Goal: Task Accomplishment & Management: Complete application form

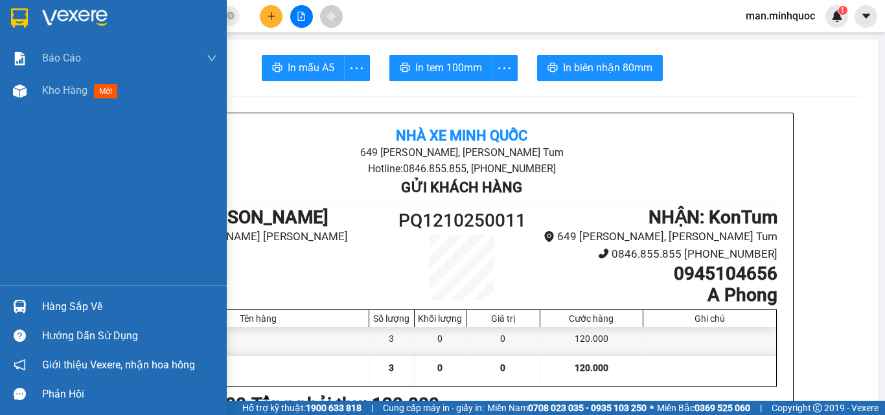
click at [30, 94] on div at bounding box center [19, 91] width 23 height 23
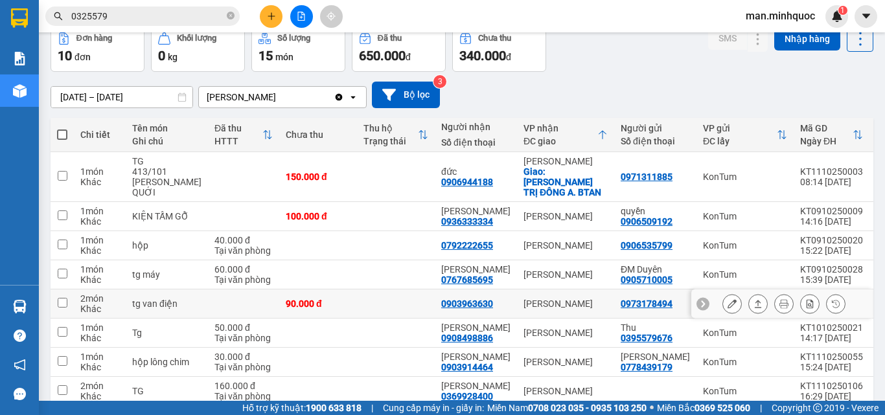
scroll to position [176, 0]
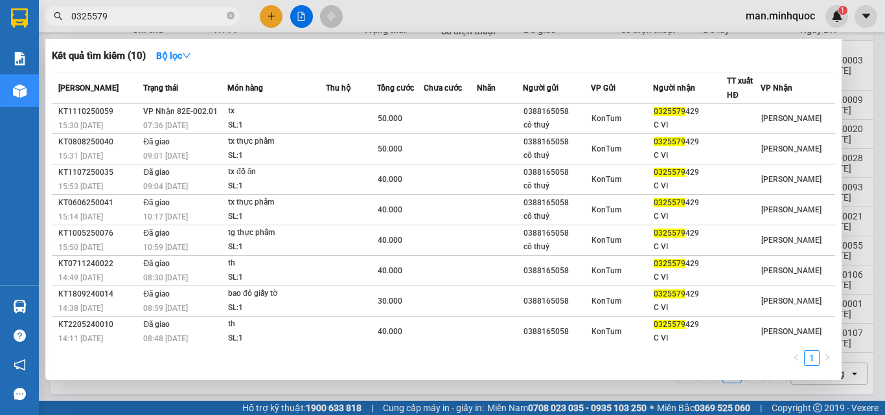
click at [126, 21] on input "0325579" at bounding box center [147, 16] width 153 height 14
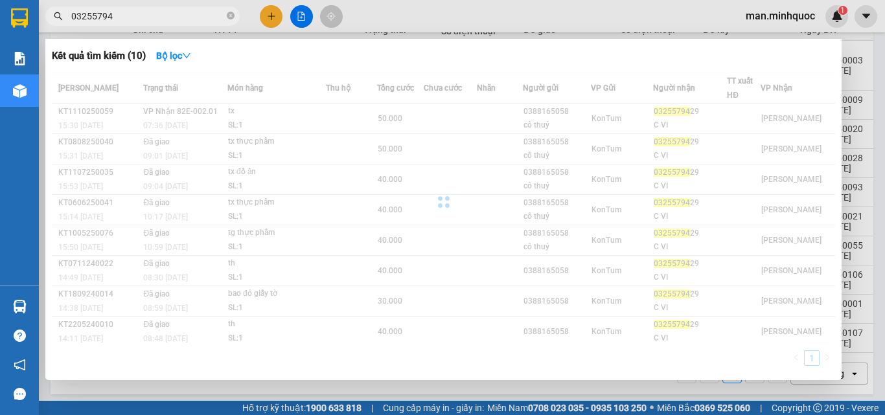
drag, startPoint x: 126, startPoint y: 21, endPoint x: 0, endPoint y: 14, distance: 126.6
click at [0, 14] on section "Kết quả [PERSON_NAME] ( 10 ) Bộ lọc Mã ĐH Trạng thái Món hàng Thu hộ Tổng [PERS…" at bounding box center [442, 207] width 885 height 415
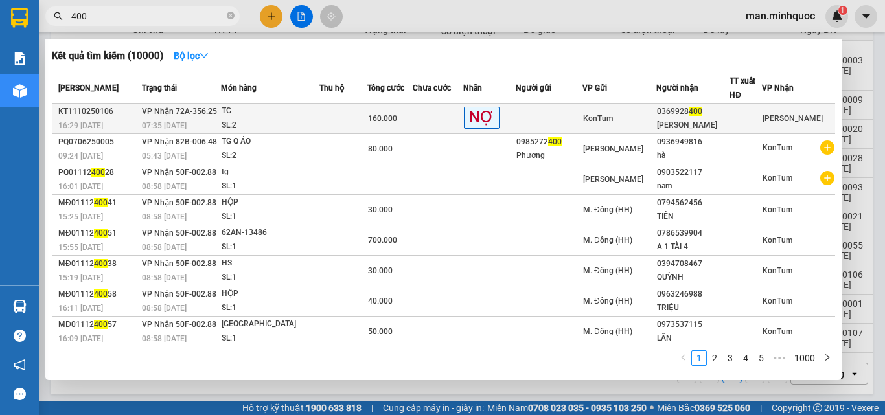
type input "400"
click at [605, 123] on span "KonTum" at bounding box center [598, 118] width 30 height 9
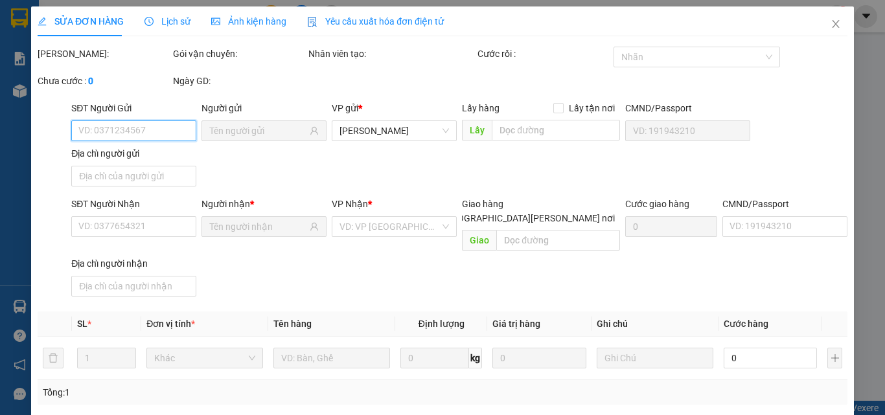
type input "0369928400"
type input "[PERSON_NAME]"
type input "0"
type input "160.000"
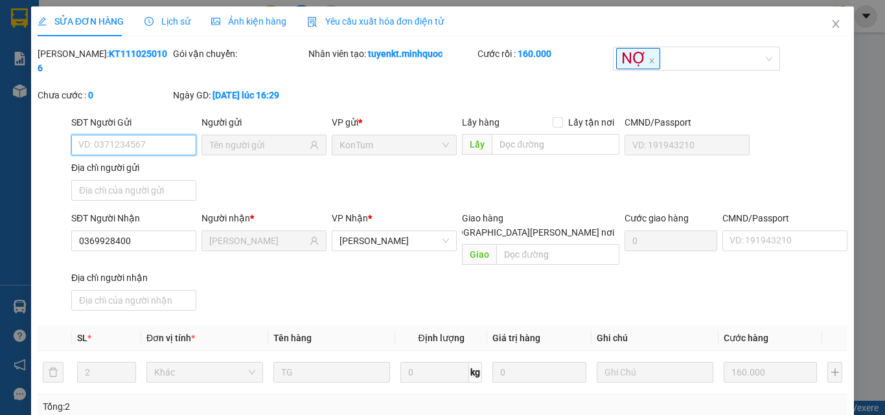
scroll to position [159, 0]
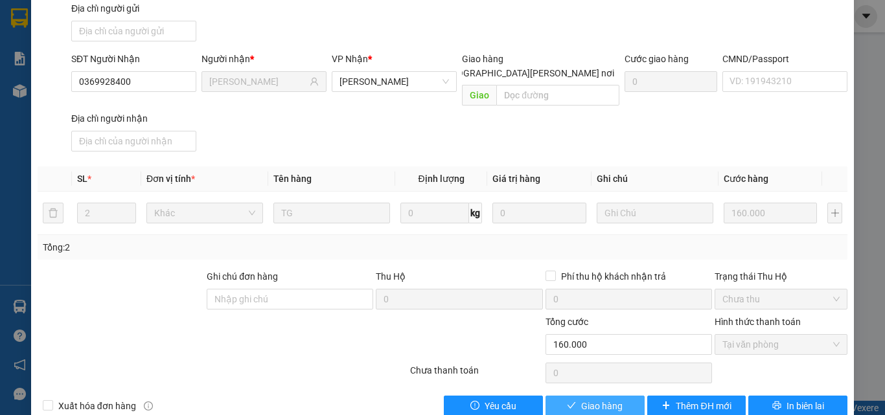
click at [567, 401] on icon "check" at bounding box center [571, 405] width 9 height 9
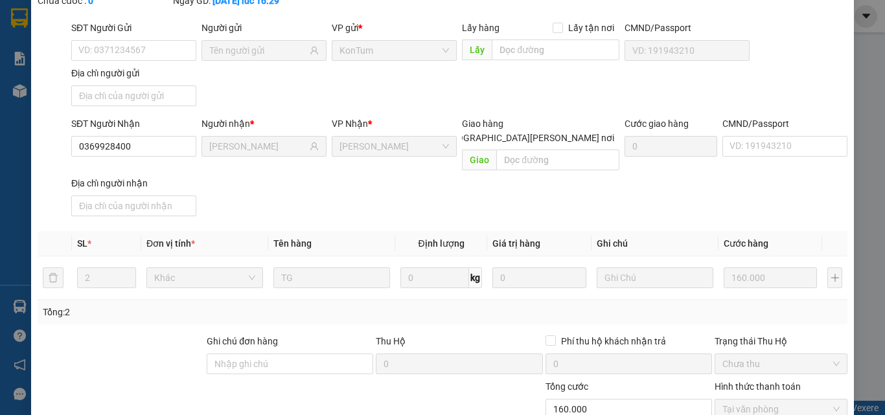
scroll to position [0, 0]
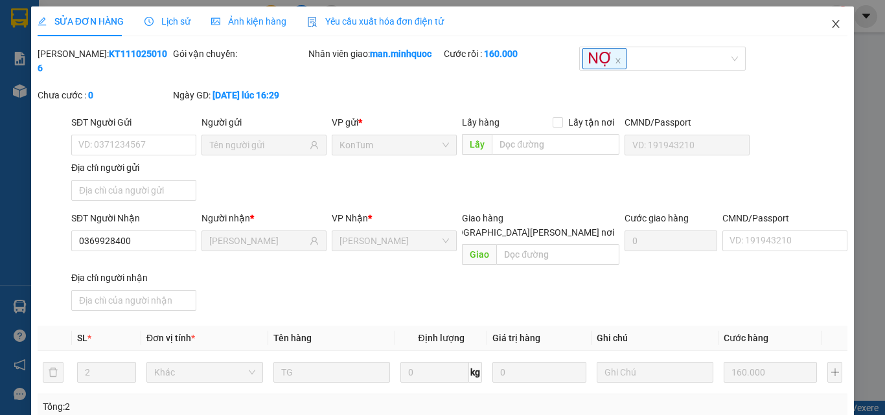
click at [833, 19] on span "Close" at bounding box center [836, 24] width 36 height 36
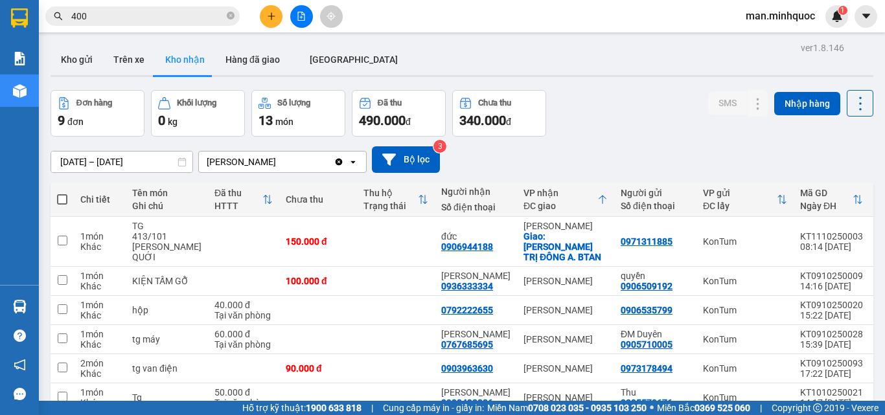
scroll to position [147, 0]
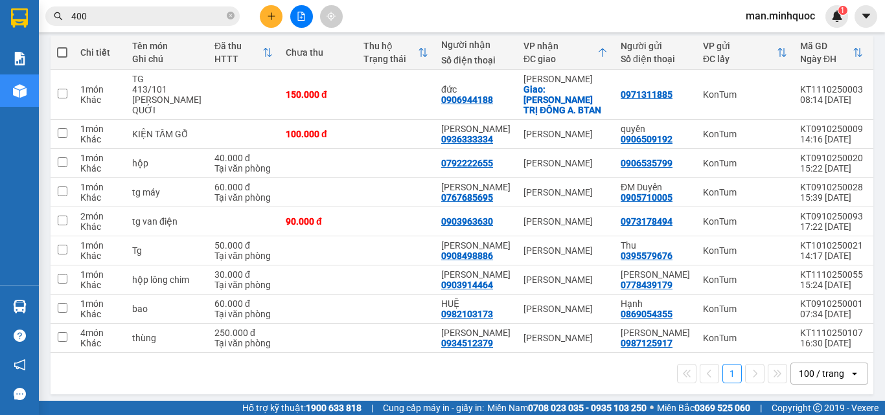
click at [274, 10] on button at bounding box center [271, 16] width 23 height 23
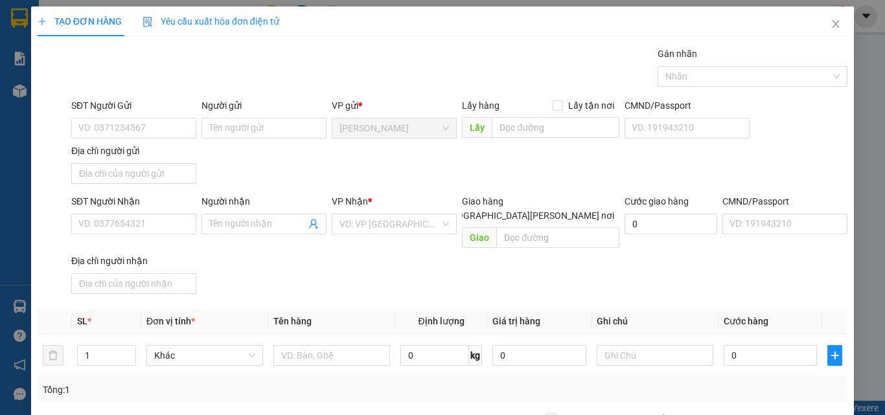
click at [155, 213] on div "SĐT Người Nhận" at bounding box center [133, 203] width 125 height 19
click at [151, 219] on input "SĐT Người Nhận" at bounding box center [133, 224] width 125 height 21
type input "0914045003"
click at [239, 223] on input "Người nhận" at bounding box center [257, 224] width 97 height 14
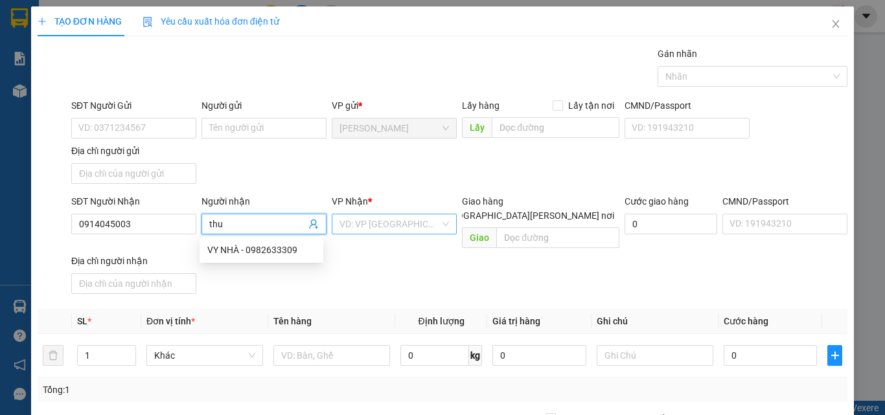
type input "thu"
click at [421, 227] on input "search" at bounding box center [390, 224] width 100 height 19
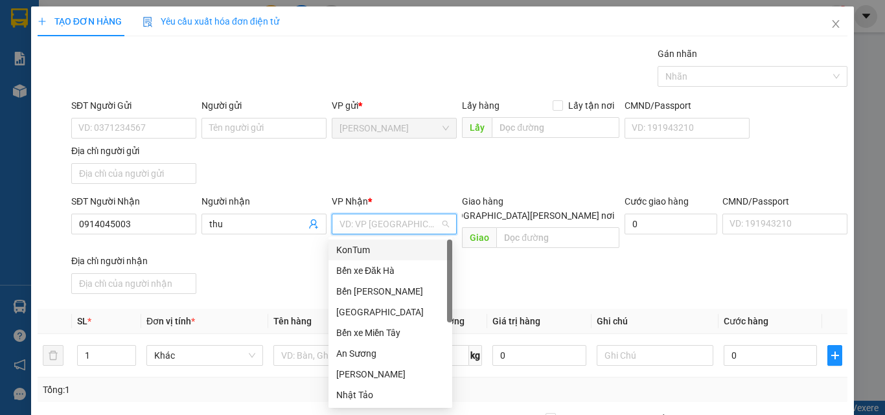
type input "k"
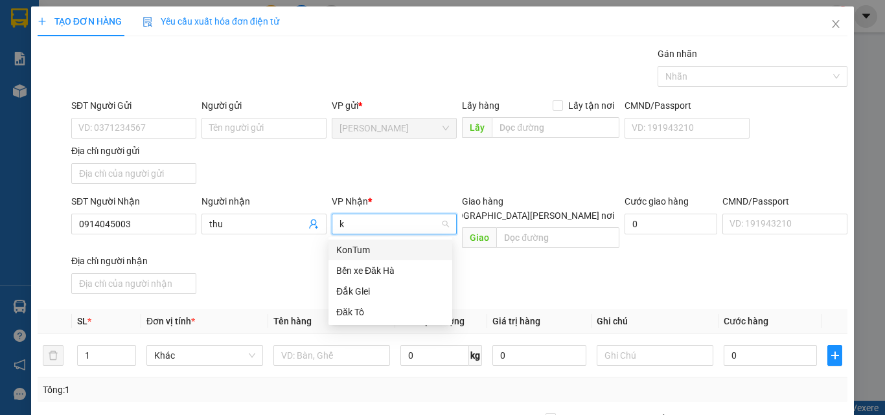
click at [399, 245] on div "KonTum" at bounding box center [390, 250] width 108 height 14
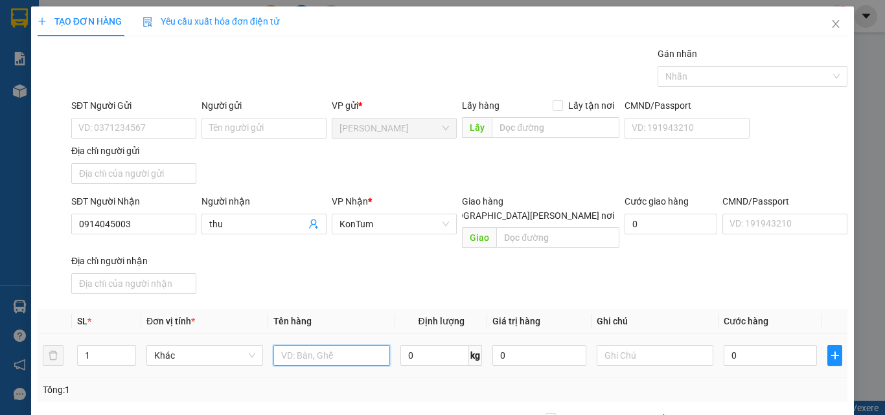
click at [310, 350] on input "text" at bounding box center [332, 355] width 117 height 21
type input "bì xanh hộp"
click at [738, 345] on input "0" at bounding box center [770, 355] width 93 height 21
type input "4"
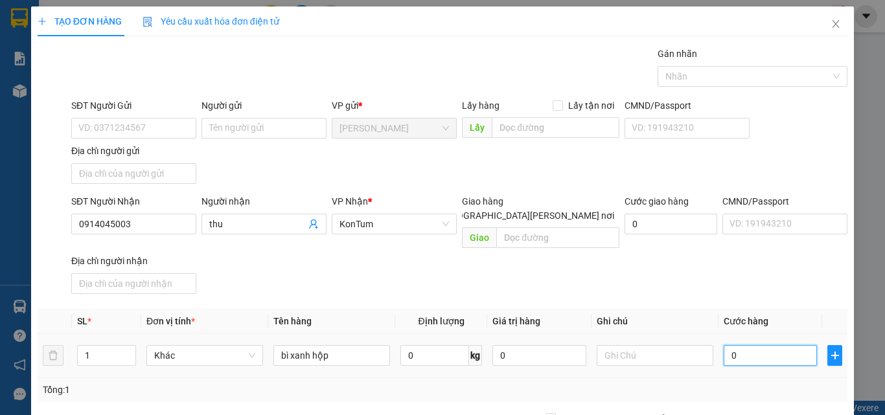
type input "4"
type input "40"
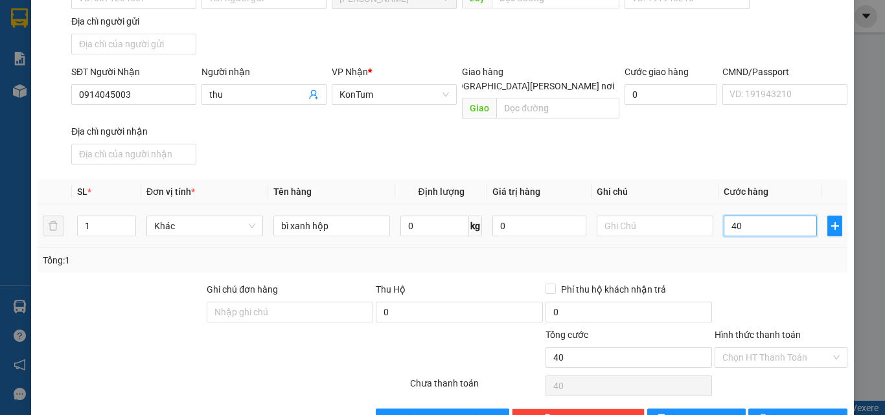
scroll to position [155, 0]
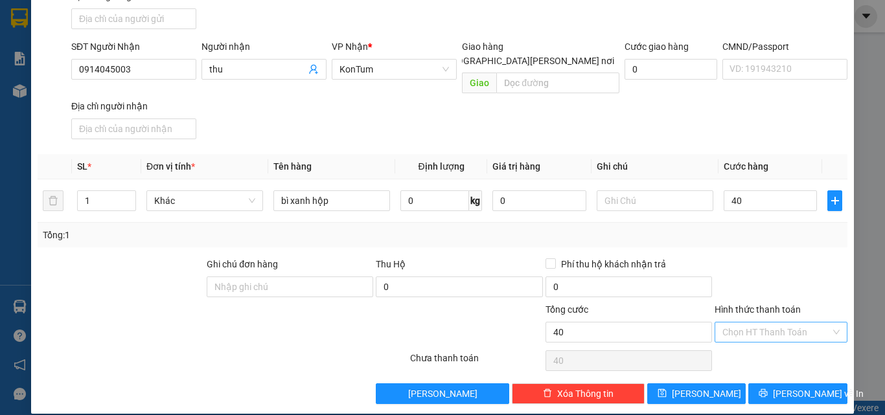
type input "40.000"
click at [779, 323] on input "Hình thức thanh toán" at bounding box center [777, 332] width 108 height 19
click at [778, 336] on div "Tại văn phòng" at bounding box center [774, 344] width 132 height 21
type input "0"
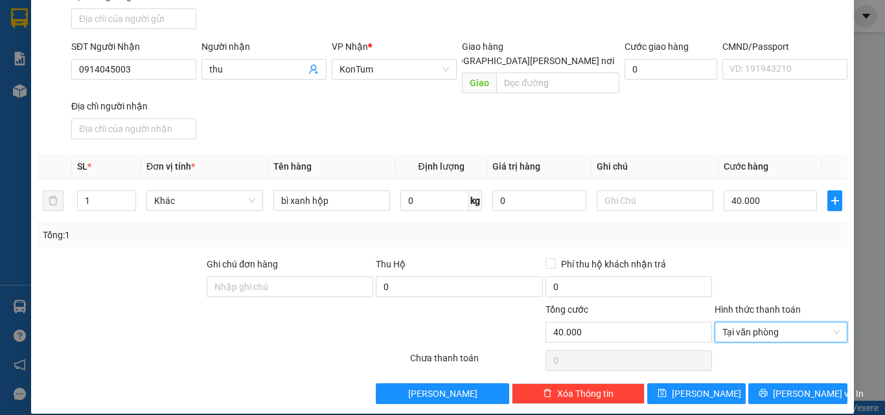
click at [790, 368] on div "Transit Pickup Surcharge Ids Transit Deliver Surcharge Ids Transit Deliver Surc…" at bounding box center [443, 148] width 810 height 513
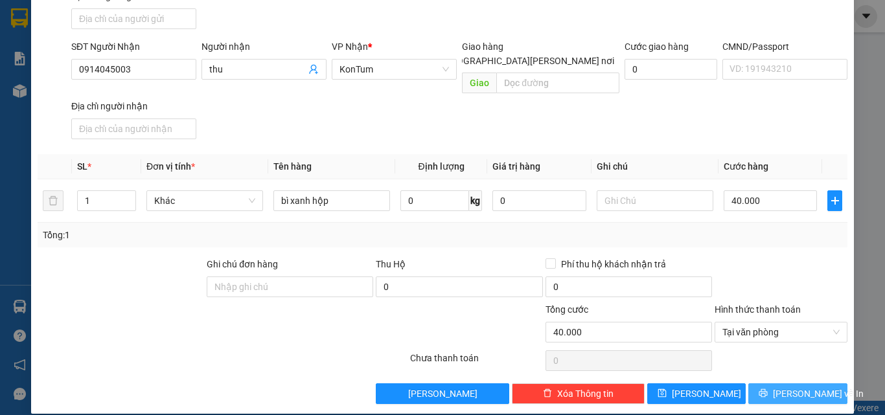
click at [797, 387] on span "[PERSON_NAME] và In" at bounding box center [818, 394] width 91 height 14
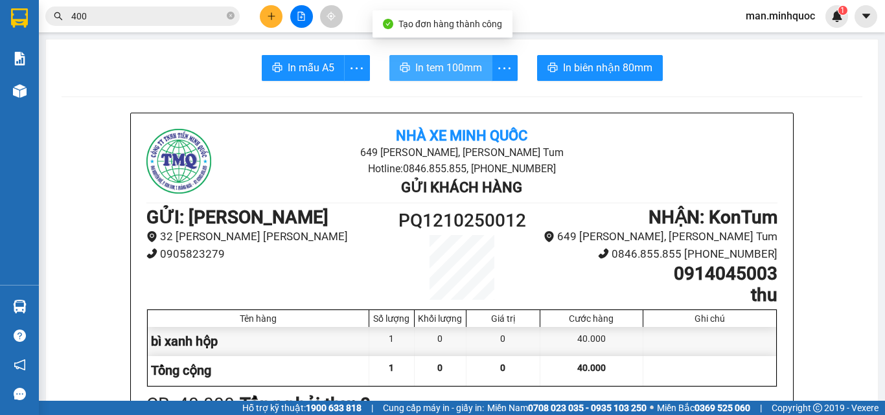
click at [442, 70] on span "In tem 100mm" at bounding box center [448, 68] width 67 height 16
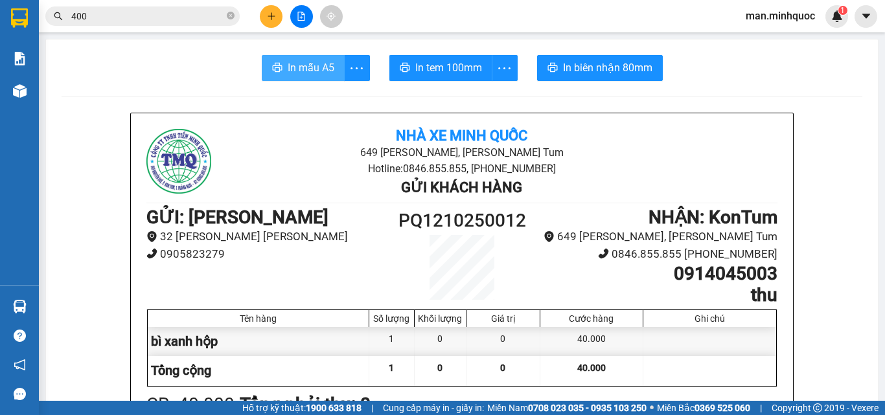
click at [305, 71] on span "In mẫu A5" at bounding box center [311, 68] width 47 height 16
click at [268, 19] on icon "plus" at bounding box center [271, 16] width 9 height 9
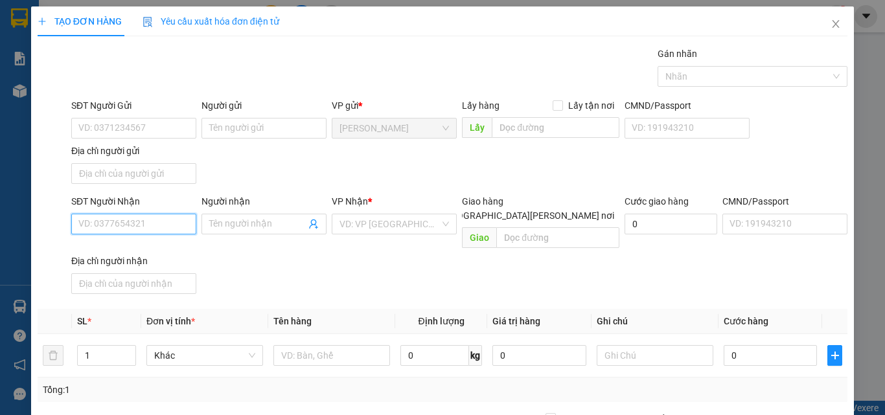
click at [96, 229] on input "SĐT Người Nhận" at bounding box center [133, 224] width 125 height 21
click at [306, 345] on input "text" at bounding box center [332, 355] width 117 height 21
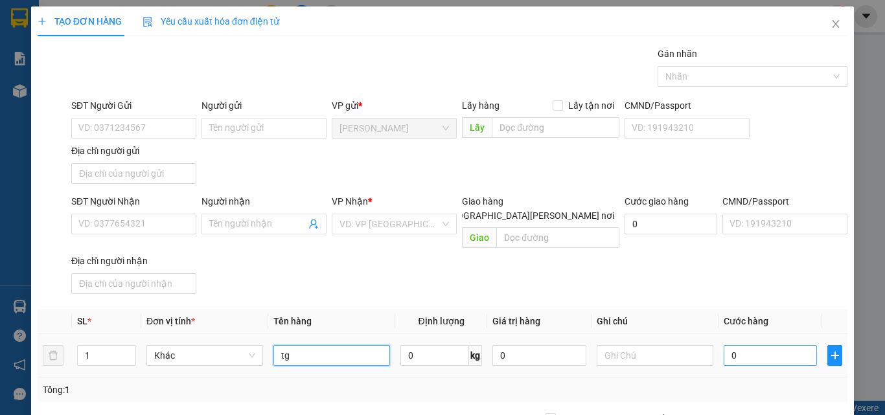
type input "tg"
click at [741, 345] on input "0" at bounding box center [770, 355] width 93 height 21
type input "4"
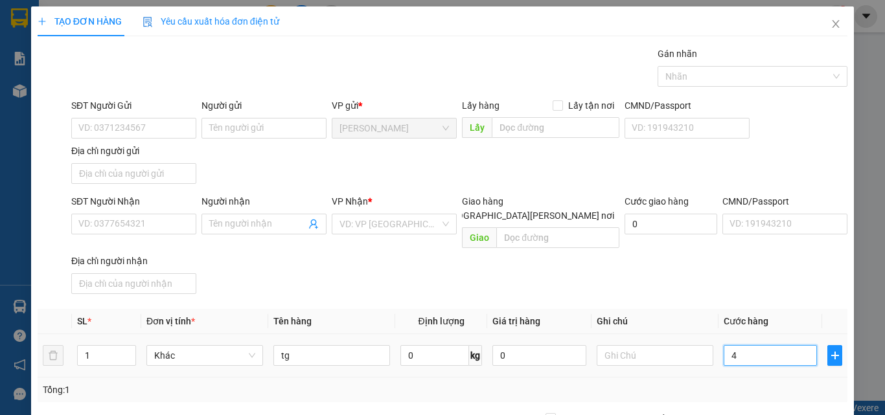
type input "40"
type input "40.000"
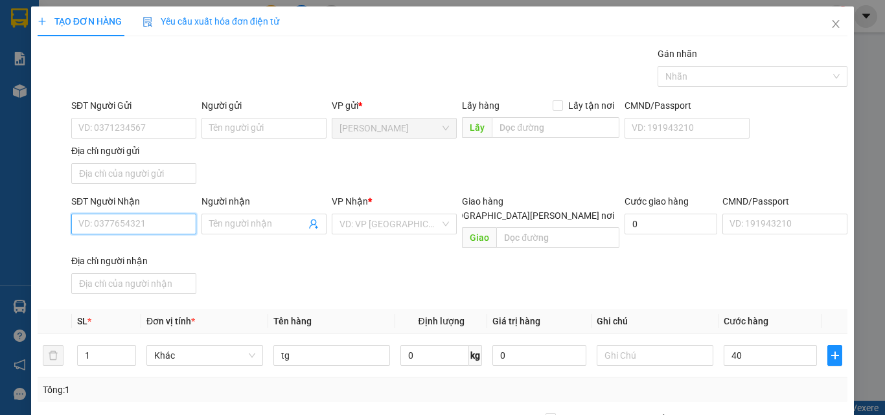
type input "40.000"
click at [144, 233] on input "SĐT Người Nhận" at bounding box center [133, 224] width 125 height 21
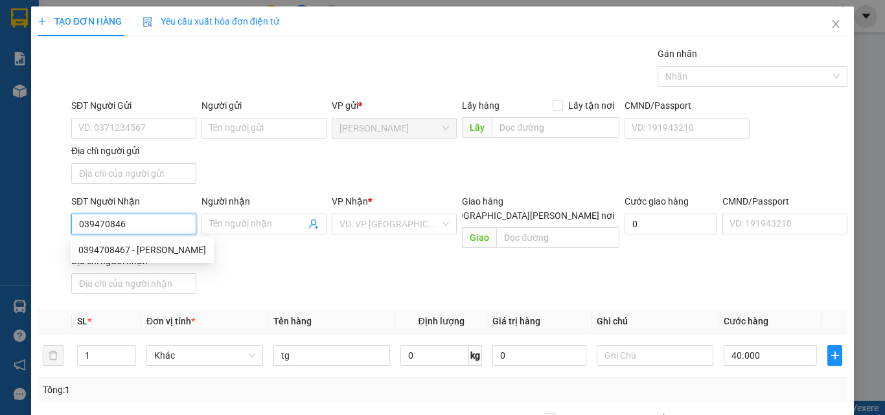
type input "0394708467"
click at [158, 250] on div "0394708467 - [PERSON_NAME]" at bounding box center [142, 250] width 128 height 14
type input "Quỳnh"
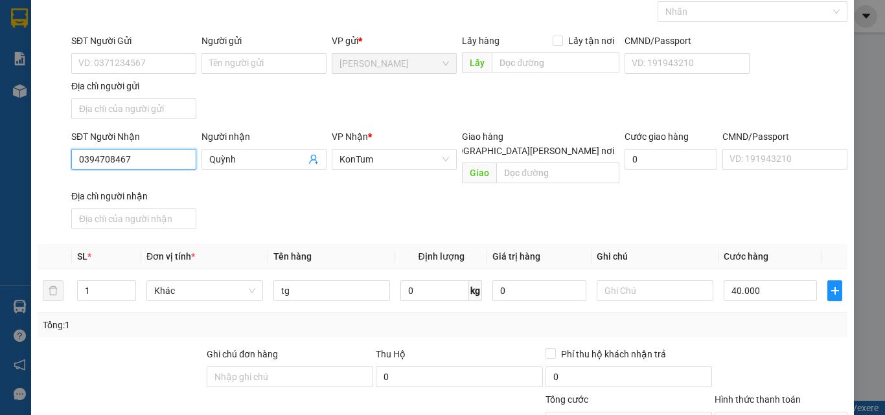
scroll to position [130, 0]
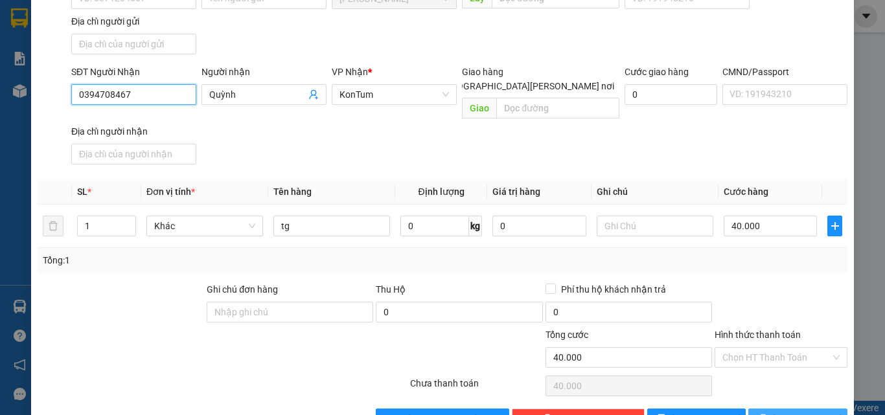
type input "0394708467"
click at [803, 412] on span "[PERSON_NAME] và In" at bounding box center [818, 419] width 91 height 14
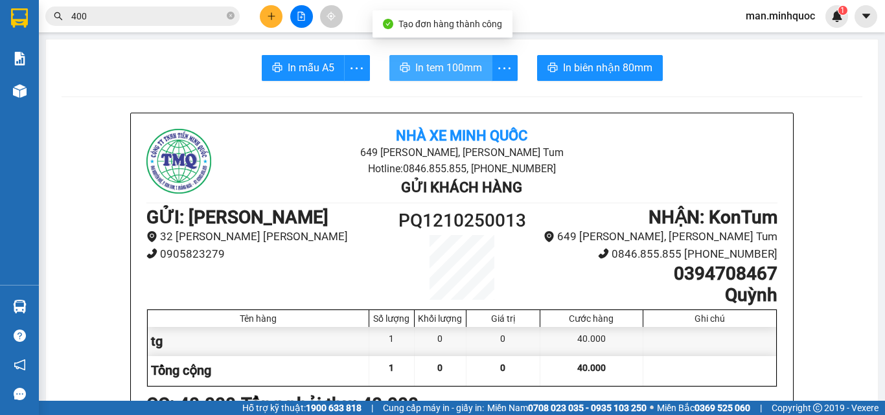
click at [456, 67] on span "In tem 100mm" at bounding box center [448, 68] width 67 height 16
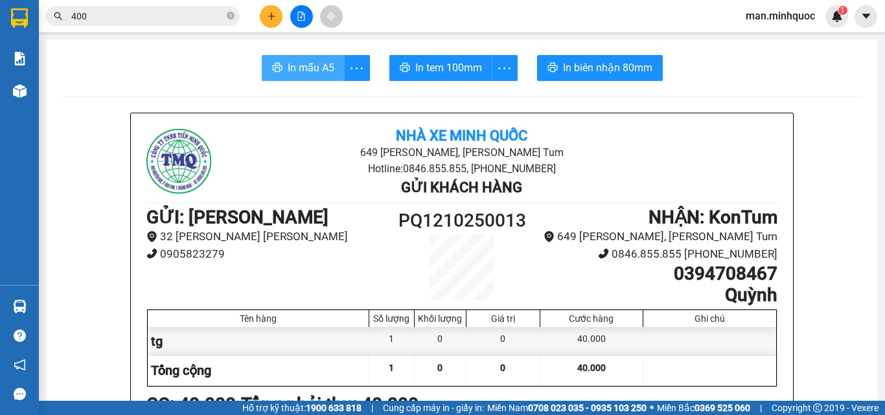
click at [319, 72] on span "In mẫu A5" at bounding box center [311, 68] width 47 height 16
click at [325, 73] on span "In mẫu A5" at bounding box center [311, 68] width 47 height 16
click at [281, 18] on button at bounding box center [271, 16] width 23 height 23
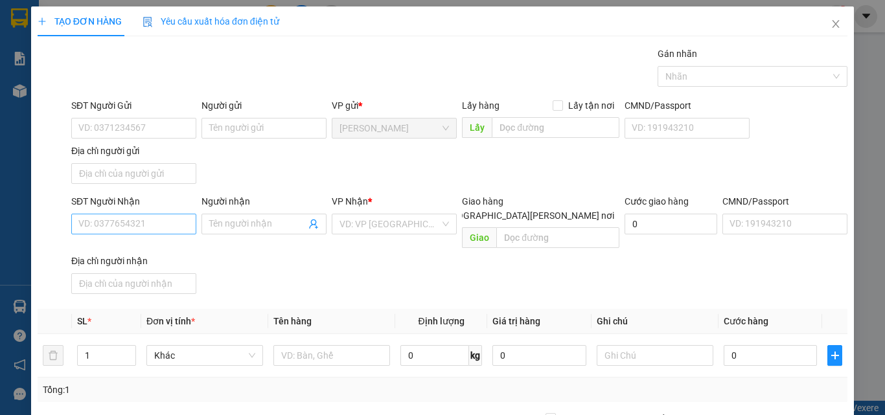
drag, startPoint x: 156, startPoint y: 212, endPoint x: 154, endPoint y: 220, distance: 8.0
click at [156, 212] on div "SĐT Người Nhận" at bounding box center [133, 203] width 125 height 19
click at [154, 220] on input "SĐT Người Nhận" at bounding box center [133, 224] width 125 height 21
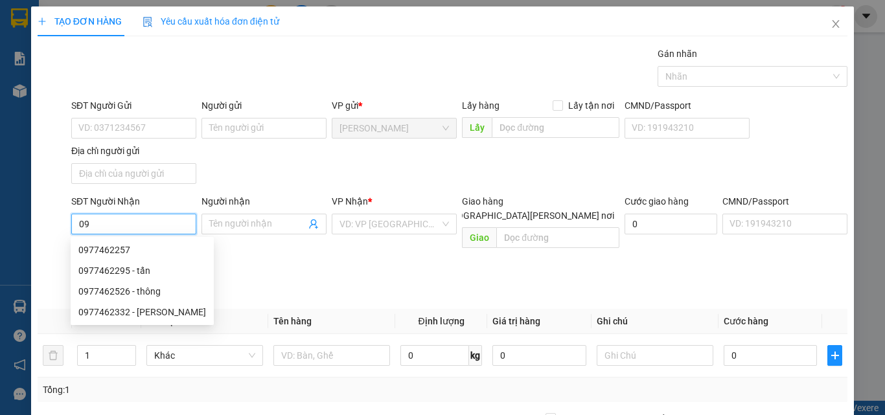
type input "0"
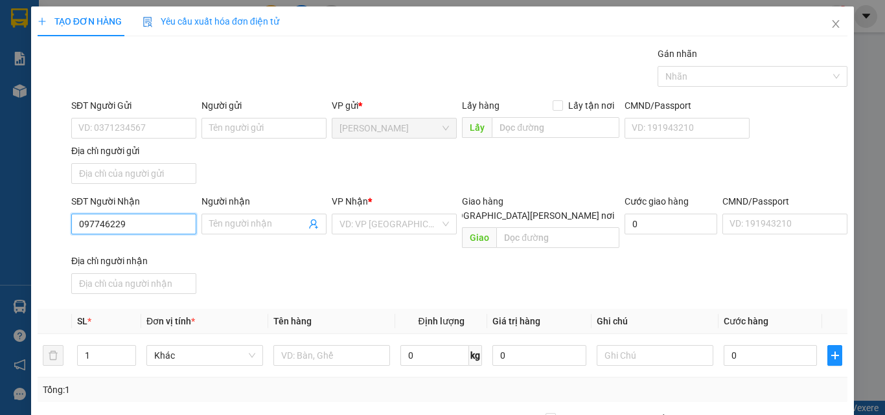
type input "0977462295"
click at [152, 243] on div "0977462295 - tấn" at bounding box center [132, 250] width 108 height 14
type input "tấn"
checkbox input "true"
type input "8 [PERSON_NAME]"
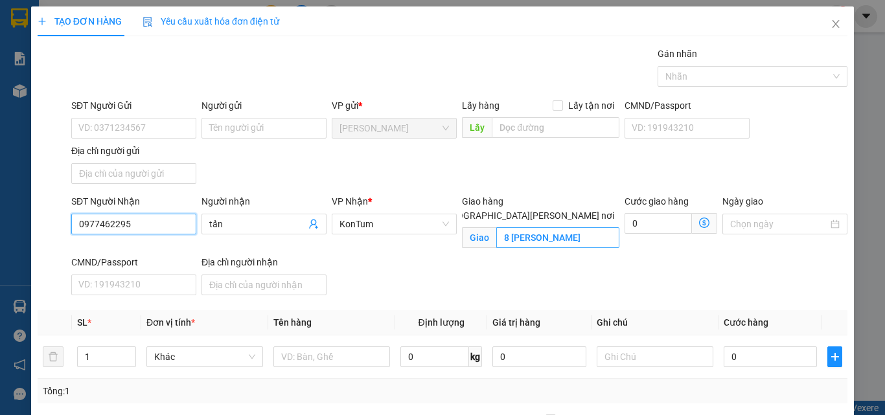
type input "0977462295"
click at [563, 228] on input "8 [PERSON_NAME]" at bounding box center [558, 238] width 123 height 21
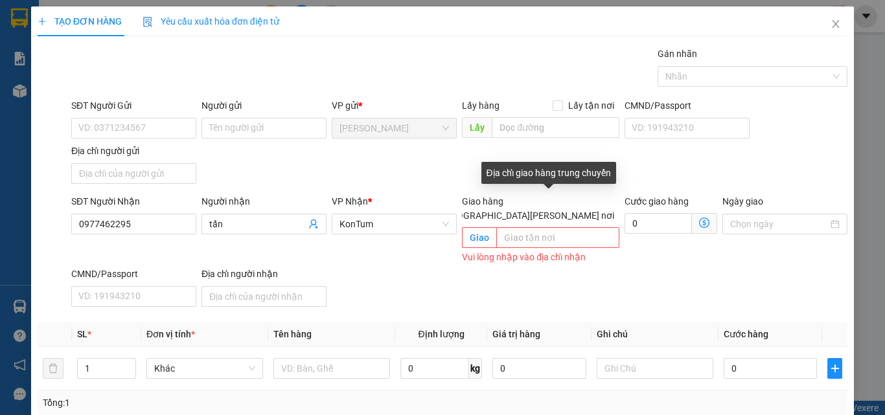
click at [567, 209] on span "[GEOGRAPHIC_DATA][PERSON_NAME] nơi" at bounding box center [529, 216] width 182 height 14
click at [436, 211] on input "[GEOGRAPHIC_DATA][PERSON_NAME] nơi" at bounding box center [431, 215] width 9 height 9
checkbox input "false"
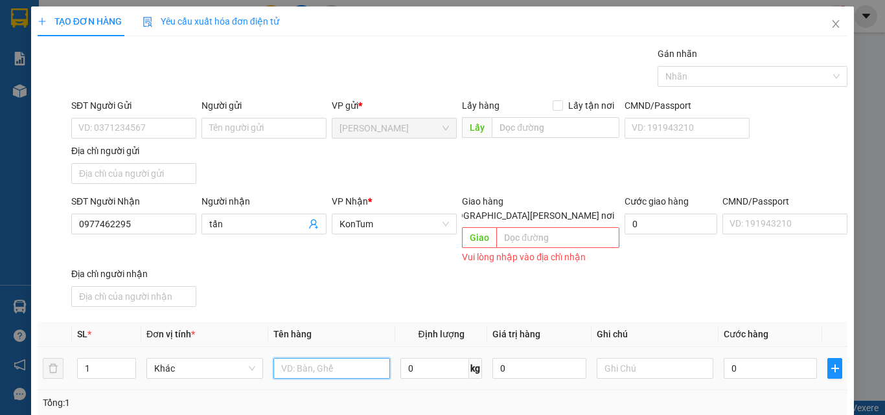
click at [360, 358] on input "text" at bounding box center [332, 368] width 117 height 21
type input "tg"
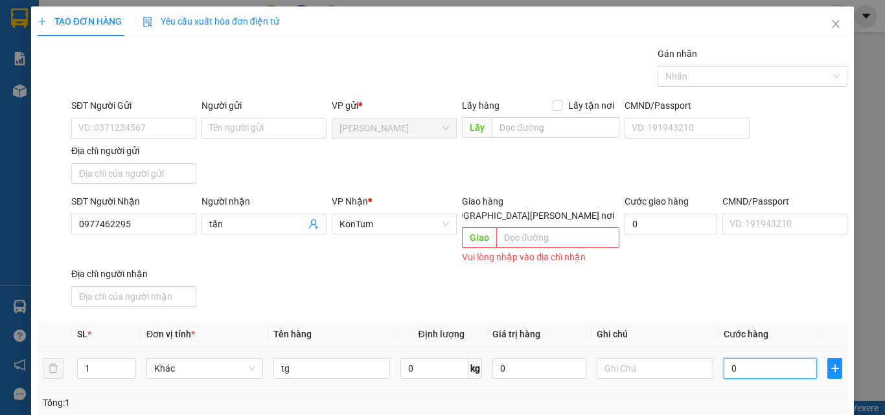
click at [758, 358] on input "0" at bounding box center [770, 368] width 93 height 21
type input "5"
type input "50"
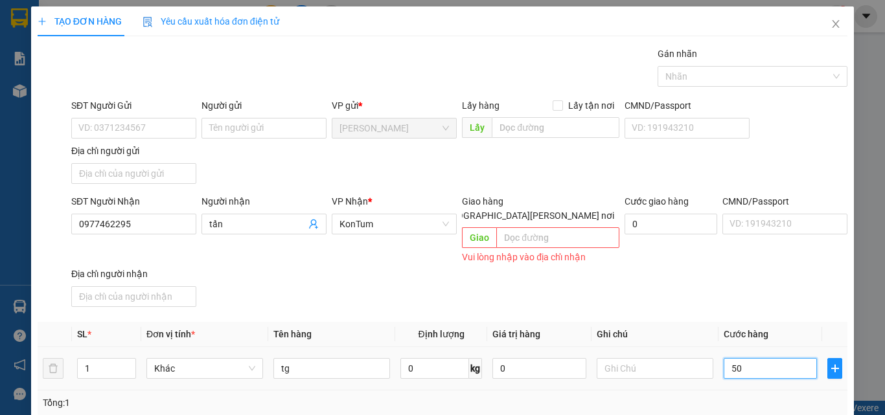
type input "50"
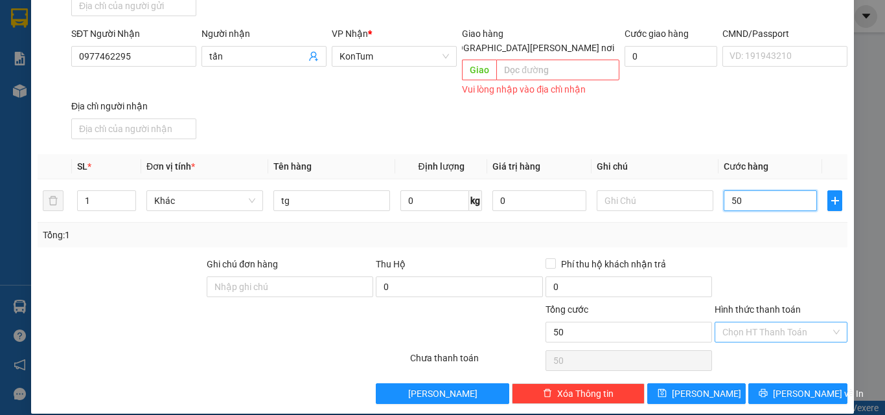
click at [787, 328] on div "Chọn HT Thanh Toán" at bounding box center [781, 332] width 133 height 21
type input "50.000"
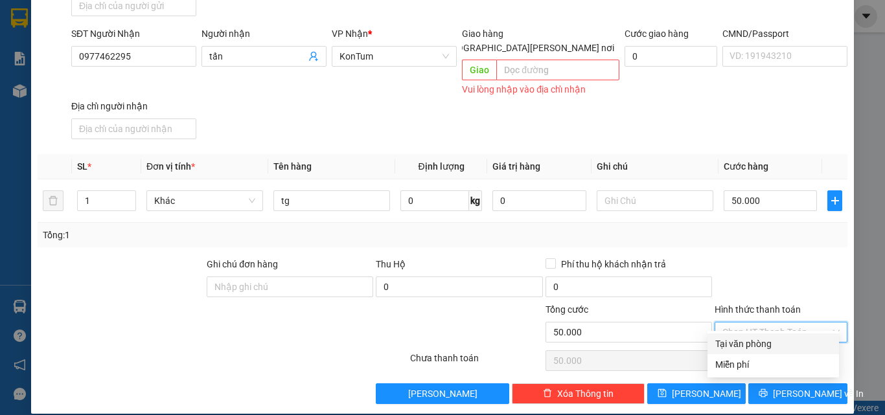
click at [791, 323] on input "Hình thức thanh toán" at bounding box center [777, 332] width 108 height 19
click at [787, 334] on div "Tại văn phòng" at bounding box center [774, 344] width 132 height 21
type input "0"
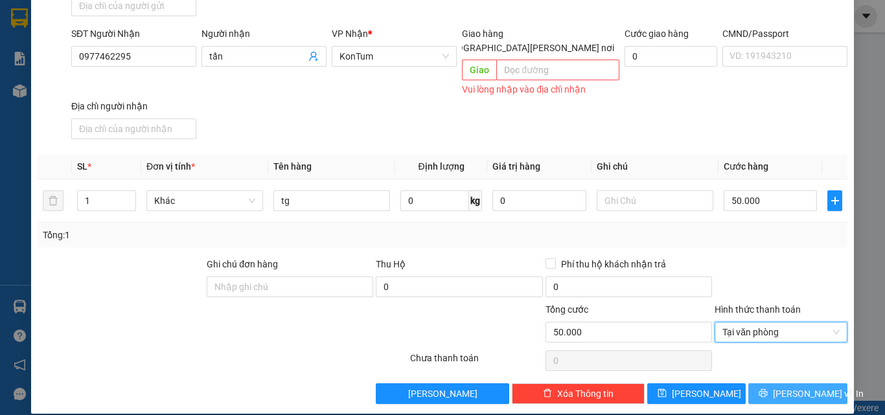
click at [787, 387] on span "[PERSON_NAME] và In" at bounding box center [818, 394] width 91 height 14
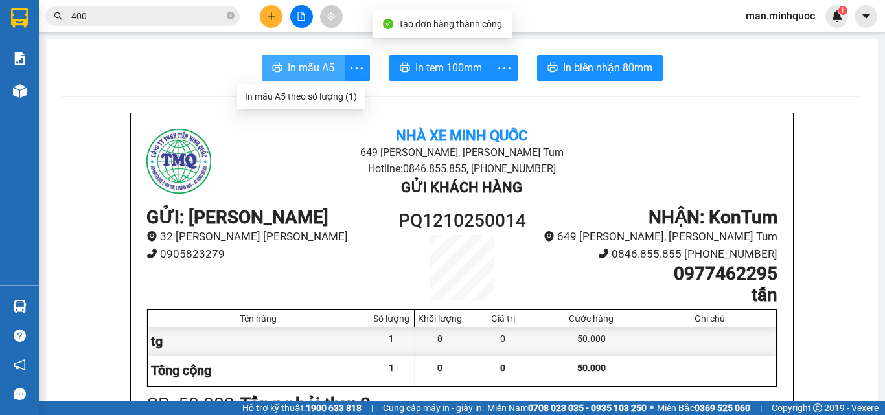
click at [320, 70] on span "In mẫu A5" at bounding box center [311, 68] width 47 height 16
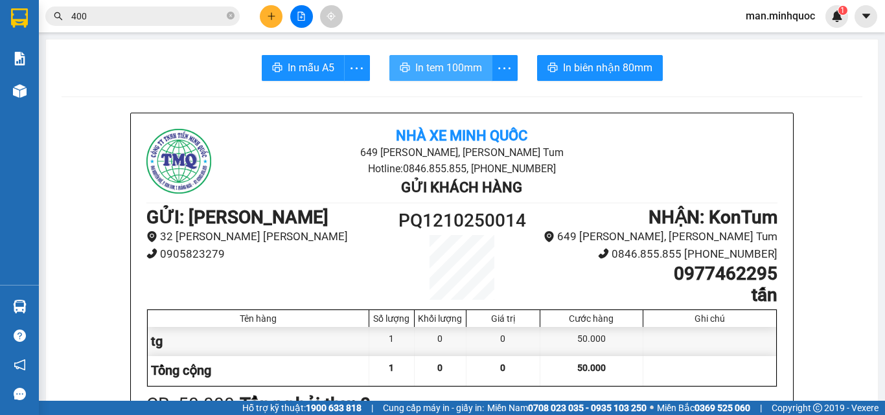
click at [445, 69] on span "In tem 100mm" at bounding box center [448, 68] width 67 height 16
click at [277, 13] on button at bounding box center [271, 16] width 23 height 23
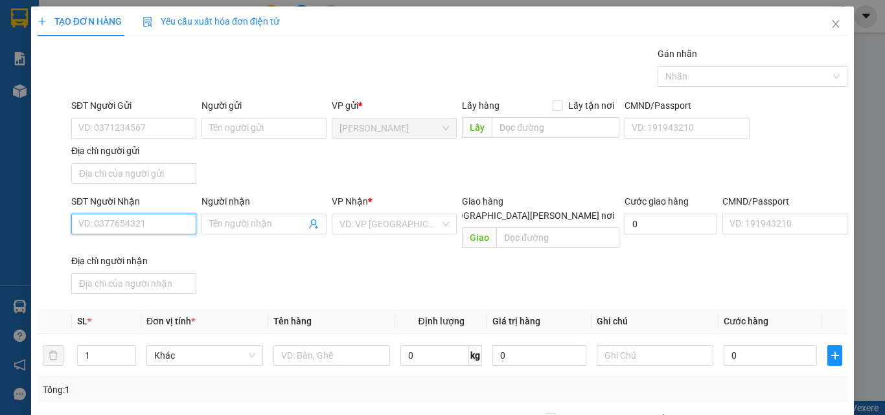
click at [124, 226] on input "SĐT Người Nhận" at bounding box center [133, 224] width 125 height 21
type input "0974040508"
click at [127, 252] on div "0974040508 - nga" at bounding box center [132, 250] width 108 height 14
type input "nga"
type input "0974040508"
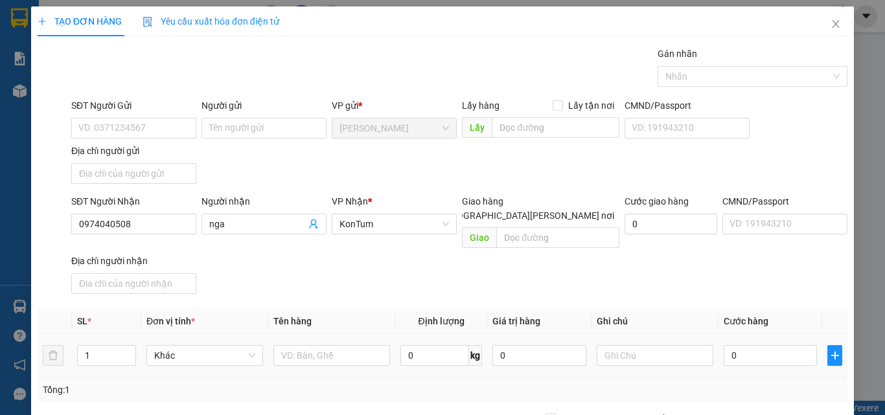
click at [349, 334] on td at bounding box center [331, 355] width 127 height 43
click at [340, 345] on input "text" at bounding box center [332, 355] width 117 height 21
type input "tg"
click at [731, 345] on input "0" at bounding box center [770, 355] width 93 height 21
type input "4"
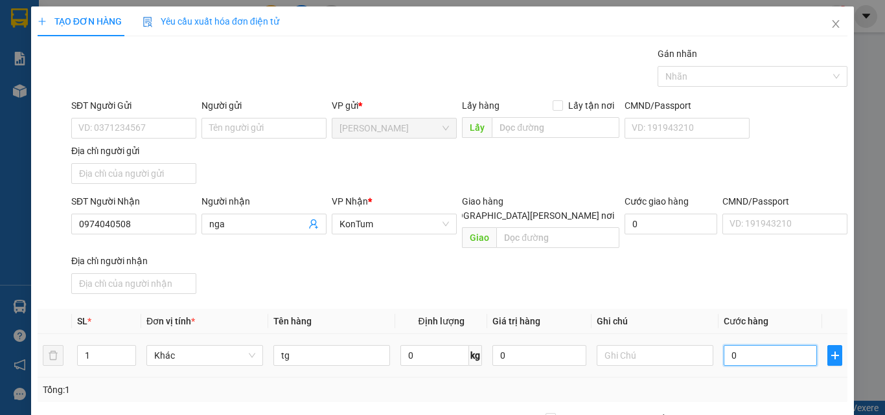
type input "4"
type input "40"
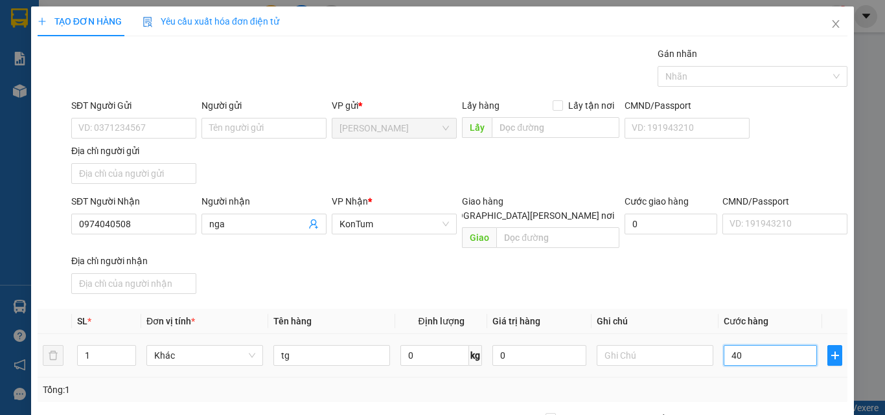
scroll to position [155, 0]
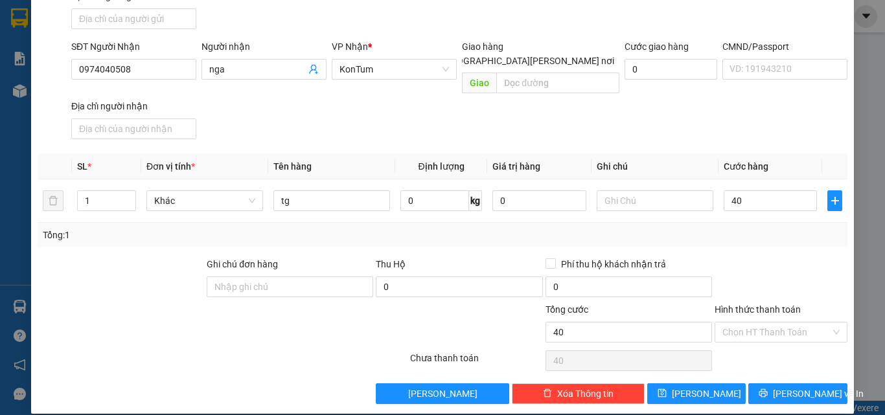
type input "40.000"
click at [766, 363] on div "Transit Pickup Surcharge Ids Transit Deliver Surcharge Ids Transit Deliver Surc…" at bounding box center [443, 148] width 810 height 513
click at [767, 384] on button "[PERSON_NAME] và In" at bounding box center [798, 394] width 99 height 21
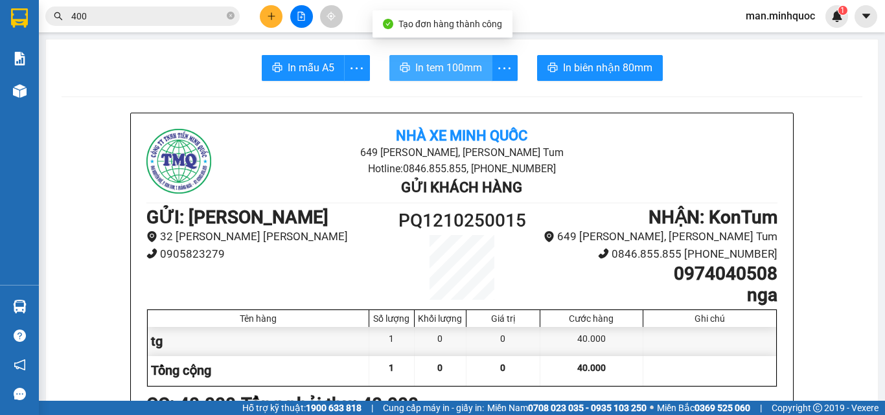
click at [423, 58] on button "In tem 100mm" at bounding box center [441, 68] width 103 height 26
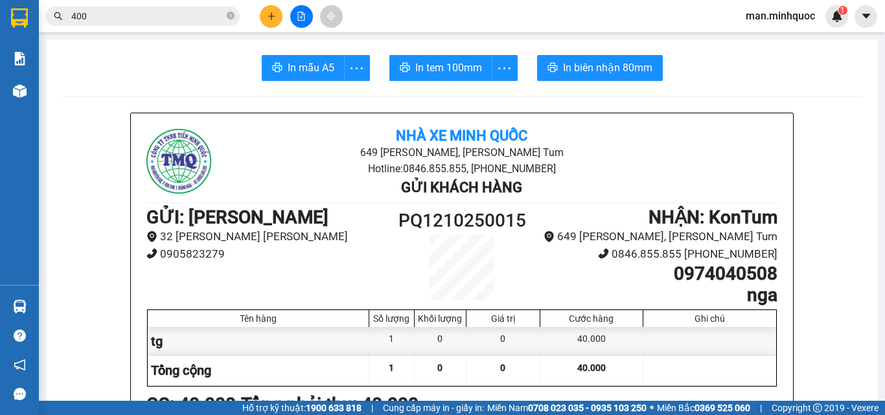
click at [260, 12] on div at bounding box center [301, 16] width 97 height 23
click at [264, 14] on button at bounding box center [271, 16] width 23 height 23
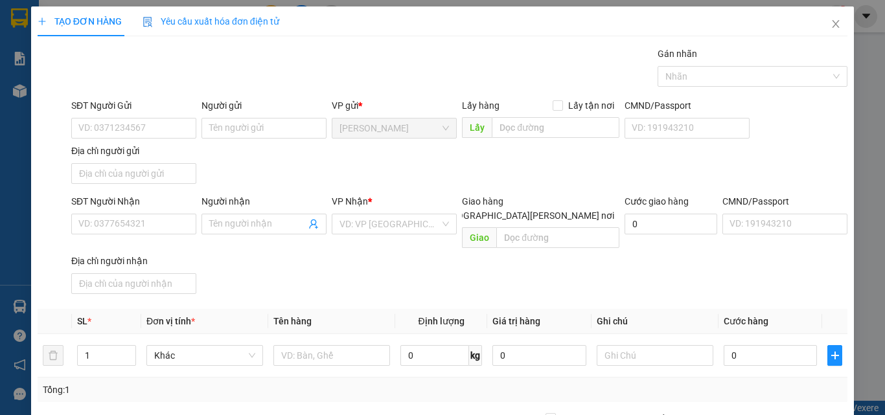
click at [163, 235] on div "SĐT Người Nhận VD: 0377654321" at bounding box center [133, 216] width 125 height 45
click at [165, 222] on input "SĐT Người Nhận" at bounding box center [133, 224] width 125 height 21
click at [165, 222] on input "0367803339" at bounding box center [133, 224] width 125 height 21
type input "0367803339"
click at [244, 221] on input "Người nhận" at bounding box center [257, 224] width 97 height 14
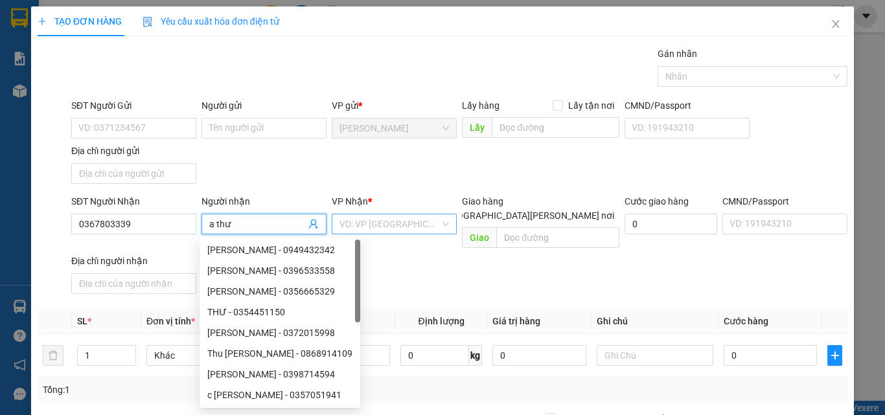
type input "a thư"
click at [383, 227] on input "search" at bounding box center [390, 224] width 100 height 19
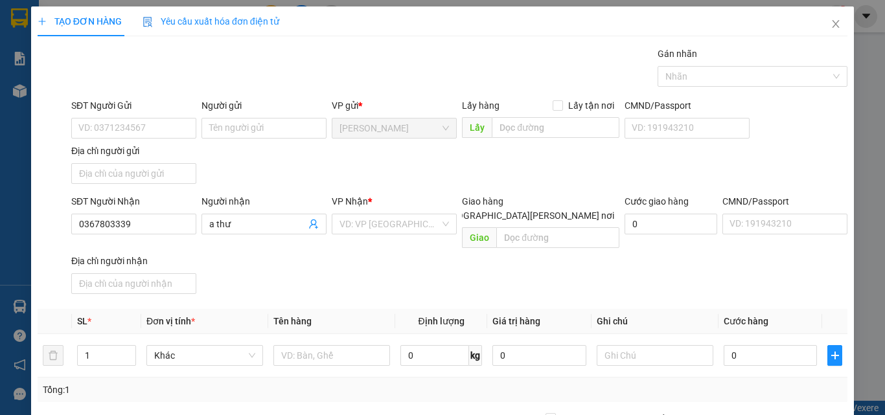
click at [533, 273] on div "SĐT Người [PERSON_NAME] 0367803339 Người [PERSON_NAME] a thư [PERSON_NAME] * VD…" at bounding box center [460, 246] width 782 height 105
click at [323, 345] on input "text" at bounding box center [332, 355] width 117 height 21
click at [388, 221] on input "search" at bounding box center [390, 224] width 100 height 19
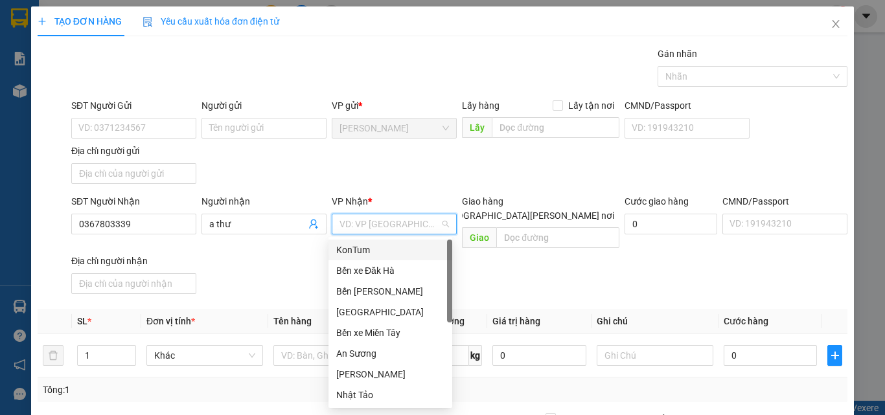
type input "k"
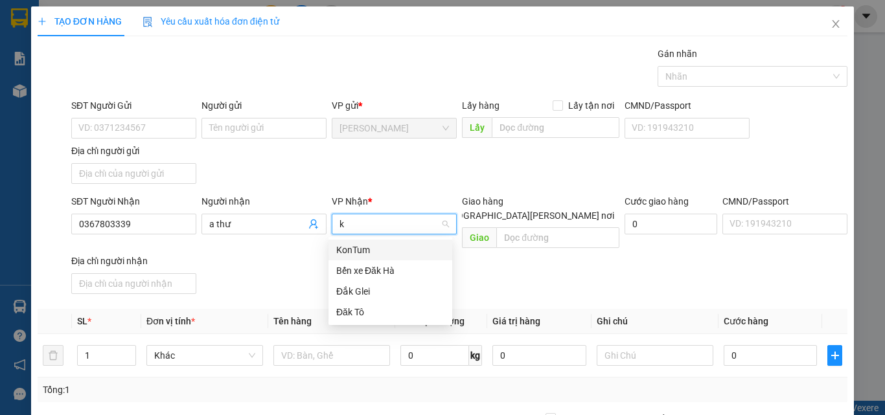
click at [371, 246] on div "KonTum" at bounding box center [390, 250] width 108 height 14
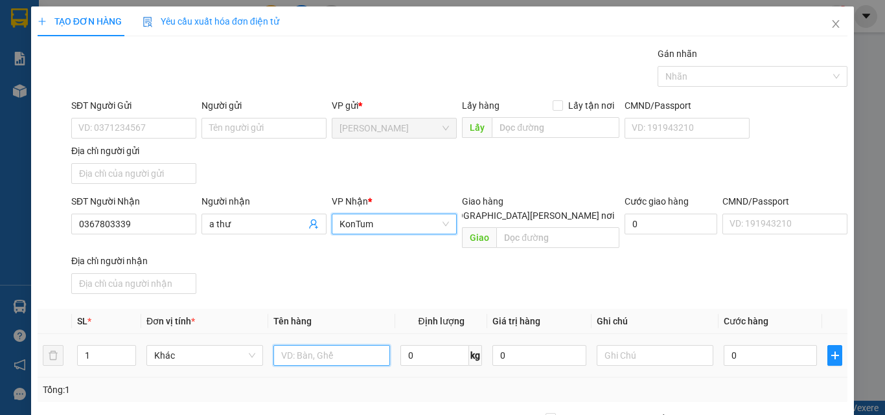
click at [321, 345] on input "text" at bounding box center [332, 355] width 117 height 21
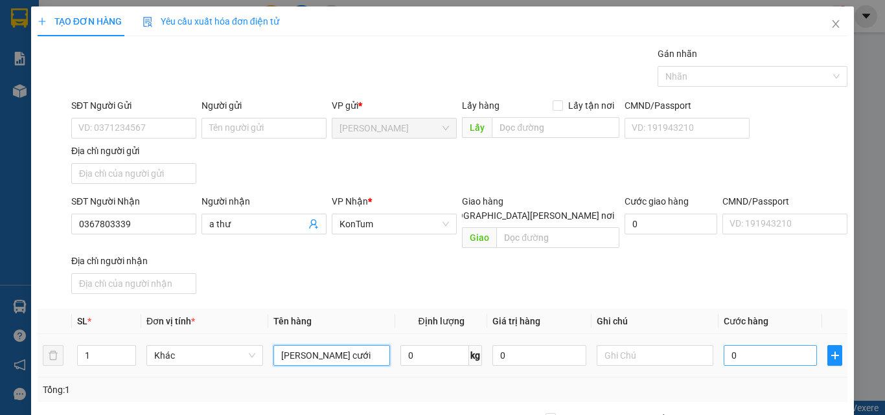
type input "[PERSON_NAME] cưới"
click at [734, 345] on input "0" at bounding box center [770, 355] width 93 height 21
type input "1"
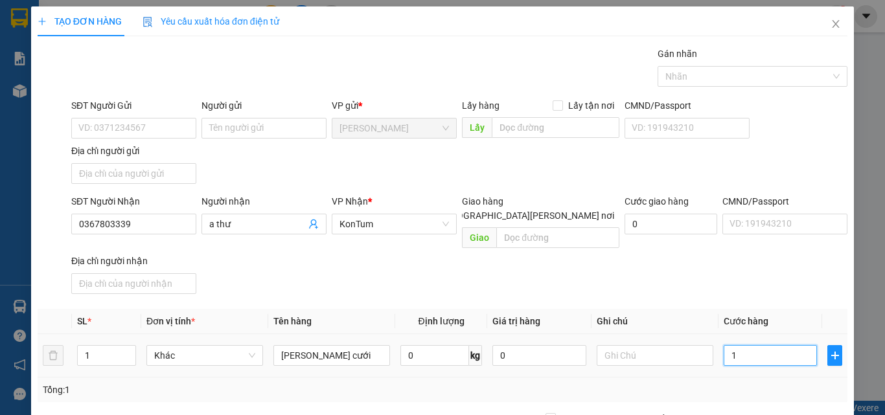
type input "12"
type input "120"
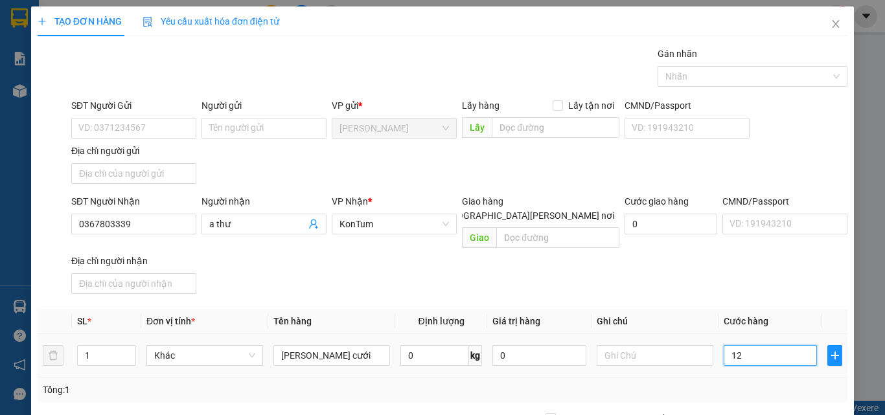
type input "120"
type input "120.000"
click at [749, 361] on td "120.000" at bounding box center [771, 355] width 104 height 43
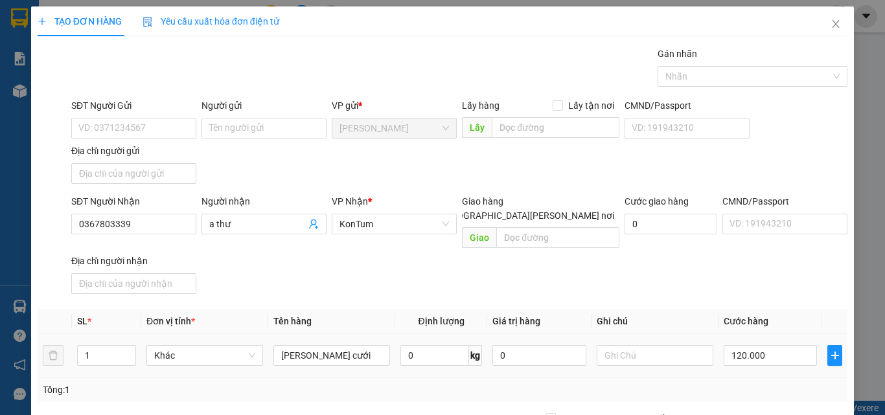
scroll to position [155, 0]
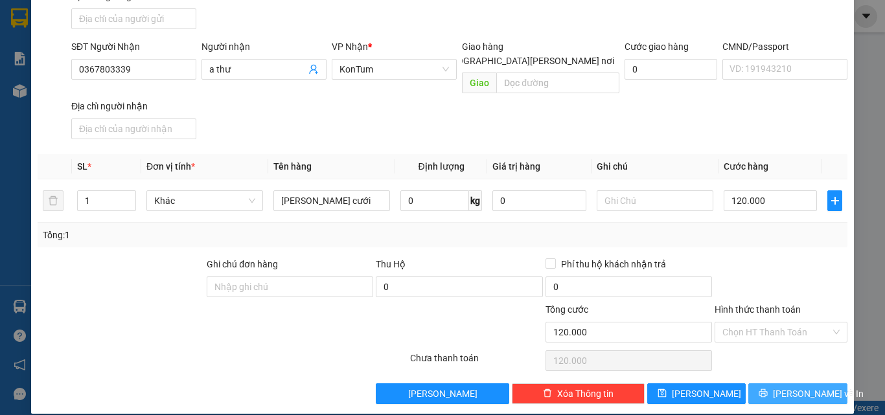
click at [761, 384] on button "[PERSON_NAME] và In" at bounding box center [798, 394] width 99 height 21
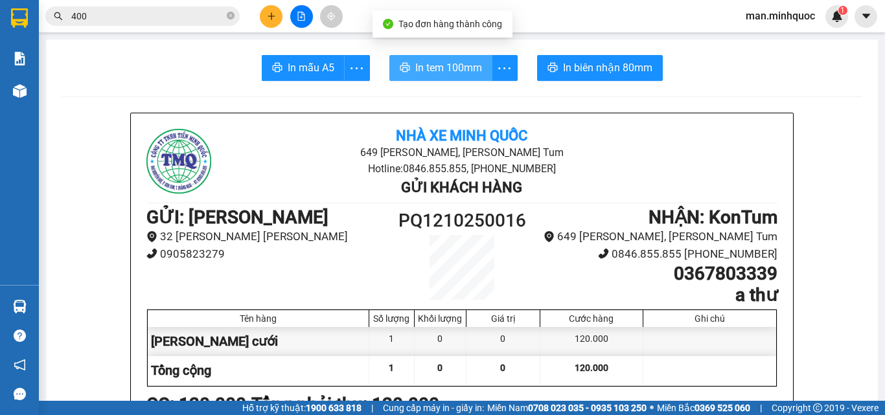
click at [423, 73] on span "In tem 100mm" at bounding box center [448, 68] width 67 height 16
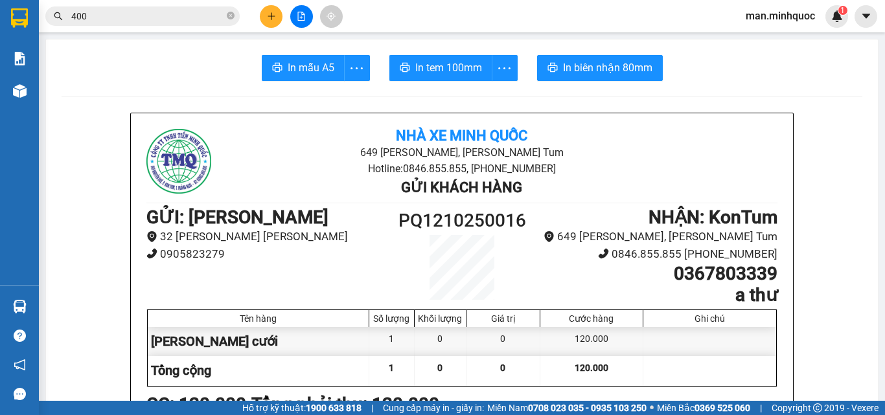
click at [743, 266] on h1 "0367803339" at bounding box center [659, 274] width 237 height 22
click at [160, 7] on span "400" at bounding box center [142, 15] width 194 height 19
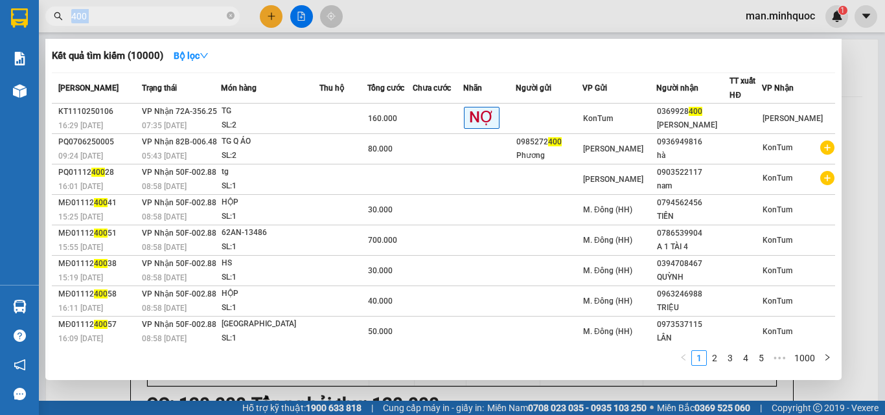
click at [160, 7] on span "400" at bounding box center [142, 15] width 194 height 19
click at [161, 8] on span "400" at bounding box center [142, 15] width 194 height 19
click at [159, 12] on input "400" at bounding box center [147, 16] width 153 height 14
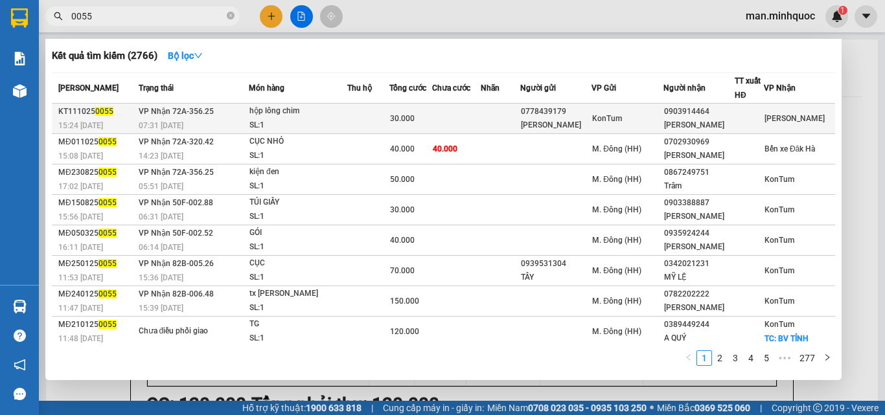
type input "0055"
click at [591, 125] on div "[PERSON_NAME]" at bounding box center [556, 126] width 70 height 14
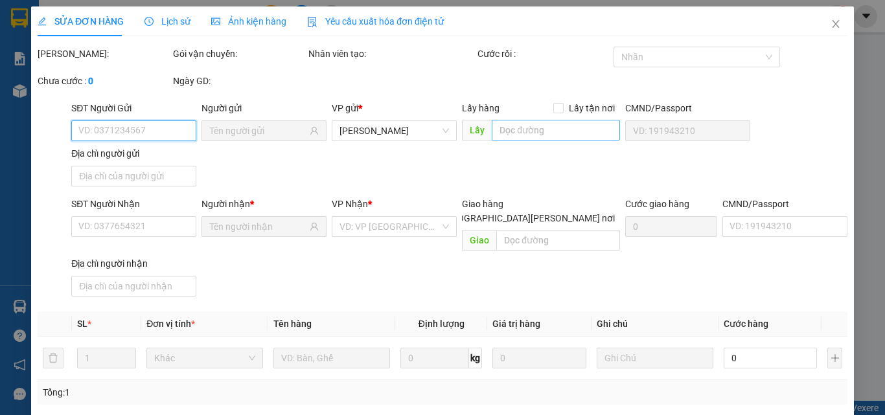
type input "0778439179"
type input "[PERSON_NAME]"
type input "0903914464"
type input "[PERSON_NAME]"
type input "0"
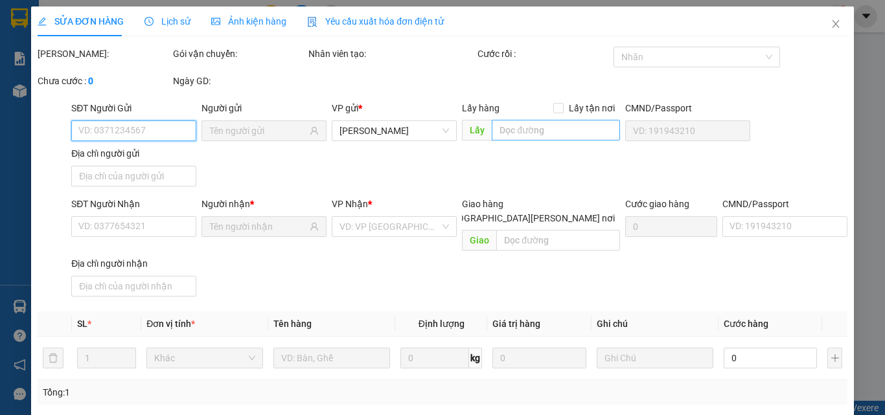
type input "30.000"
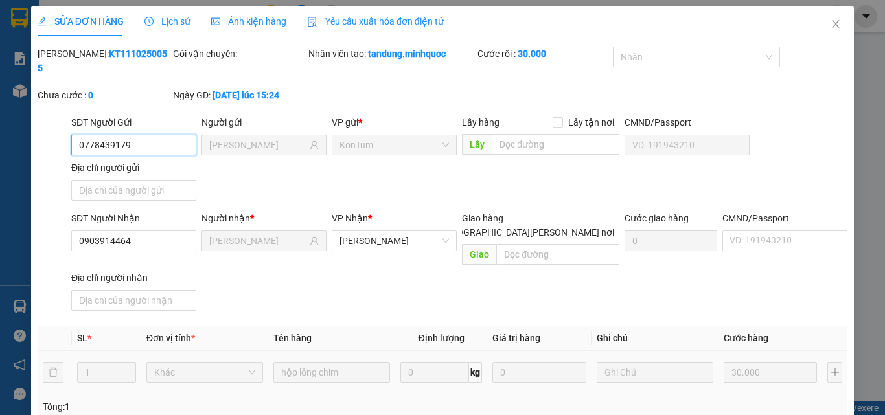
scroll to position [158, 0]
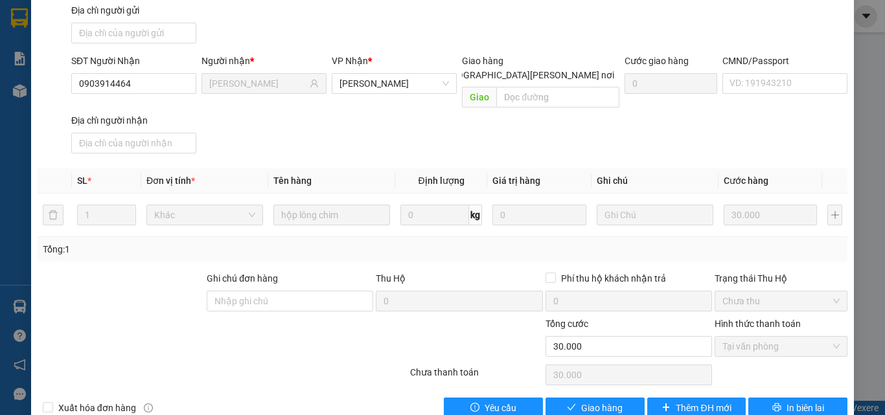
click at [560, 368] on div "Total Paid Fee 30.000 Total UnPaid Fee 0 Cash Collection Total Fee Mã ĐH: KT111…" at bounding box center [443, 154] width 810 height 530
click at [622, 393] on div "SỬA ĐƠN HÀNG Lịch sử [PERSON_NAME] hàng Yêu cầu xuất [PERSON_NAME] điện tử Tota…" at bounding box center [442, 138] width 823 height 579
click at [620, 398] on button "Giao hàng" at bounding box center [595, 408] width 99 height 21
type input "0"
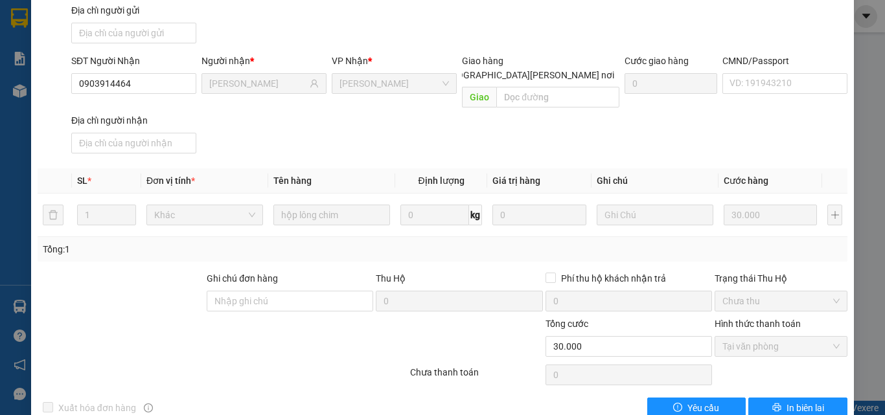
scroll to position [0, 0]
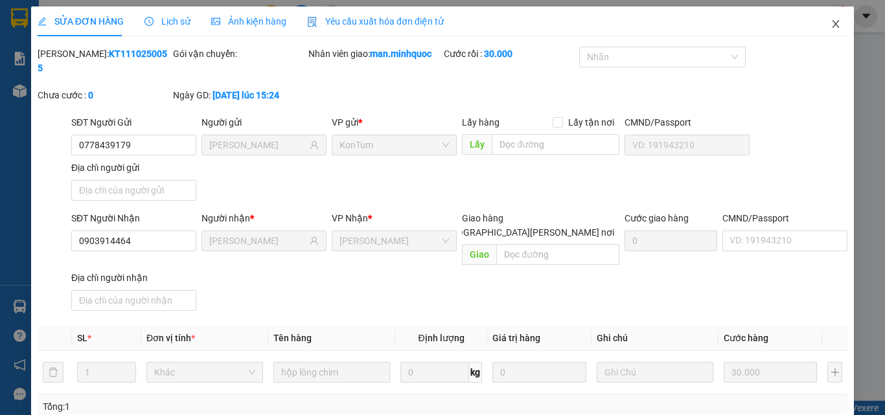
click at [831, 25] on icon "close" at bounding box center [836, 24] width 10 height 10
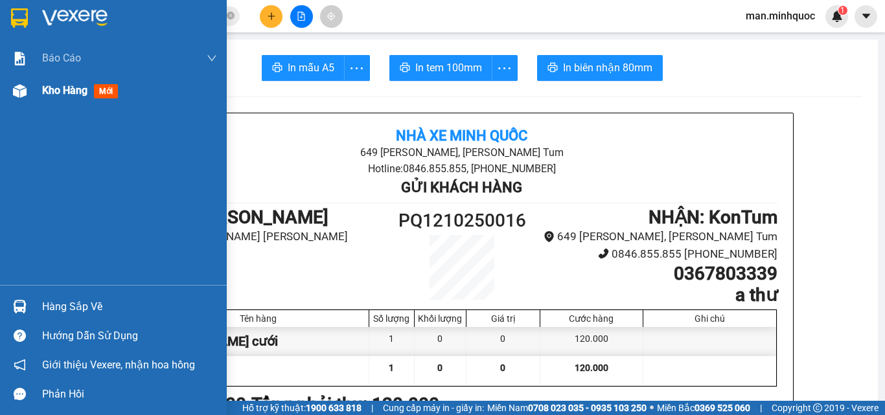
click at [38, 106] on div "Kho hàng mới" at bounding box center [113, 91] width 227 height 32
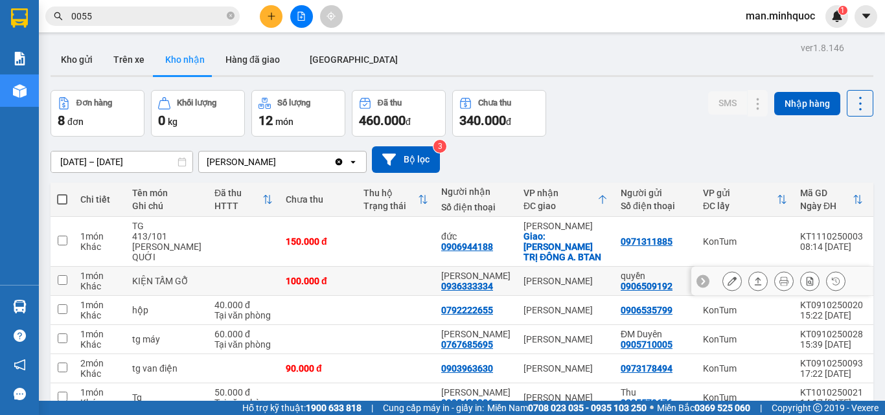
scroll to position [118, 0]
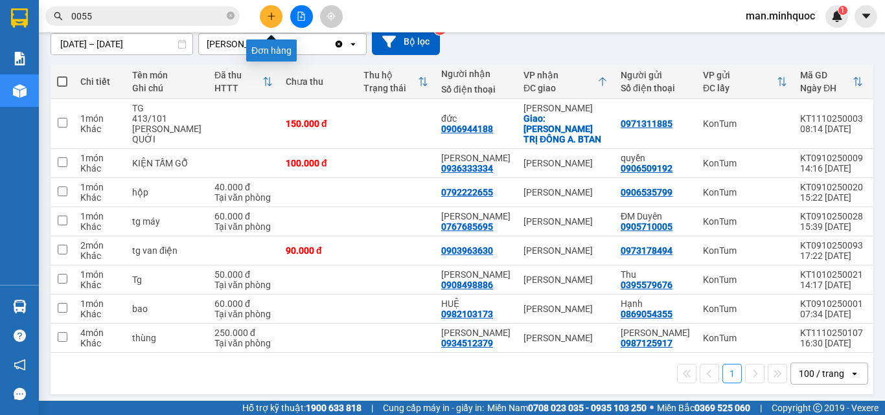
click at [269, 23] on button at bounding box center [271, 16] width 23 height 23
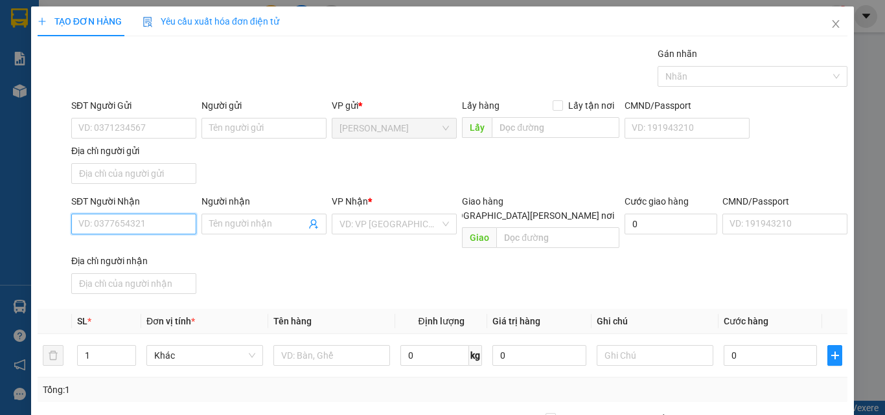
click at [104, 216] on input "SĐT Người Nhận" at bounding box center [133, 224] width 125 height 21
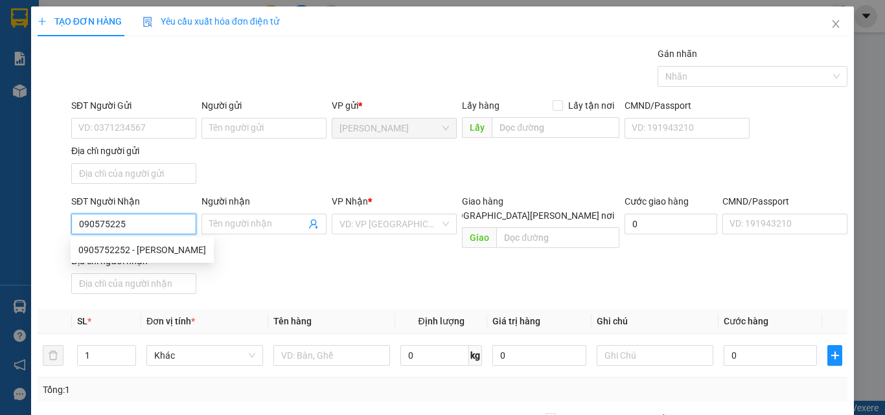
type input "0905752252"
click at [135, 249] on div "0905752252 - [PERSON_NAME]" at bounding box center [142, 250] width 128 height 14
type input "Tuyền"
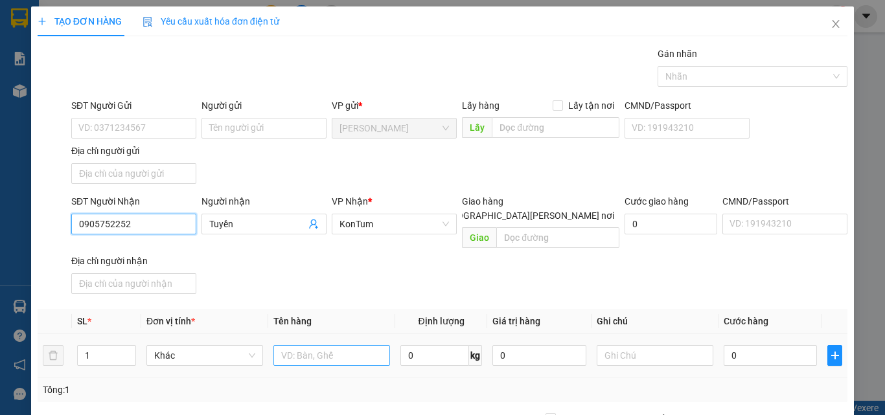
type input "0905752252"
click at [326, 347] on div at bounding box center [332, 356] width 117 height 26
click at [326, 347] on input "text" at bounding box center [332, 355] width 117 height 21
type input "bì đồ"
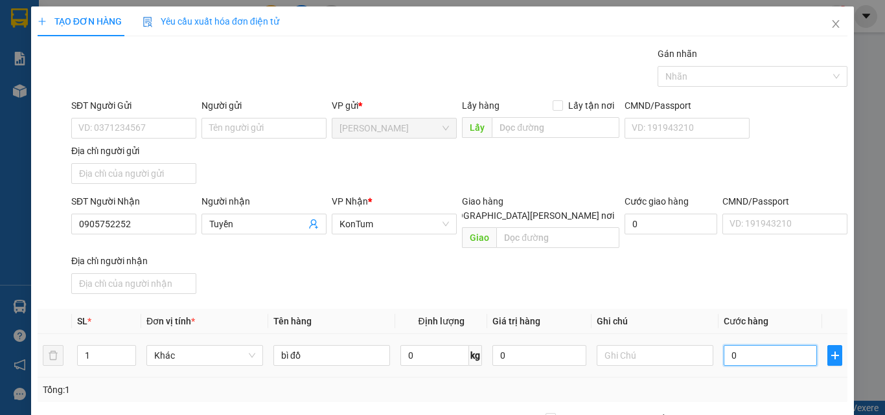
click at [751, 345] on input "0" at bounding box center [770, 355] width 93 height 21
type input "4"
type input "40"
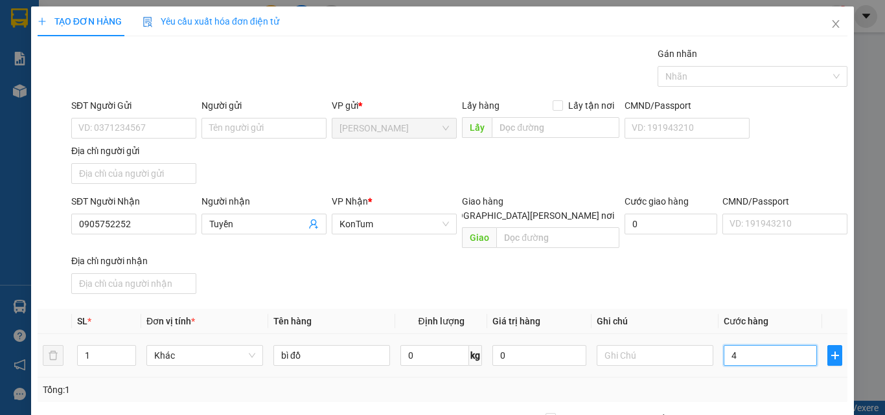
type input "40"
type input "40.000"
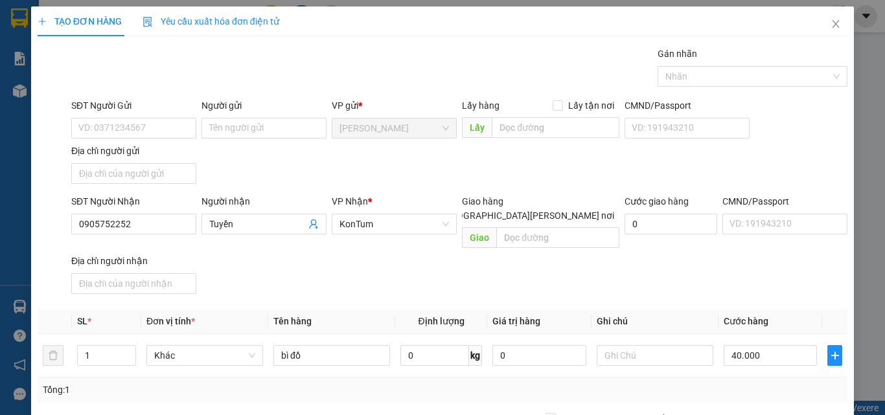
click at [755, 378] on div "Tổng: 1" at bounding box center [443, 390] width 810 height 25
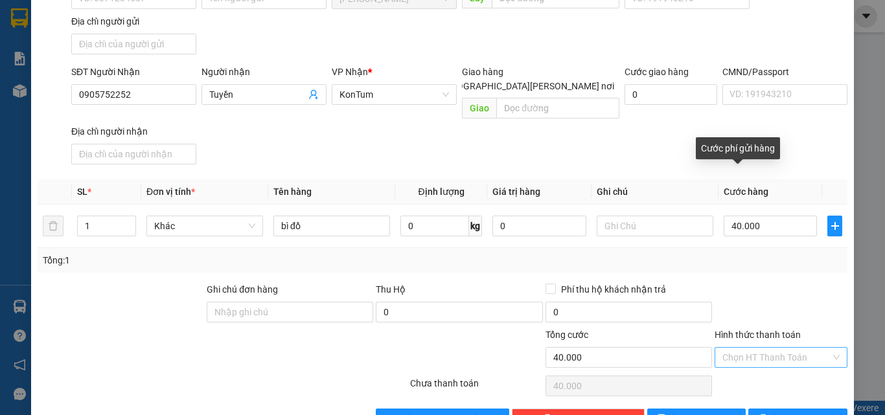
scroll to position [155, 0]
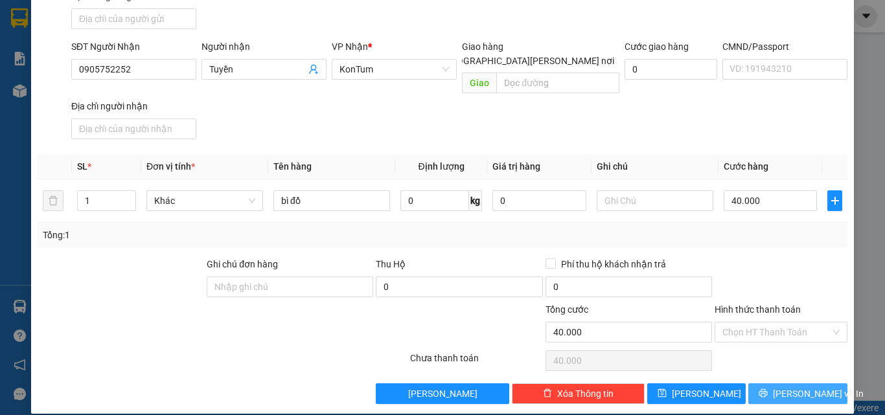
click at [786, 384] on button "[PERSON_NAME] và In" at bounding box center [798, 394] width 99 height 21
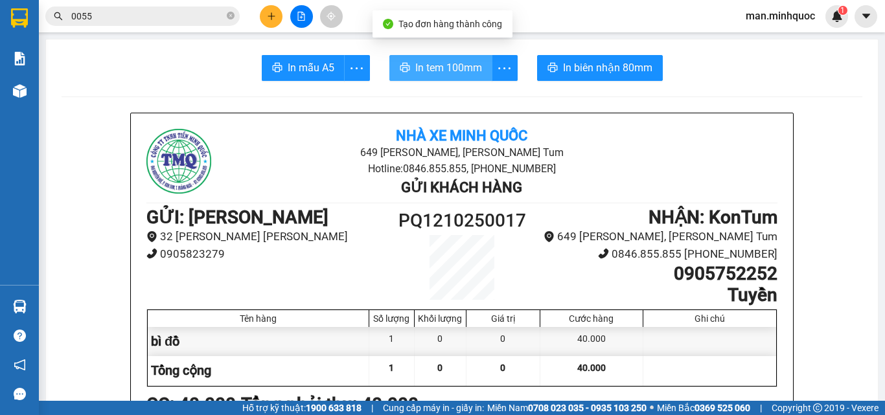
click at [463, 62] on span "In tem 100mm" at bounding box center [448, 68] width 67 height 16
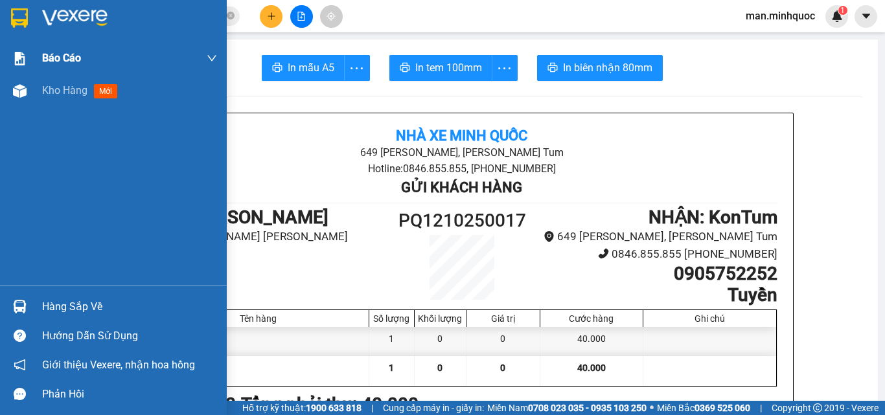
click at [27, 58] on div at bounding box center [19, 58] width 23 height 23
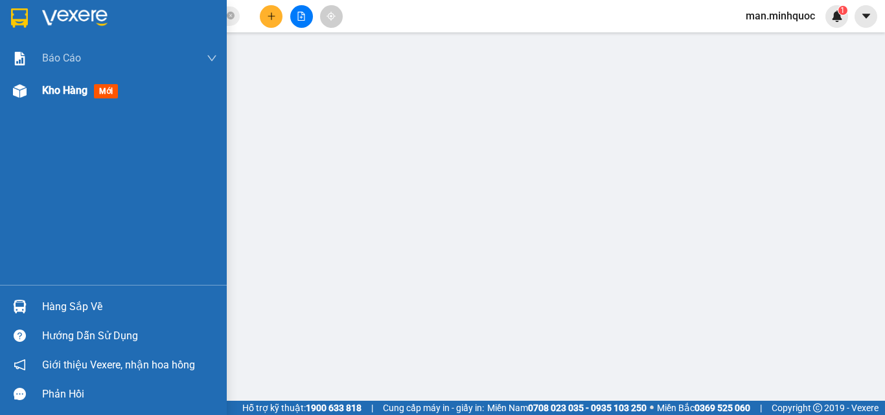
click at [58, 95] on span "Kho hàng" at bounding box center [64, 90] width 45 height 12
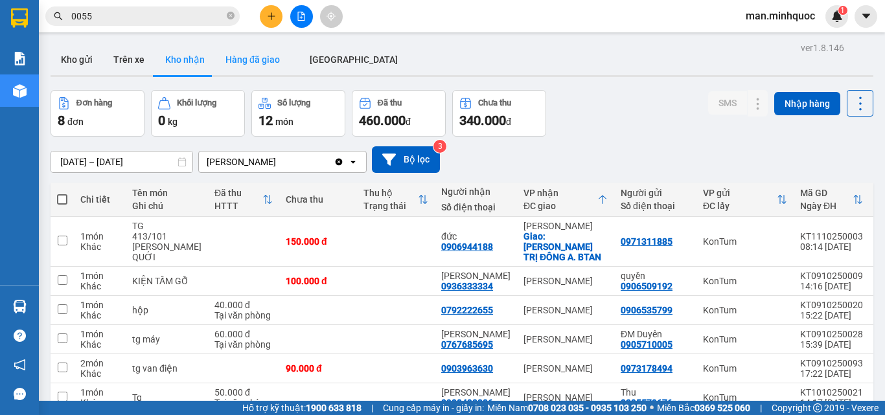
click at [239, 60] on button "Hàng đã giao" at bounding box center [252, 59] width 75 height 31
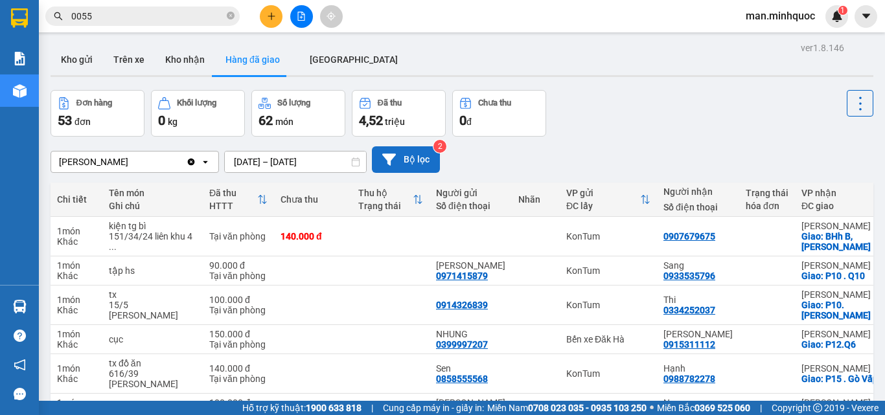
click at [409, 160] on button "Bộ lọc" at bounding box center [406, 159] width 68 height 27
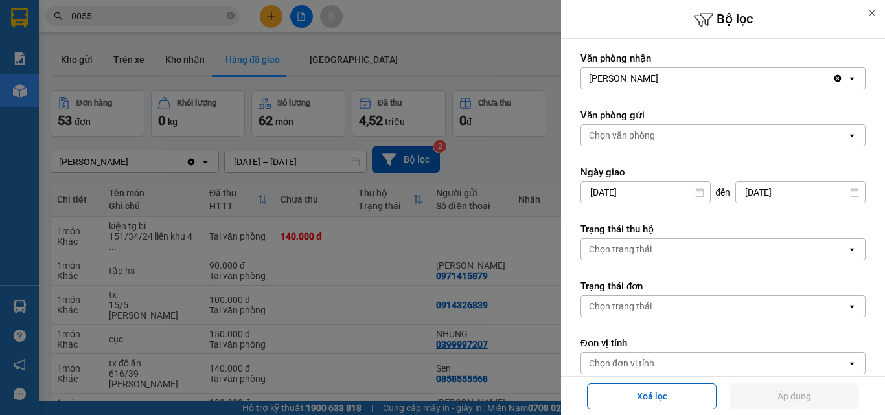
click at [660, 247] on div "Chọn trạng thái" at bounding box center [714, 249] width 266 height 21
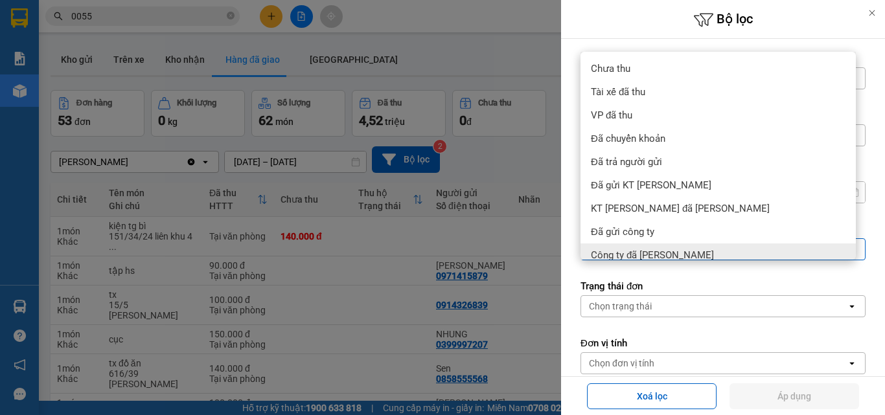
click at [653, 318] on form "Văn [PERSON_NAME] [PERSON_NAME] Clear value open Văn phòng gửi [PERSON_NAME] op…" at bounding box center [723, 271] width 285 height 439
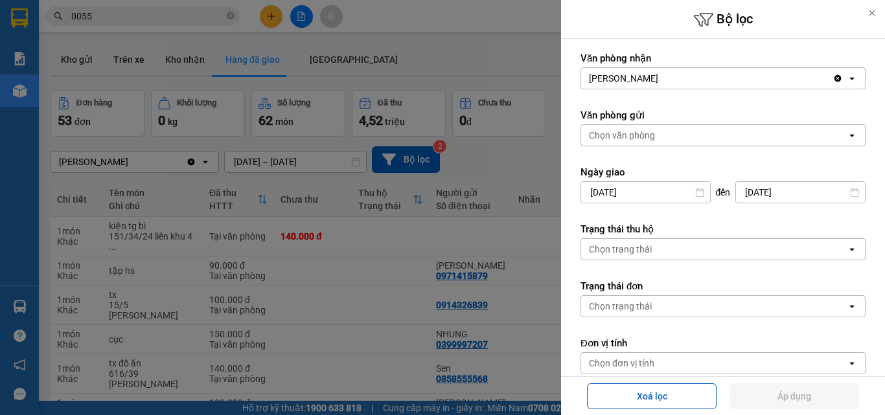
click at [661, 310] on div "Chọn trạng thái" at bounding box center [714, 306] width 266 height 21
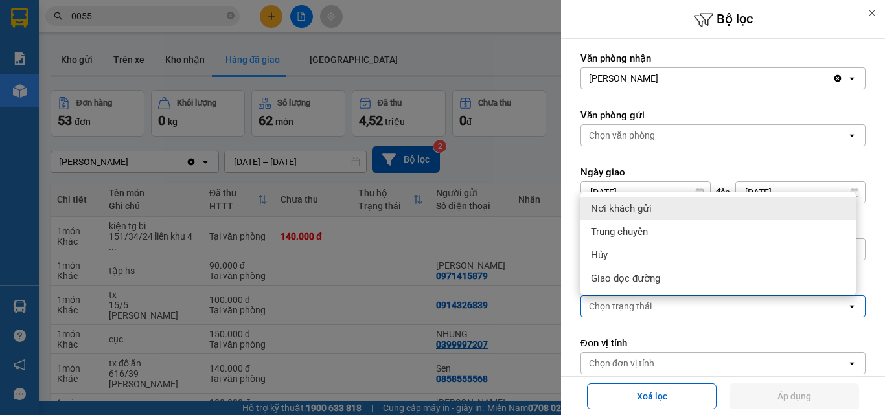
click at [661, 305] on div "Chọn trạng thái" at bounding box center [714, 306] width 266 height 21
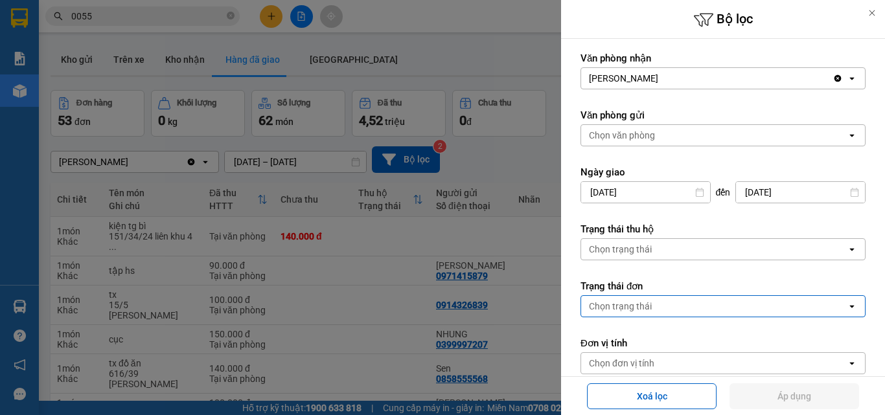
scroll to position [65, 0]
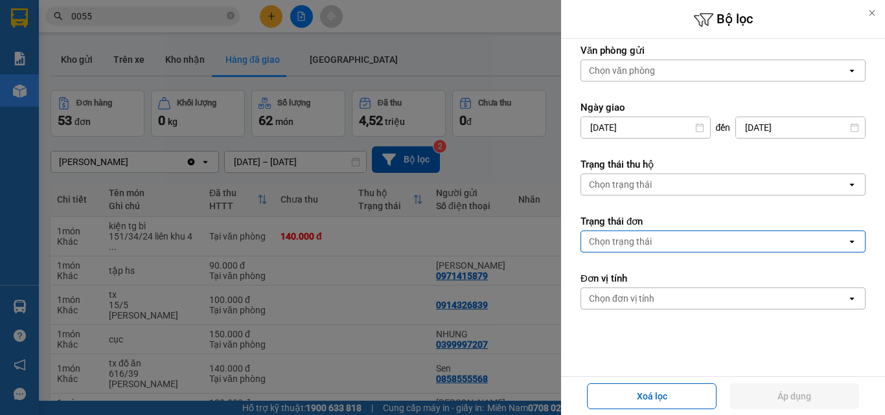
click at [659, 301] on div "Chọn đơn vị tính" at bounding box center [714, 298] width 266 height 21
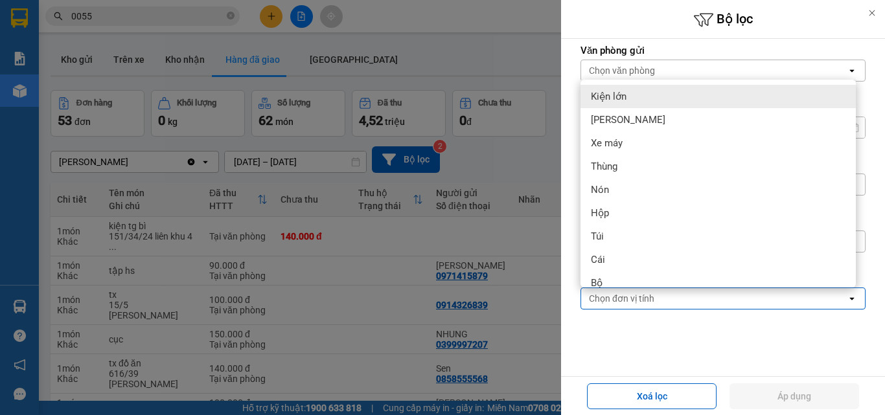
click at [659, 301] on div "Chọn đơn vị tính" at bounding box center [714, 298] width 266 height 21
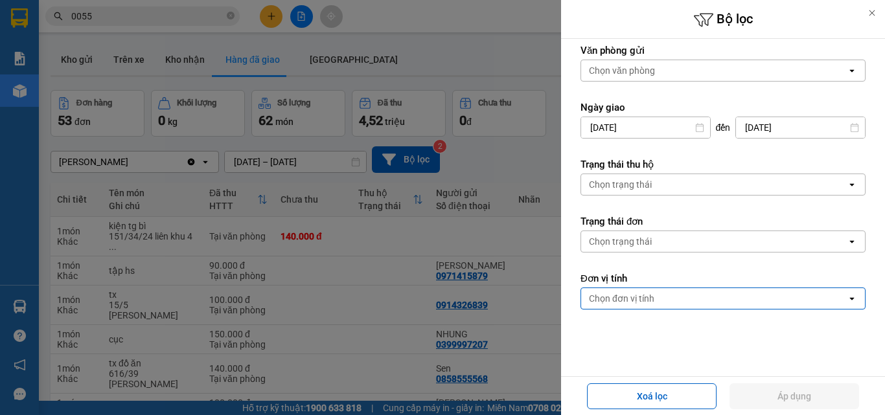
scroll to position [0, 0]
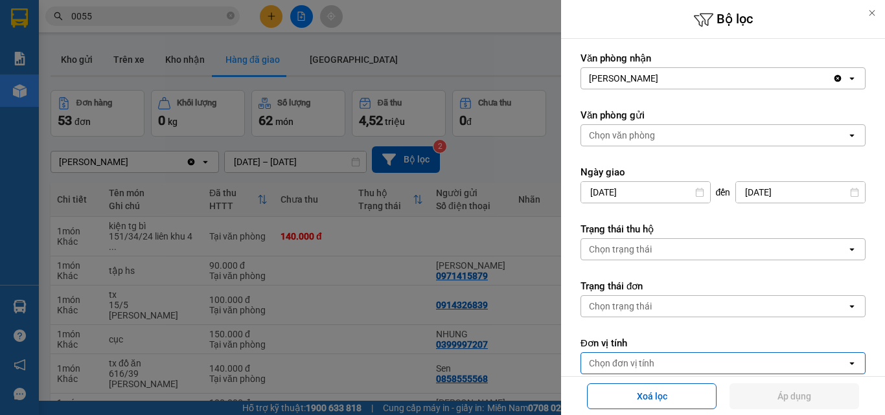
click at [688, 138] on div "Chọn văn phòng" at bounding box center [714, 135] width 266 height 21
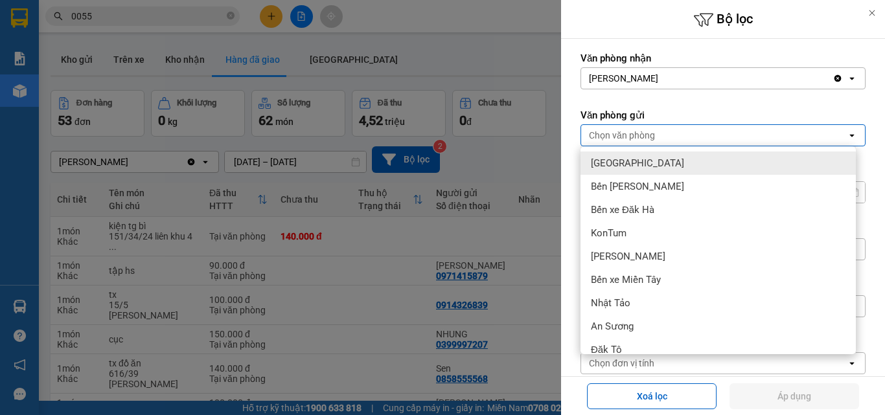
click at [688, 145] on div "Chọn văn phòng" at bounding box center [714, 135] width 266 height 21
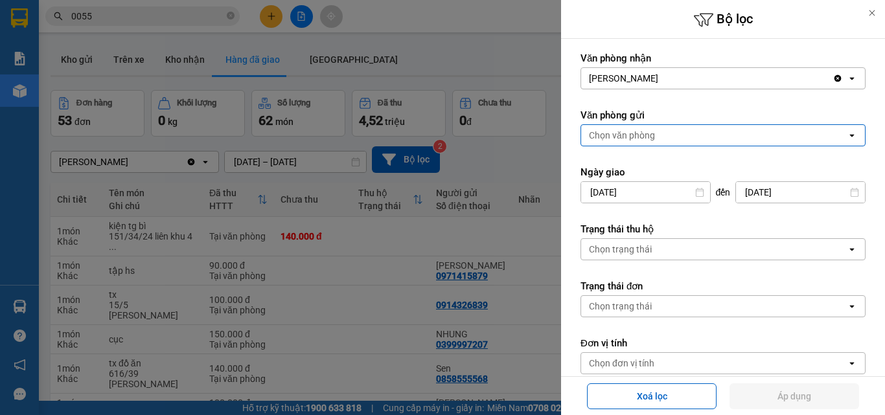
scroll to position [128, 0]
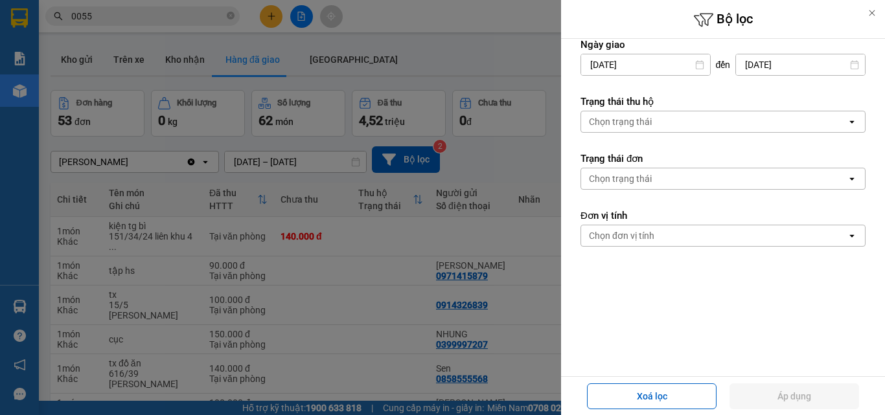
click at [493, 328] on div at bounding box center [442, 207] width 885 height 415
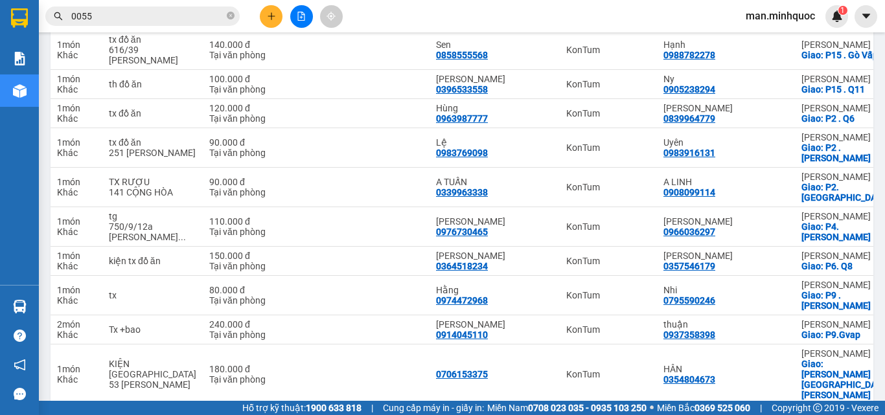
scroll to position [0, 0]
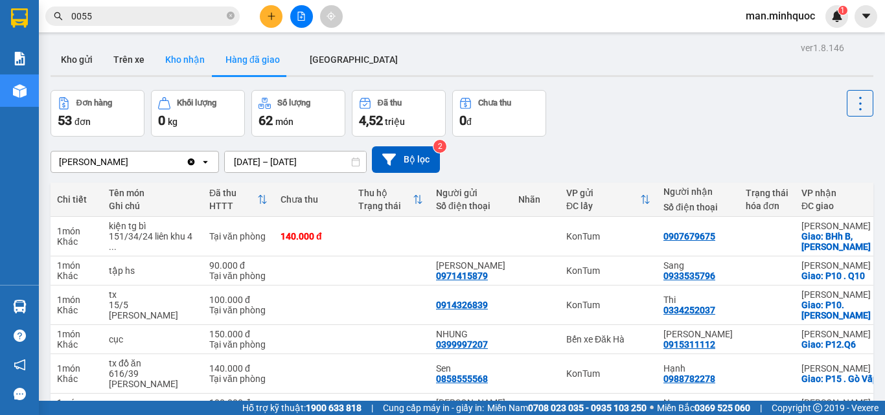
click at [180, 67] on button "Kho nhận" at bounding box center [185, 59] width 60 height 31
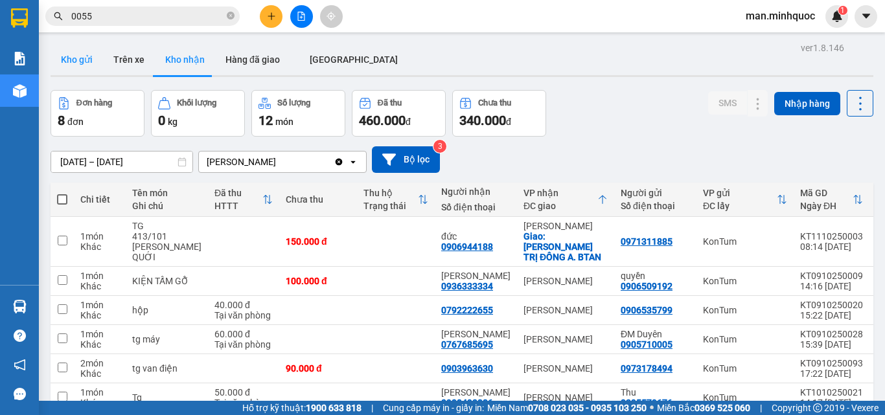
click at [76, 57] on button "Kho gửi" at bounding box center [77, 59] width 53 height 31
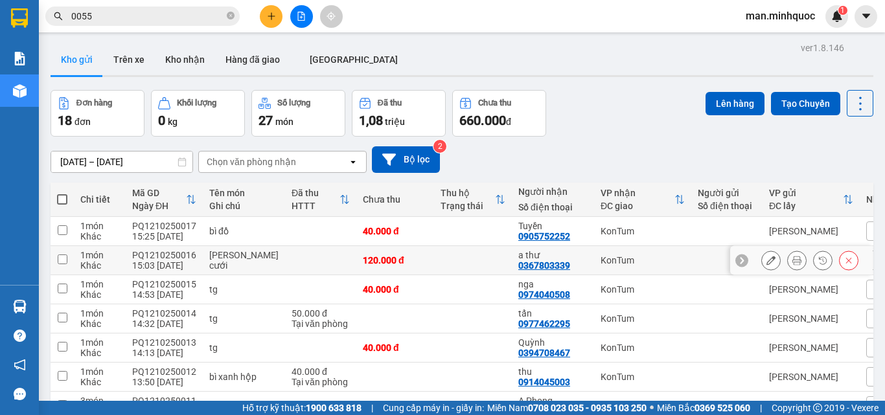
scroll to position [166, 0]
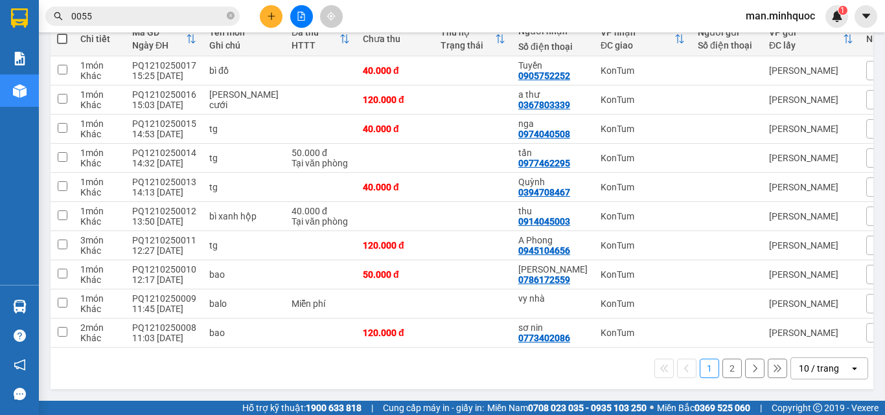
click at [823, 375] on div "10 / trang" at bounding box center [819, 368] width 40 height 13
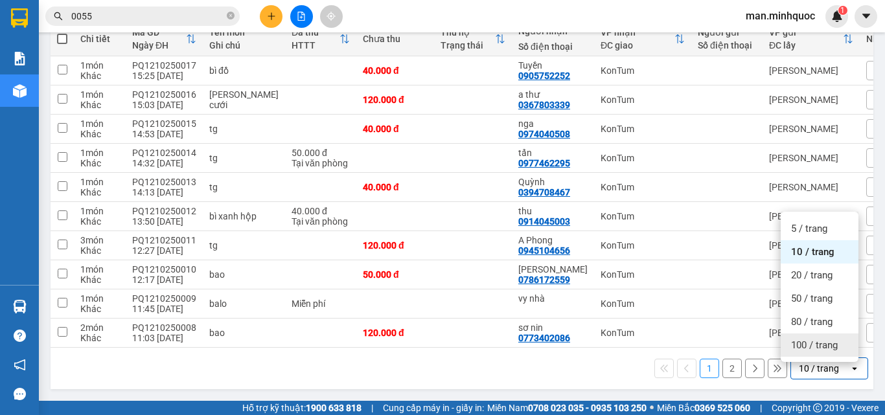
click at [819, 342] on span "100 / trang" at bounding box center [814, 345] width 47 height 13
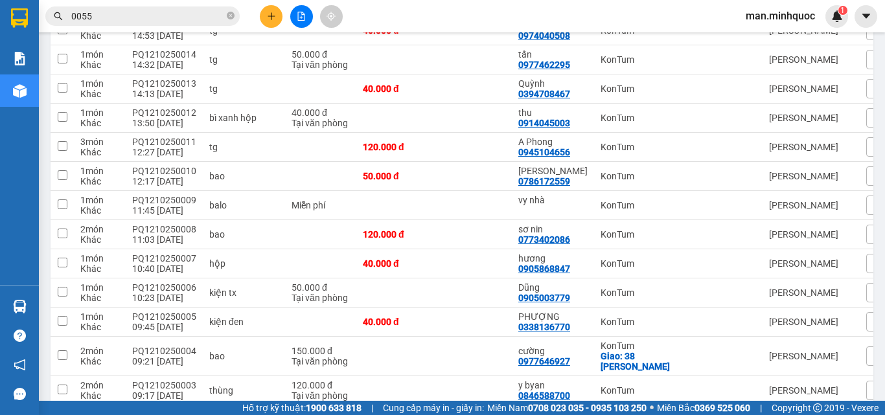
scroll to position [420, 0]
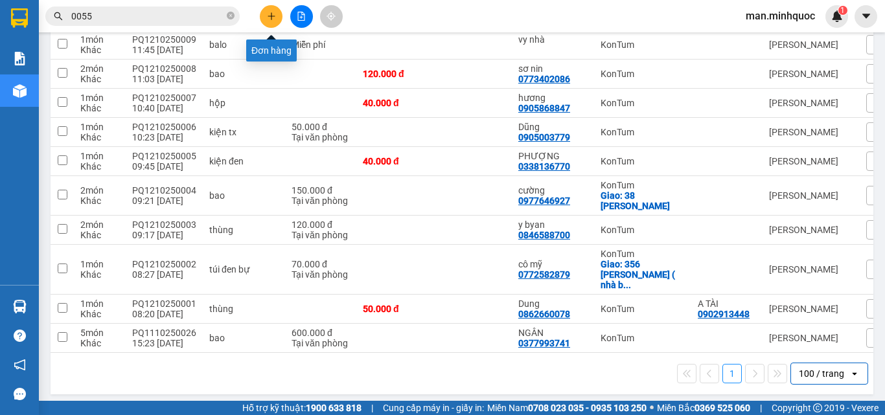
click at [274, 15] on icon "plus" at bounding box center [271, 16] width 9 height 9
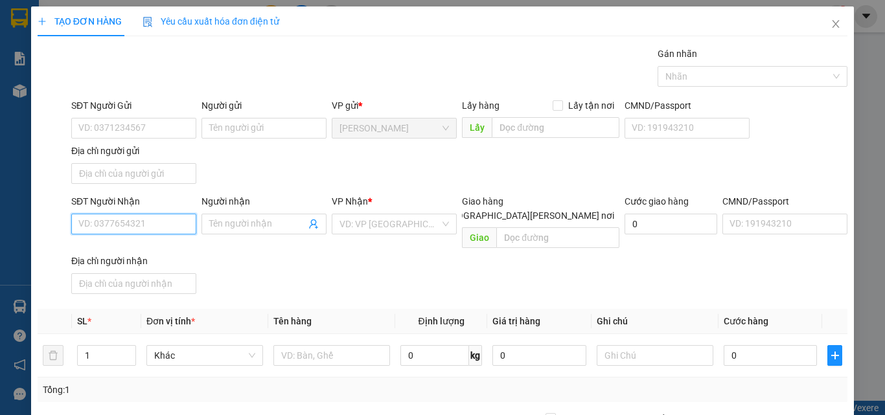
click at [135, 229] on input "SĐT Người Nhận" at bounding box center [133, 224] width 125 height 21
type input "0817732222"
click at [142, 216] on input "0817732222" at bounding box center [133, 224] width 125 height 21
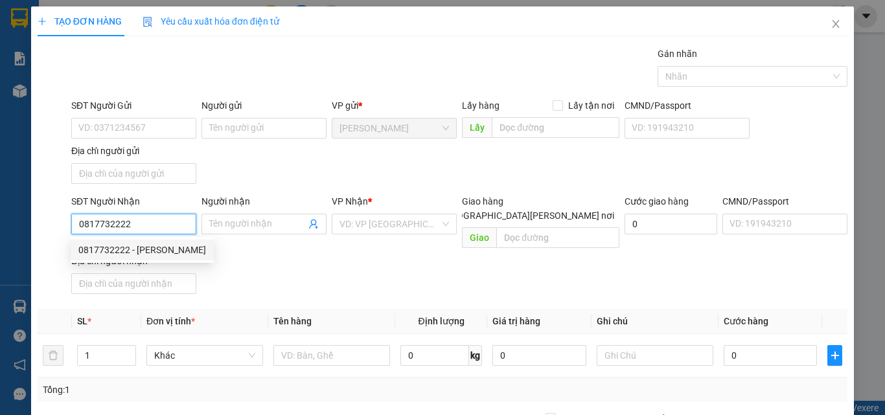
click at [153, 250] on div "0817732222 - [PERSON_NAME]" at bounding box center [142, 250] width 128 height 14
type input "[PERSON_NAME]"
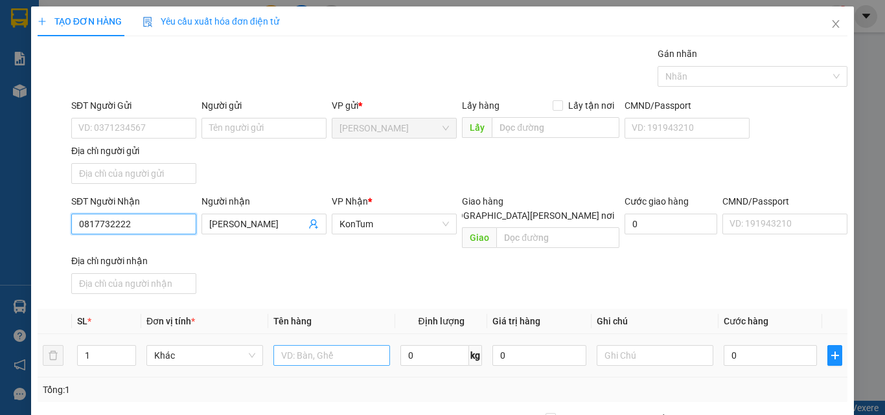
type input "0817732222"
click at [314, 345] on input "text" at bounding box center [332, 355] width 117 height 21
type input "hộp đt"
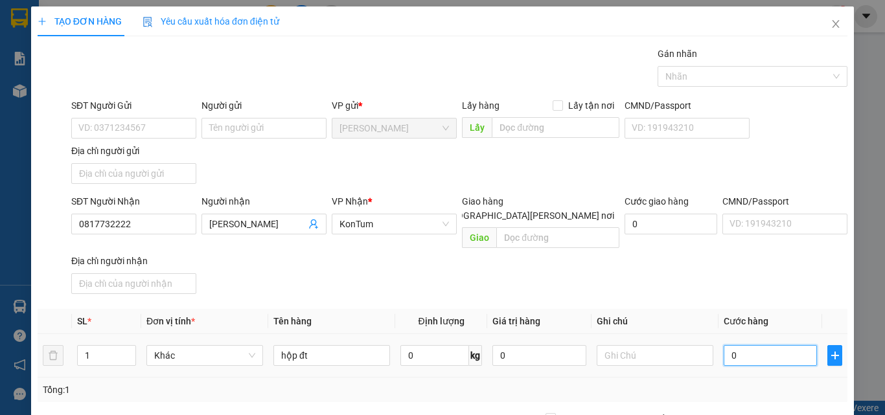
click at [755, 349] on input "0" at bounding box center [770, 355] width 93 height 21
type input "1"
type input "10"
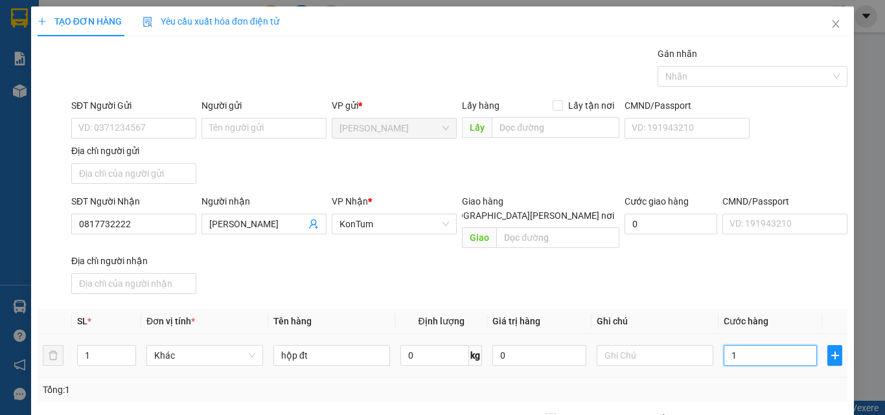
type input "10"
type input "100"
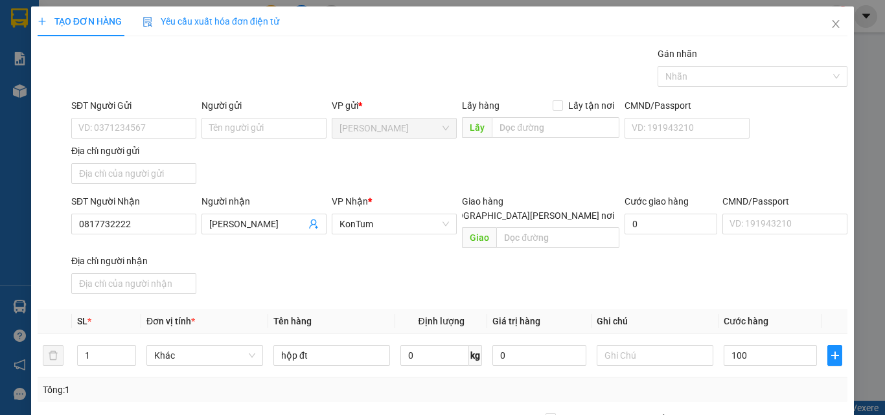
type input "100.000"
click at [748, 383] on div "Tổng: 1" at bounding box center [443, 390] width 800 height 14
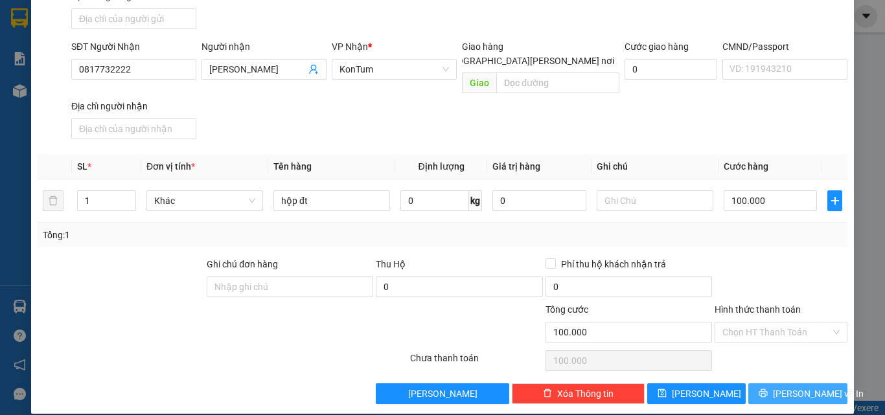
click at [762, 384] on button "[PERSON_NAME] và In" at bounding box center [798, 394] width 99 height 21
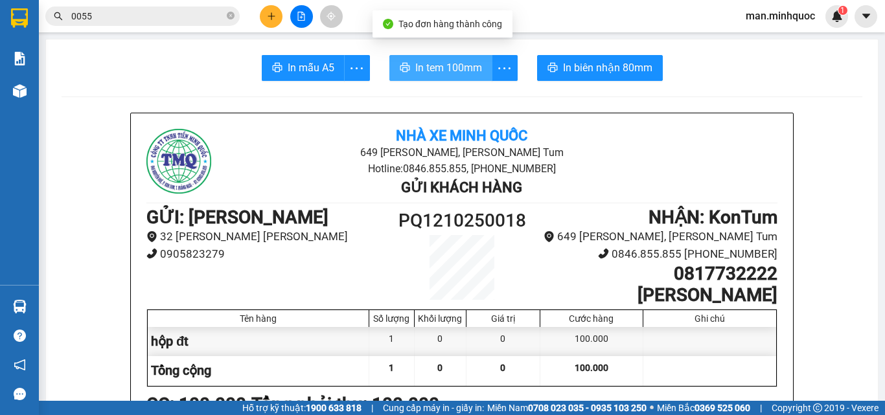
click at [438, 69] on span "In tem 100mm" at bounding box center [448, 68] width 67 height 16
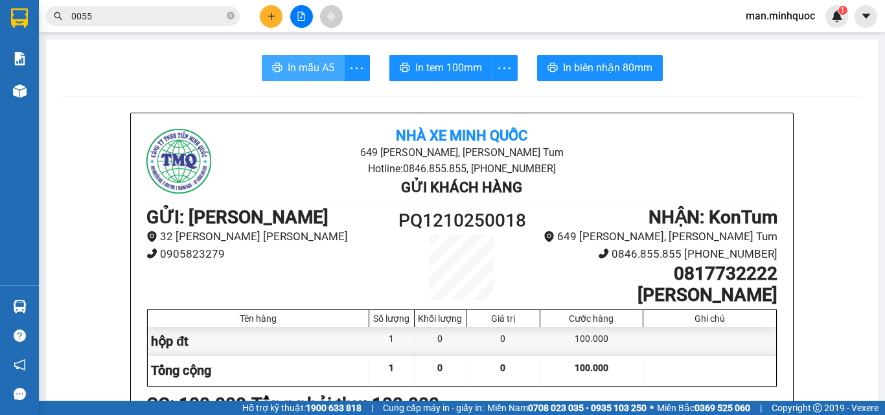
click at [296, 56] on button "In mẫu A5" at bounding box center [303, 68] width 83 height 26
click at [268, 21] on button at bounding box center [271, 16] width 23 height 23
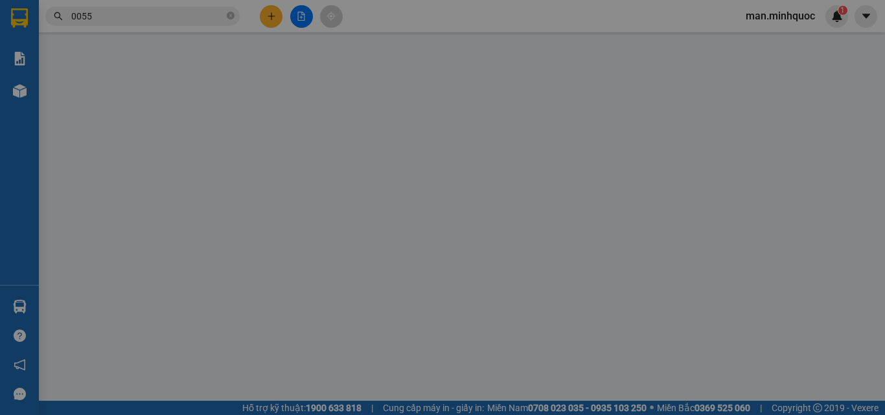
click at [102, 222] on input "SĐT Người Nhận" at bounding box center [133, 224] width 125 height 21
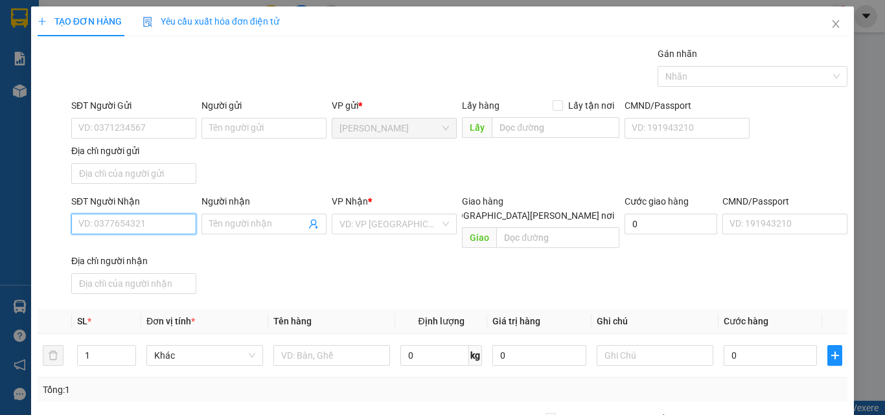
click at [104, 228] on input "SĐT Người Nhận" at bounding box center [133, 224] width 125 height 21
type input "0347207922"
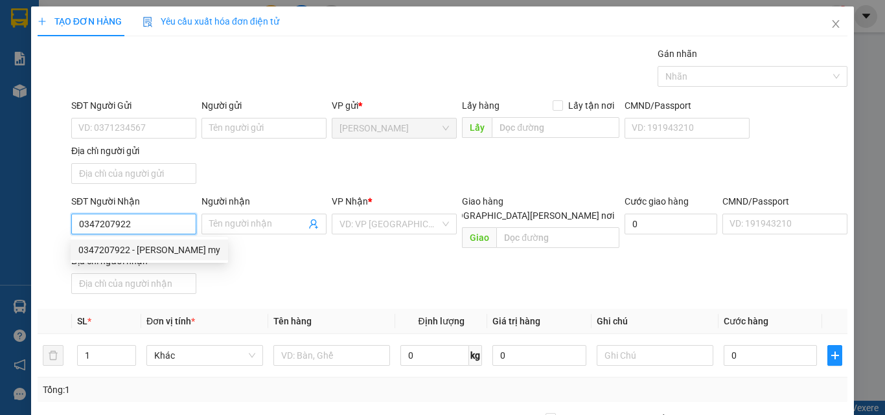
click at [131, 257] on div "0347207922 - [PERSON_NAME] my" at bounding box center [150, 250] width 158 height 21
type input "[PERSON_NAME] my"
type input "0347207922"
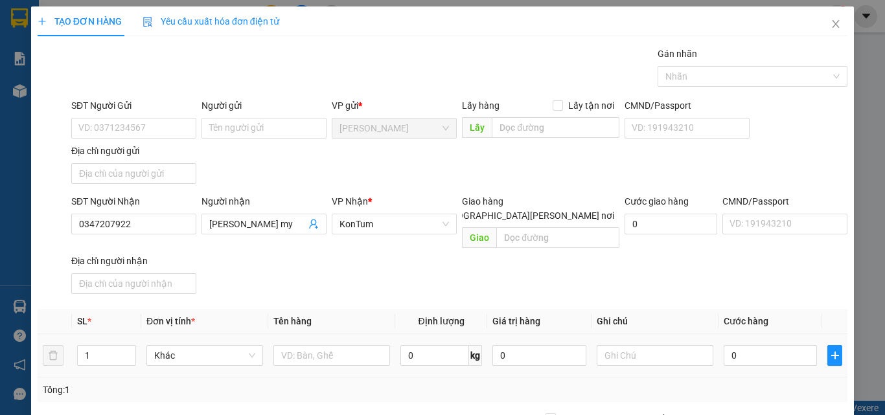
click at [335, 353] on div at bounding box center [332, 356] width 117 height 26
click at [343, 345] on input "text" at bounding box center [332, 355] width 117 height 21
type input "hộp"
click at [783, 345] on input "0" at bounding box center [770, 355] width 93 height 21
type input "4"
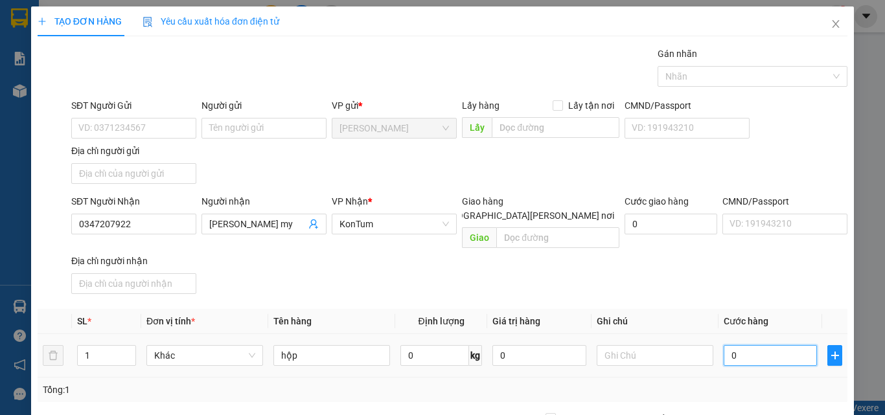
type input "4"
type input "40"
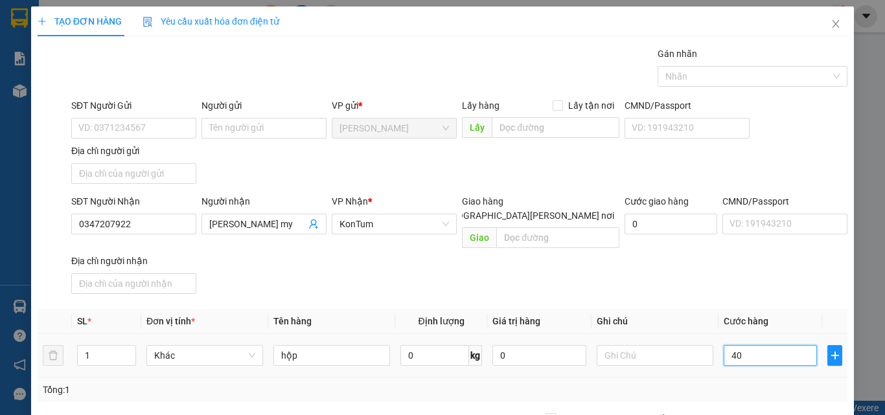
scroll to position [155, 0]
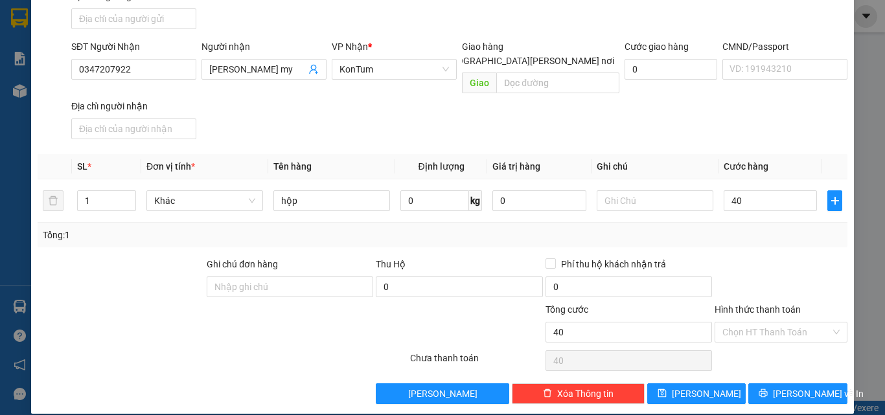
type input "40.000"
click at [778, 390] on div "TẠO ĐƠN HÀNG Yêu cầu xuất [PERSON_NAME] điện tử Transit Pickup Surcharge Ids Tr…" at bounding box center [442, 133] width 823 height 563
click at [780, 387] on span "[PERSON_NAME] và In" at bounding box center [818, 394] width 91 height 14
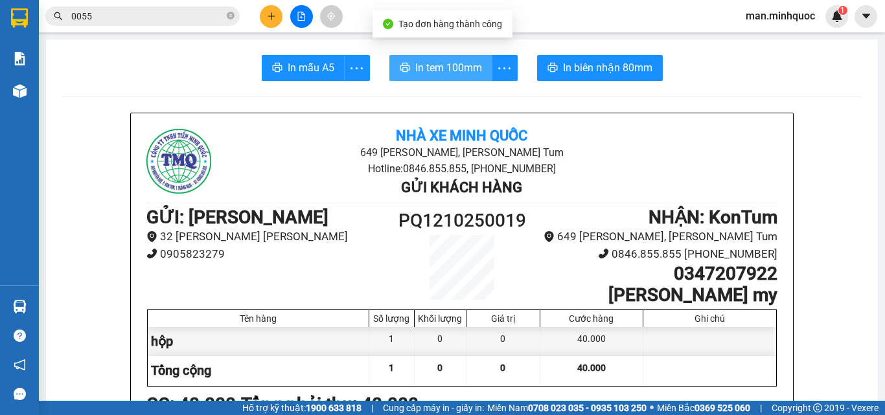
click at [456, 66] on span "In tem 100mm" at bounding box center [448, 68] width 67 height 16
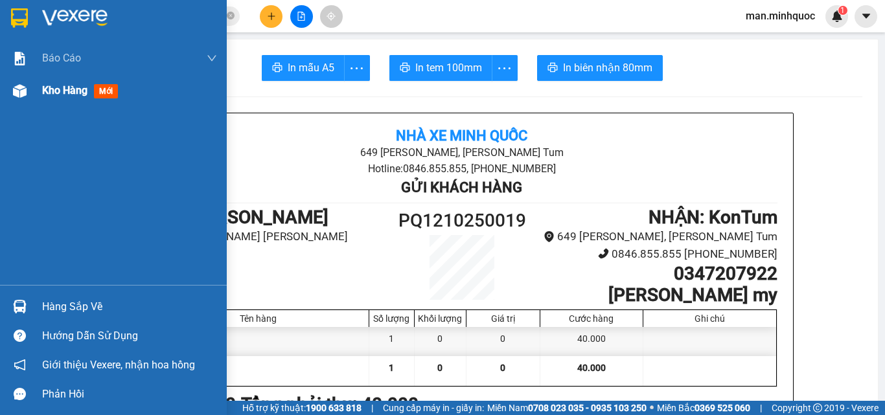
click at [50, 104] on div "Kho hàng mới" at bounding box center [129, 91] width 175 height 32
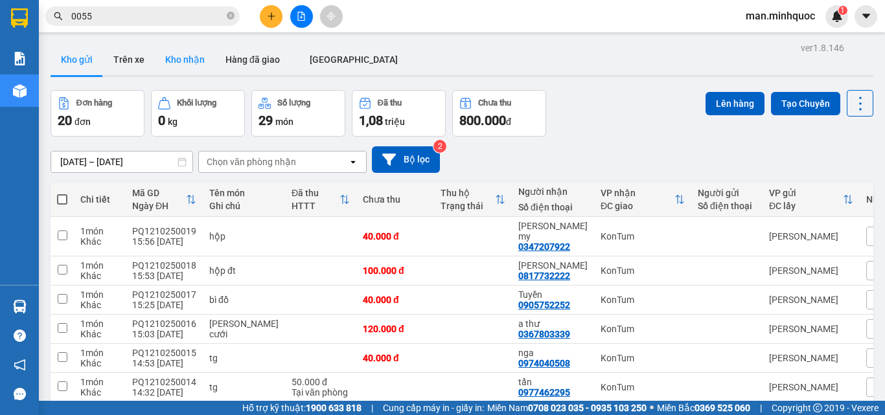
click at [178, 61] on button "Kho nhận" at bounding box center [185, 59] width 60 height 31
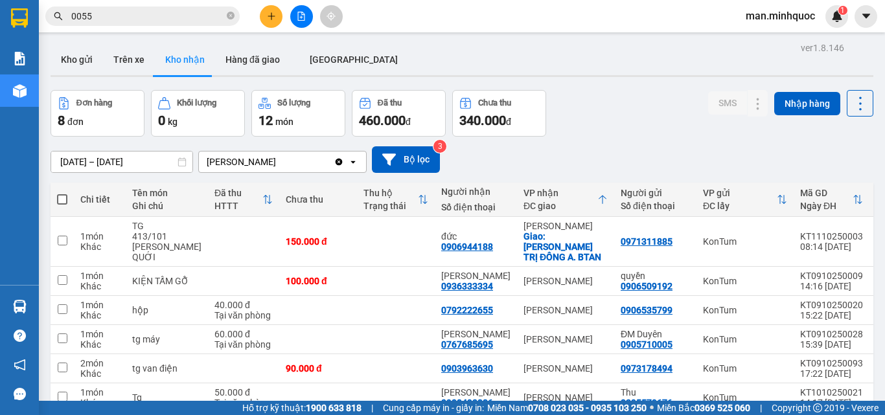
click at [272, 21] on button at bounding box center [271, 16] width 23 height 23
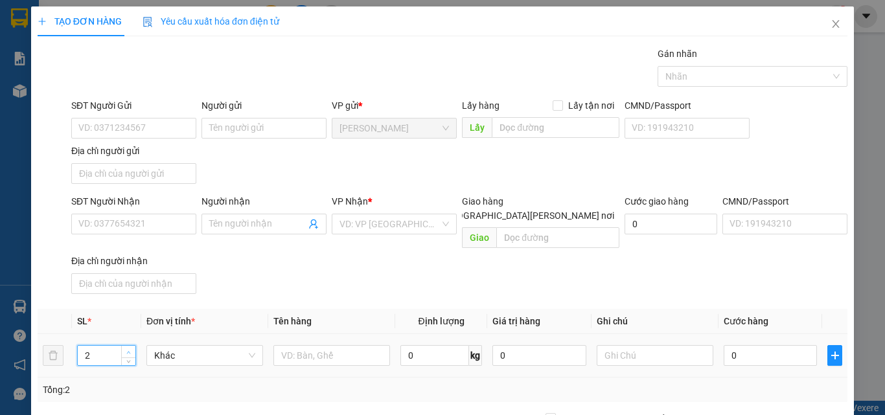
click at [127, 351] on icon "up" at bounding box center [128, 353] width 5 height 5
type input "3"
click at [127, 351] on icon "up" at bounding box center [128, 353] width 5 height 5
click at [299, 350] on input "text" at bounding box center [332, 355] width 117 height 21
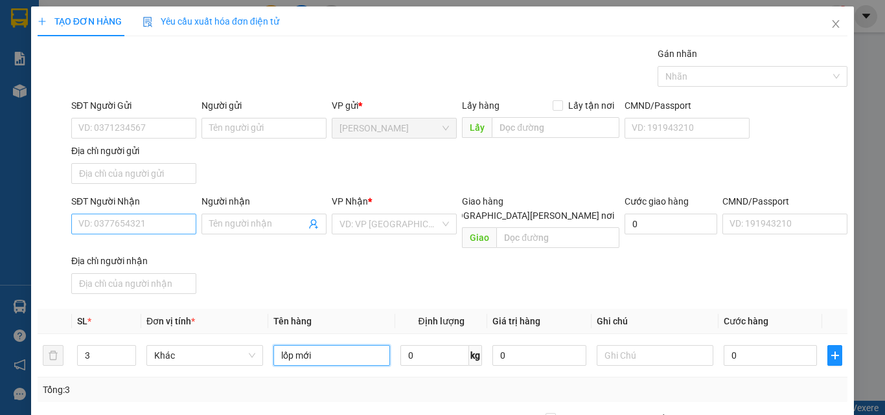
type input "lốp mới"
click at [153, 224] on input "SĐT Người Nhận" at bounding box center [133, 224] width 125 height 21
type input "0909178568"
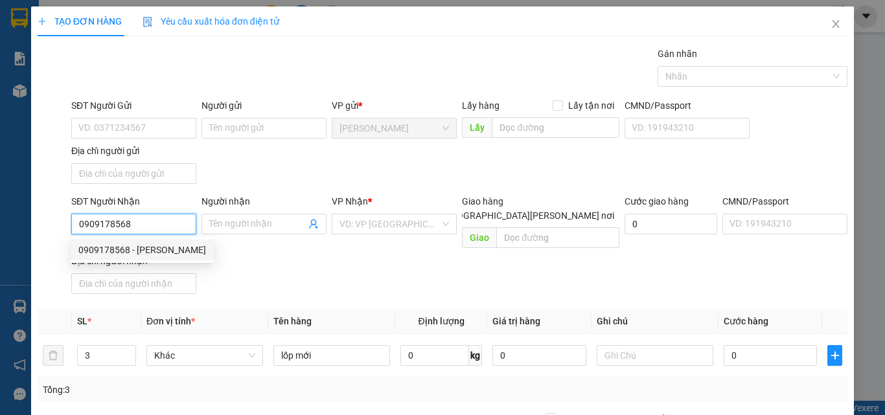
click at [166, 229] on input "0909178568" at bounding box center [133, 224] width 125 height 21
click at [159, 251] on div "0909178568 - [PERSON_NAME]" at bounding box center [142, 250] width 128 height 14
type input "lĩnh"
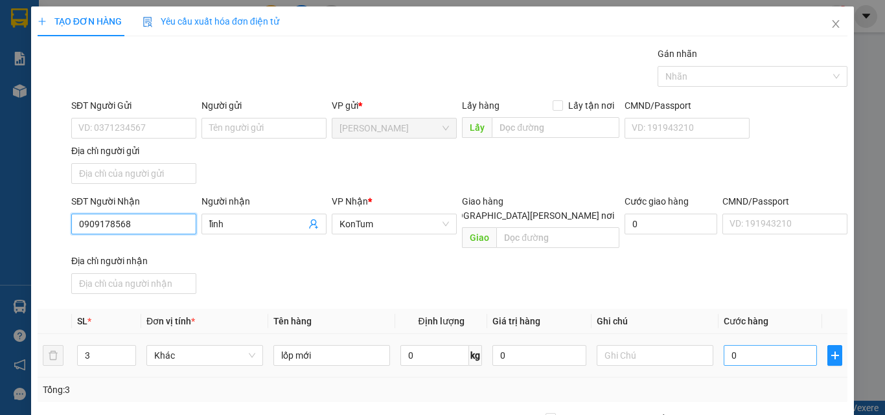
type input "0909178568"
click at [745, 347] on input "0" at bounding box center [770, 355] width 93 height 21
drag, startPoint x: 172, startPoint y: 217, endPoint x: 0, endPoint y: 196, distance: 173.0
click at [0, 196] on div "TẠO ĐƠN HÀNG Yêu cầu xuất [PERSON_NAME] điện tử Transit Pickup Surcharge Ids Tr…" at bounding box center [442, 207] width 885 height 415
click at [768, 353] on div "0" at bounding box center [770, 356] width 93 height 26
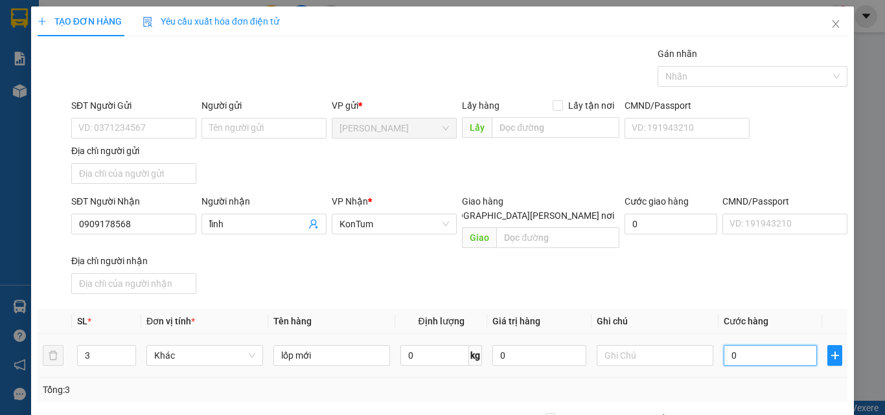
click at [770, 345] on input "0" at bounding box center [770, 355] width 93 height 21
type input "2"
type input "21"
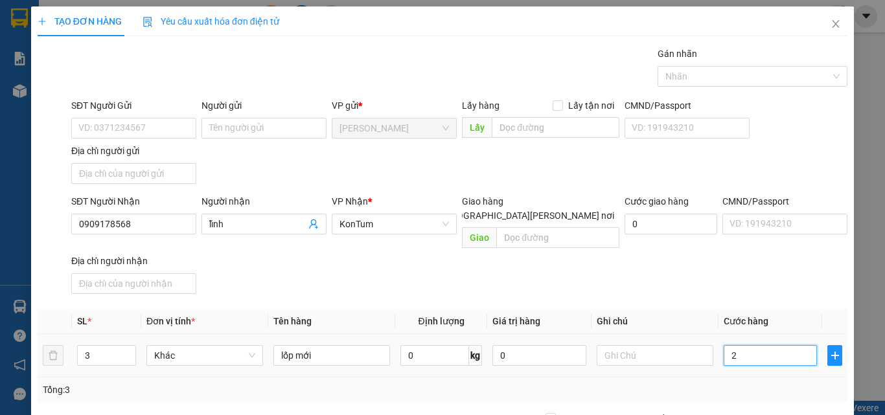
type input "21"
type input "210"
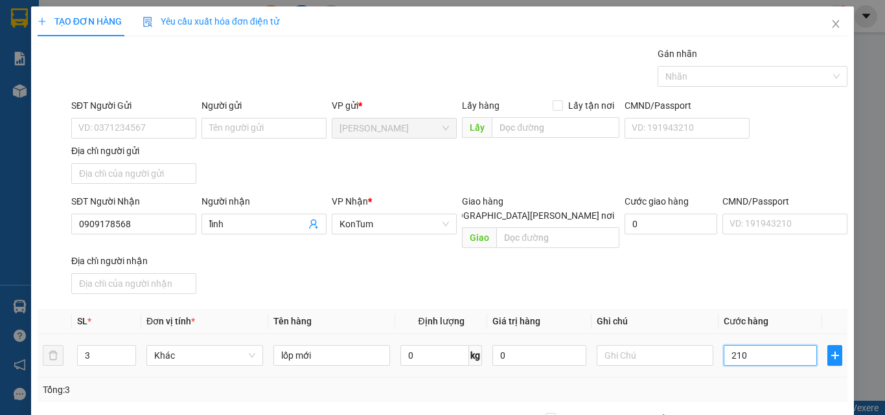
scroll to position [155, 0]
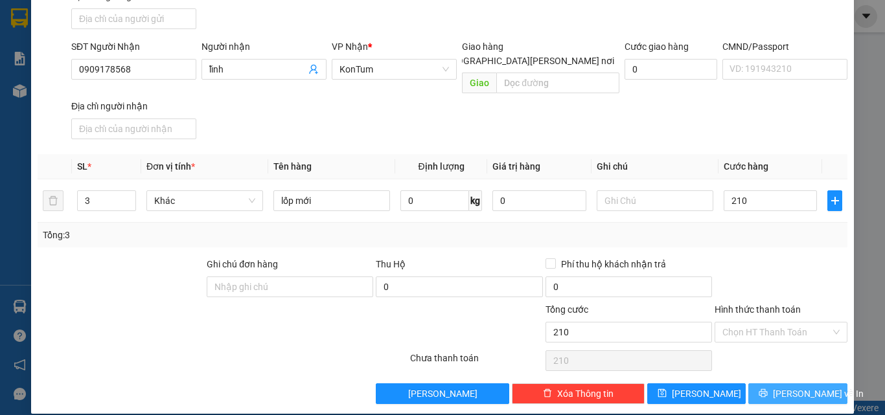
type input "210.000"
click at [792, 387] on span "[PERSON_NAME] và In" at bounding box center [818, 394] width 91 height 14
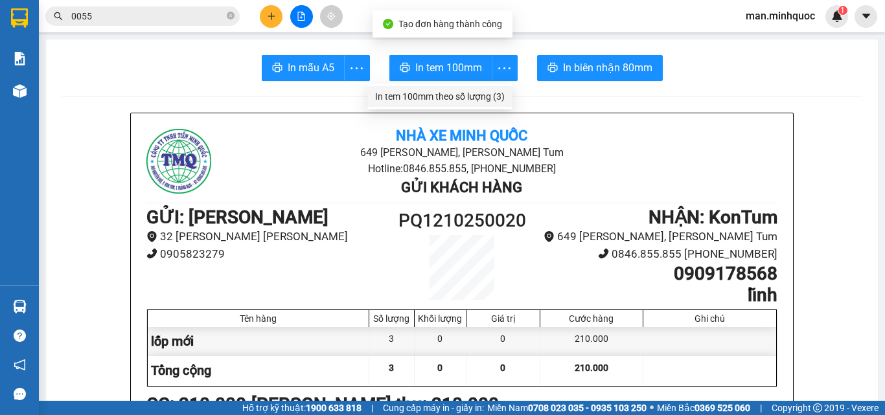
click at [491, 96] on div "In tem 100mm theo số lượng (3)" at bounding box center [440, 96] width 130 height 14
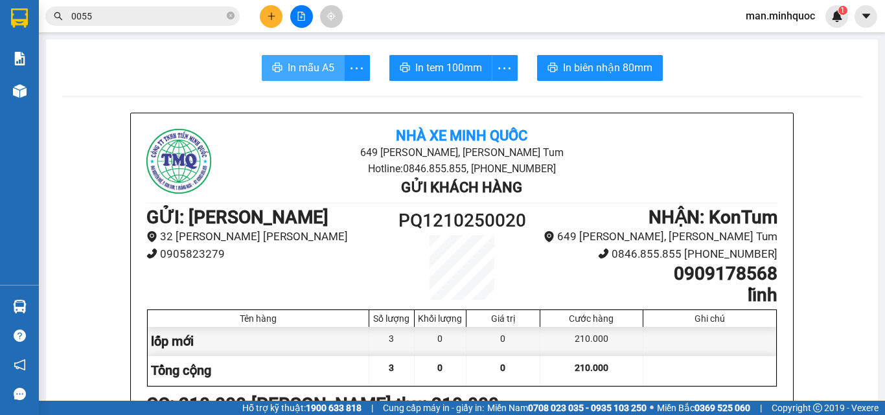
click at [310, 69] on span "In mẫu A5" at bounding box center [311, 68] width 47 height 16
click at [303, 55] on button "In mẫu A5" at bounding box center [303, 68] width 83 height 26
click at [281, 8] on div at bounding box center [301, 16] width 97 height 23
click at [268, 17] on icon "plus" at bounding box center [271, 16] width 9 height 9
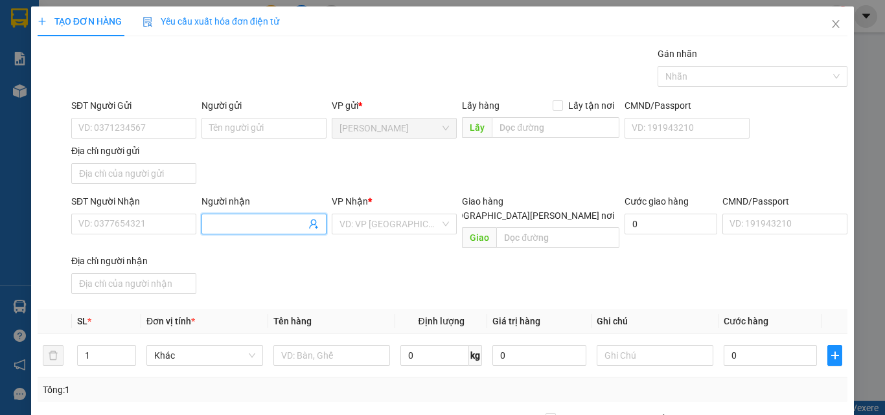
click at [263, 221] on input "Người nhận" at bounding box center [257, 224] width 97 height 14
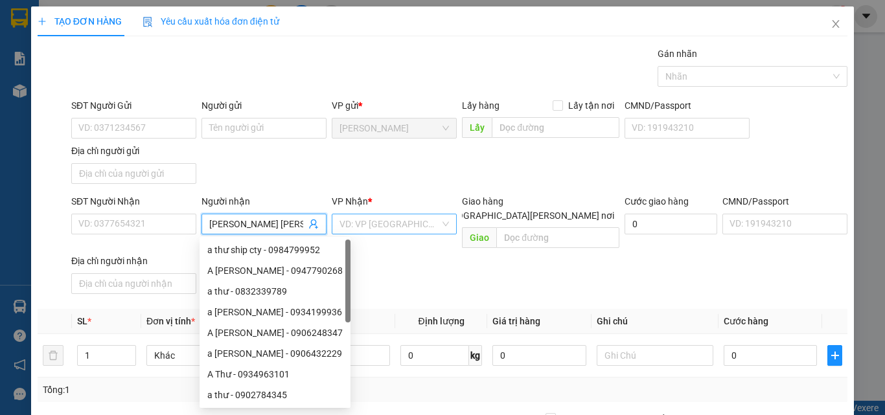
type input "[PERSON_NAME] [PERSON_NAME]"
click at [390, 226] on input "search" at bounding box center [390, 224] width 100 height 19
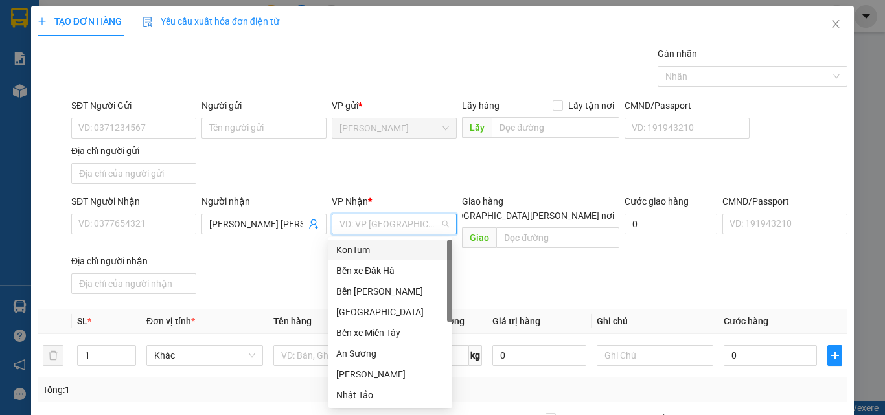
type input "k"
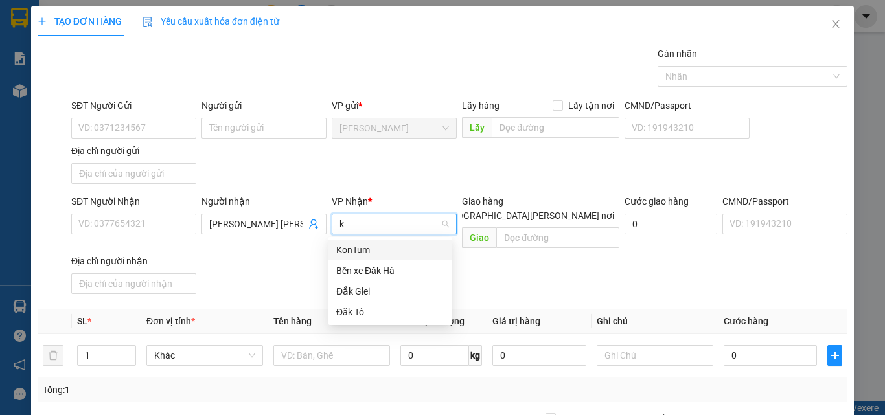
click at [382, 245] on div "KonTum" at bounding box center [390, 250] width 108 height 14
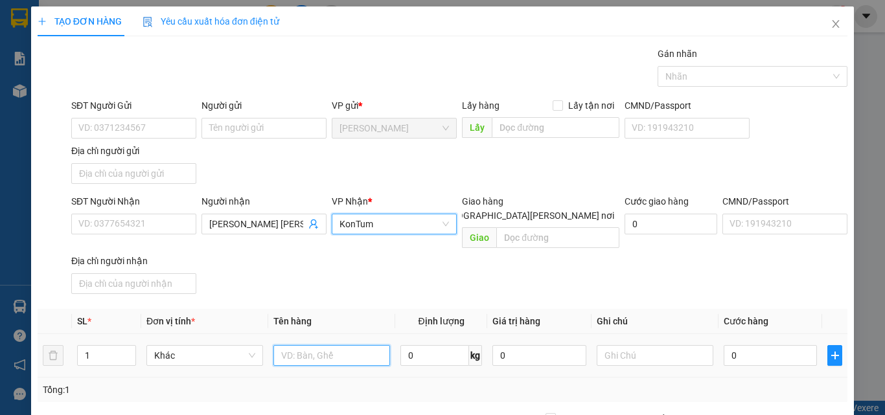
click at [342, 348] on input "text" at bounding box center [332, 355] width 117 height 21
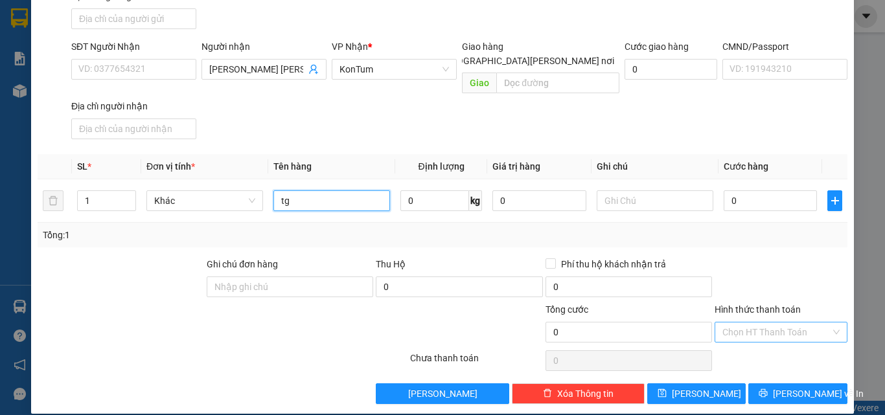
click at [778, 327] on div "Chọn HT Thanh Toán" at bounding box center [781, 332] width 133 height 21
type input "tg"
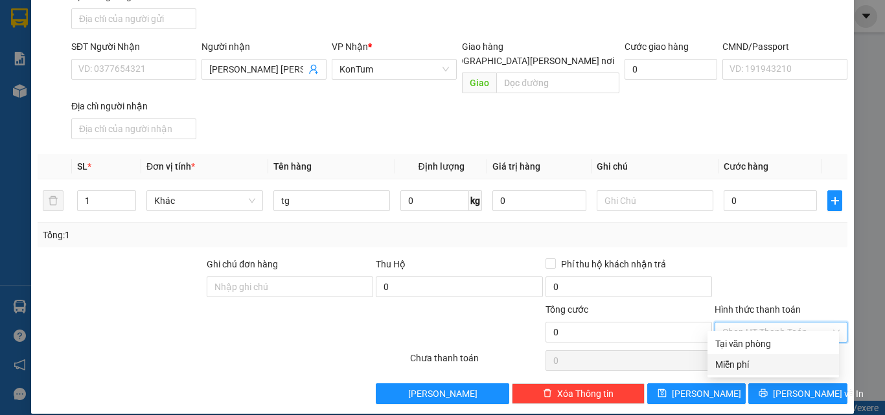
click at [770, 359] on div "Miễn phí" at bounding box center [774, 365] width 116 height 14
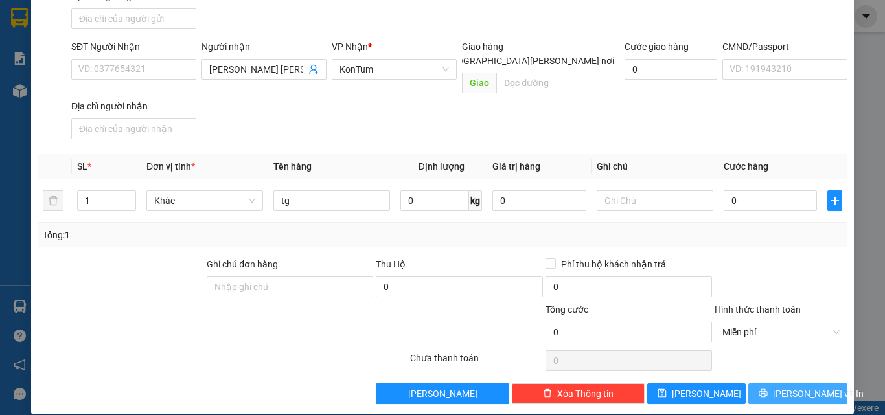
click at [781, 387] on span "[PERSON_NAME] và In" at bounding box center [818, 394] width 91 height 14
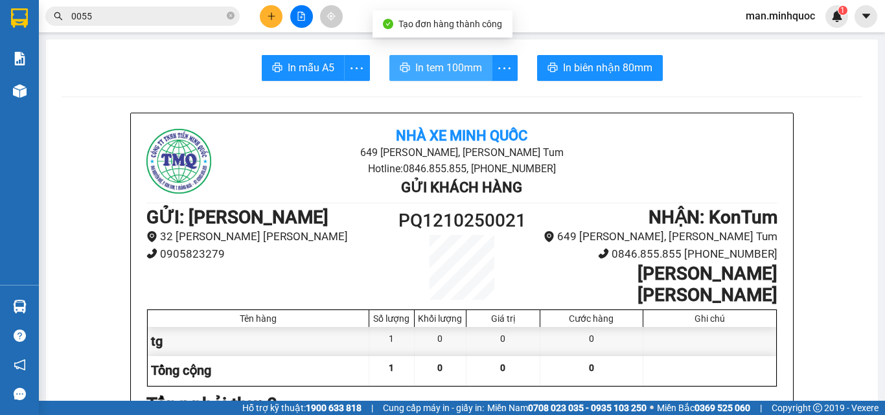
click at [454, 64] on span "In tem 100mm" at bounding box center [448, 68] width 67 height 16
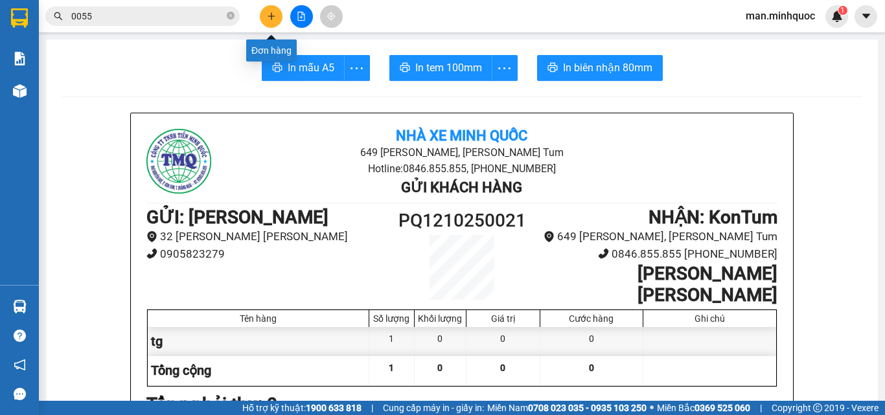
click at [276, 12] on button at bounding box center [271, 16] width 23 height 23
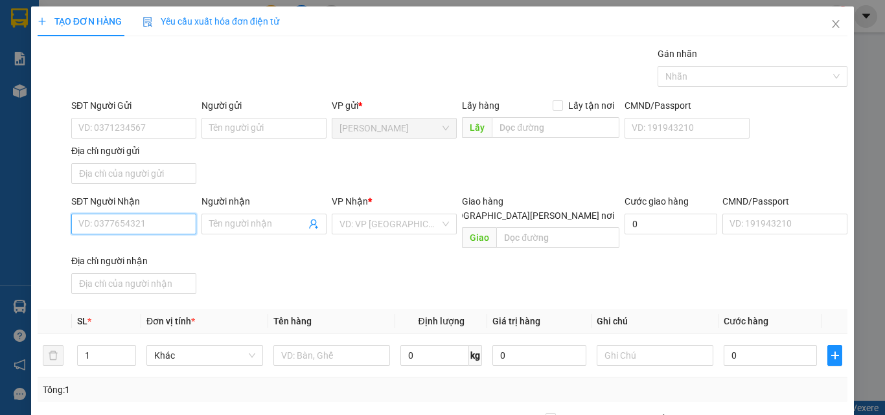
click at [85, 226] on input "SĐT Người Nhận" at bounding box center [133, 224] width 125 height 21
type input "0972243777"
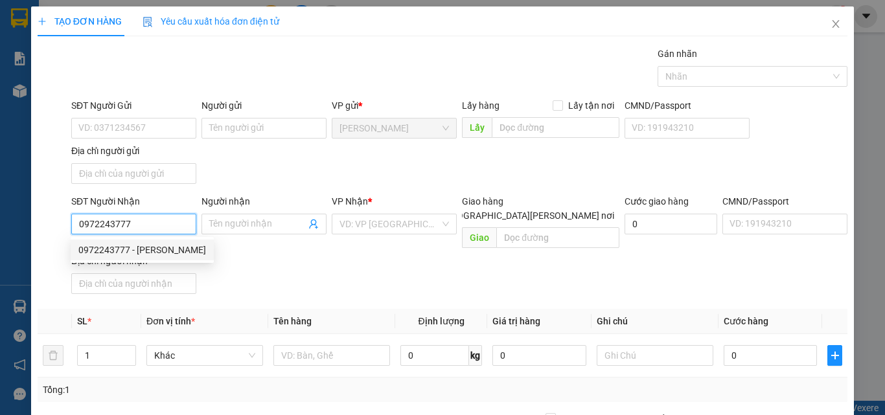
click at [175, 227] on input "0972243777" at bounding box center [133, 224] width 125 height 21
click at [159, 246] on div "0972243777 - [PERSON_NAME]" at bounding box center [142, 250] width 128 height 14
type input "hương"
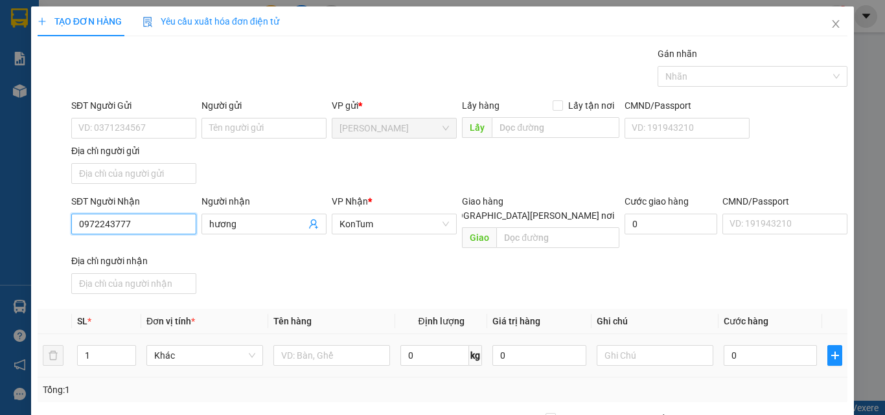
type input "0972243777"
drag, startPoint x: 342, startPoint y: 323, endPoint x: 336, endPoint y: 344, distance: 21.4
click at [341, 334] on td at bounding box center [331, 355] width 127 height 43
click at [336, 345] on input "text" at bounding box center [332, 355] width 117 height 21
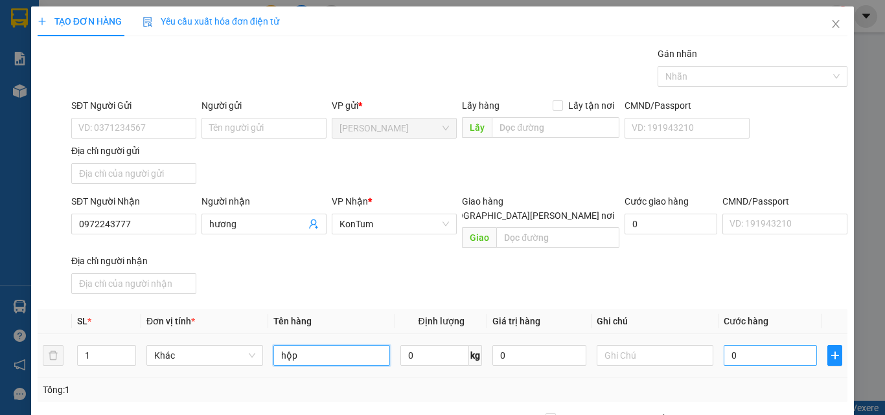
type input "hộp"
click at [747, 347] on input "0" at bounding box center [770, 355] width 93 height 21
type input "40"
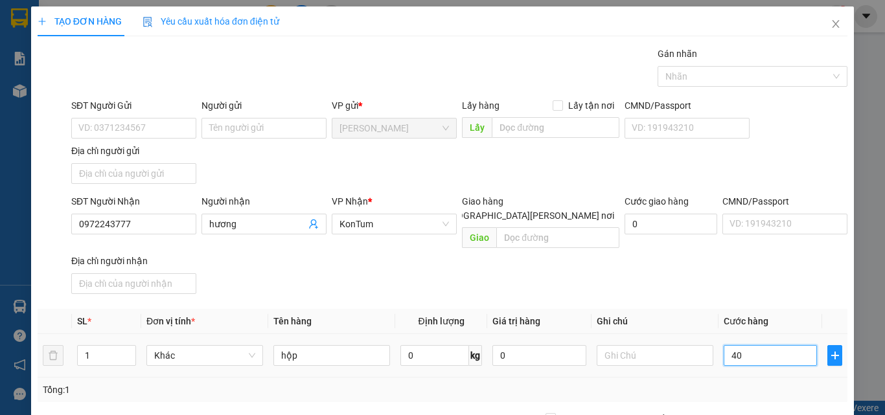
scroll to position [155, 0]
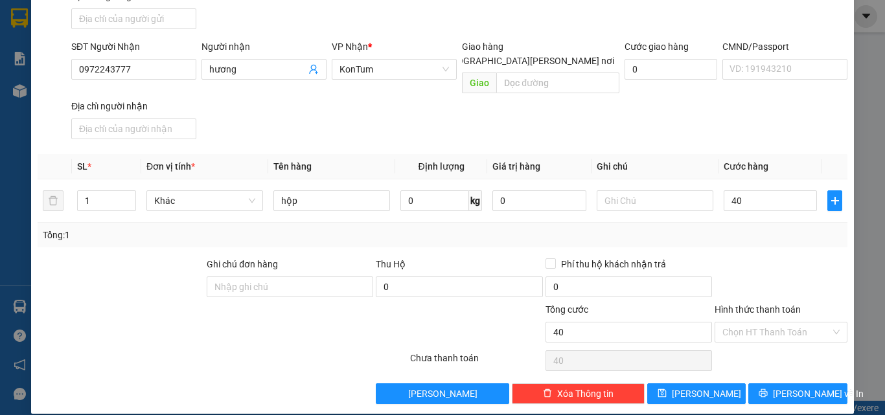
type input "40.000"
click at [785, 364] on div "Transit Pickup Surcharge Ids Transit Deliver Surcharge Ids Transit Deliver Surc…" at bounding box center [443, 148] width 810 height 513
click at [788, 387] on span "[PERSON_NAME] và In" at bounding box center [818, 394] width 91 height 14
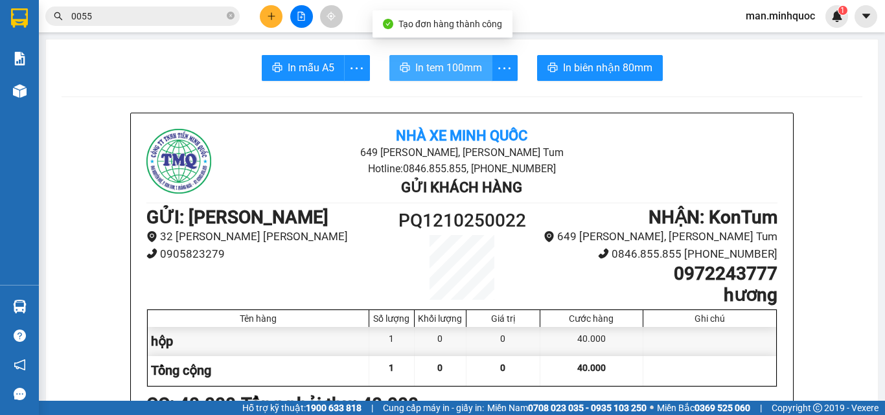
click at [469, 76] on span "In tem 100mm" at bounding box center [448, 68] width 67 height 16
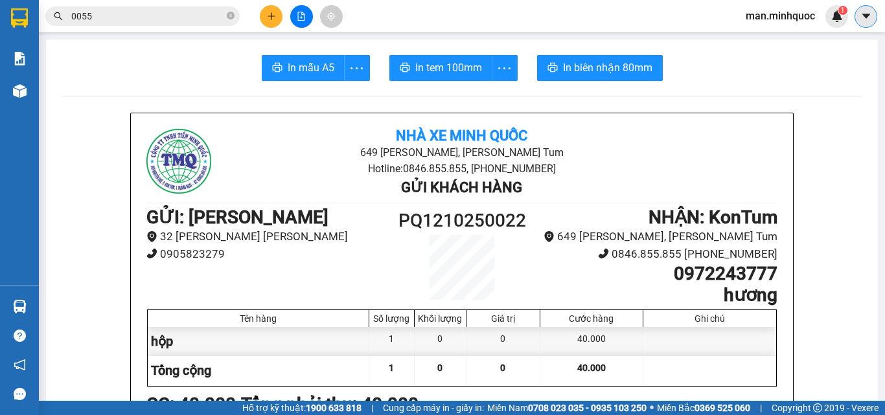
click at [872, 18] on icon "caret-down" at bounding box center [867, 16] width 12 height 12
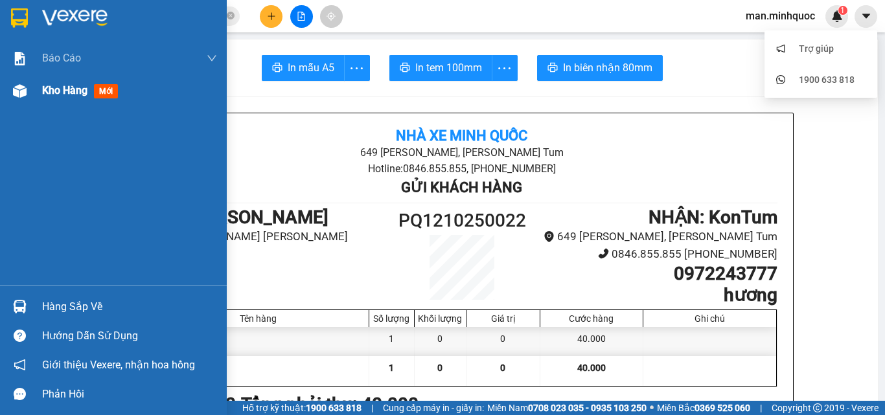
click at [67, 95] on span "Kho hàng" at bounding box center [64, 90] width 45 height 12
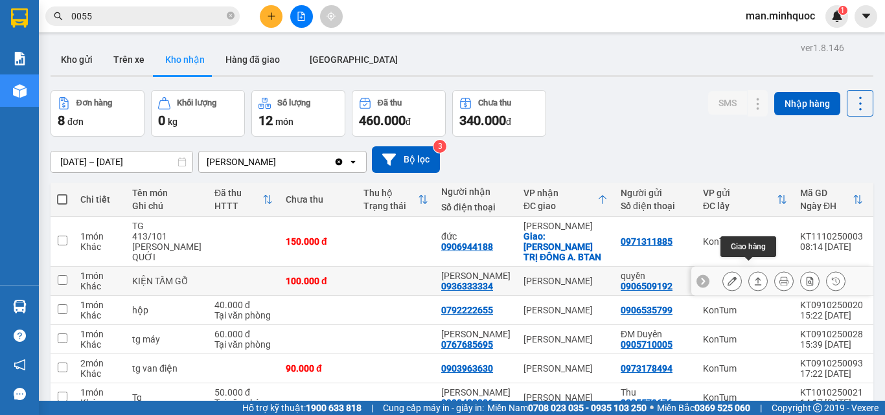
click at [754, 277] on icon at bounding box center [758, 281] width 9 height 9
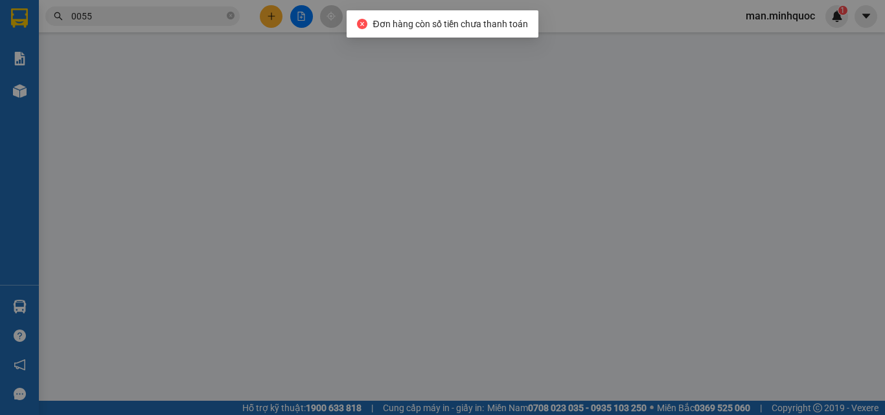
type input "0906509192"
type input "quyền"
type input "0936333334"
type input "[PERSON_NAME]"
type input "0"
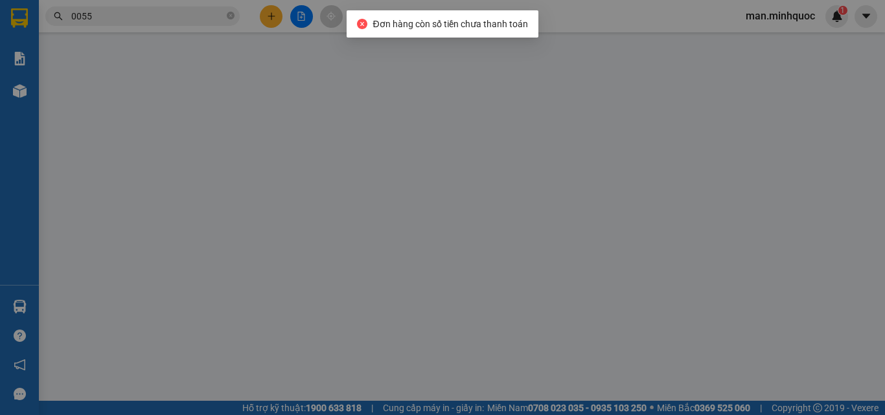
type input "100.000"
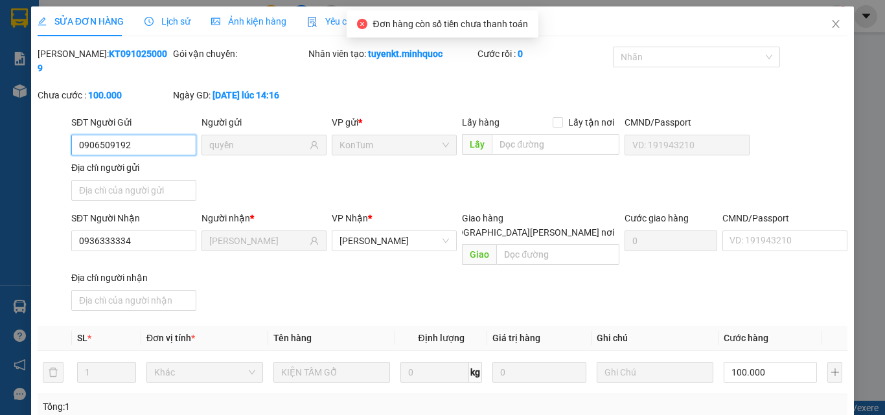
scroll to position [158, 0]
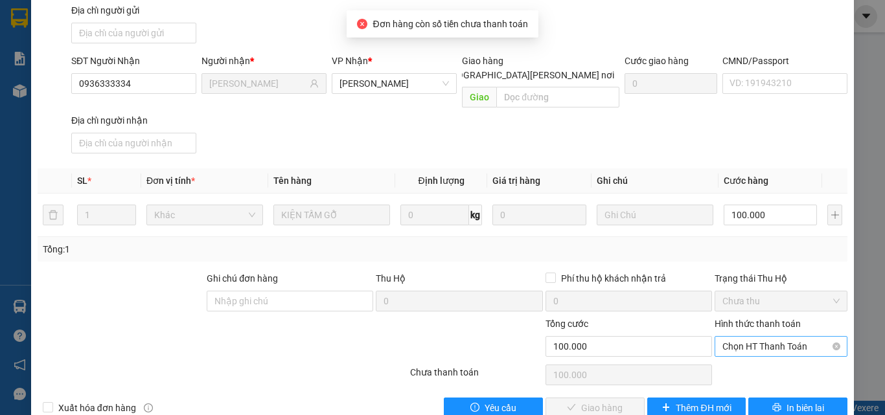
click at [756, 337] on span "Chọn HT Thanh Toán" at bounding box center [781, 346] width 117 height 19
click at [754, 347] on div "Tại văn phòng" at bounding box center [774, 344] width 116 height 14
type input "0"
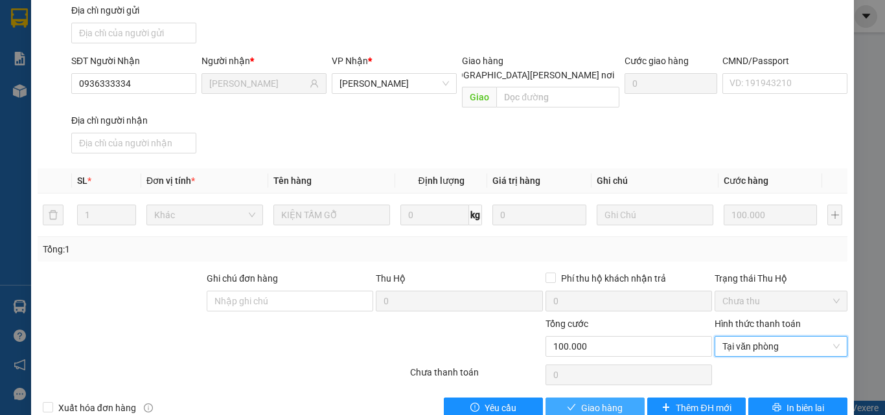
click at [596, 401] on span "Giao hàng" at bounding box center [601, 408] width 41 height 14
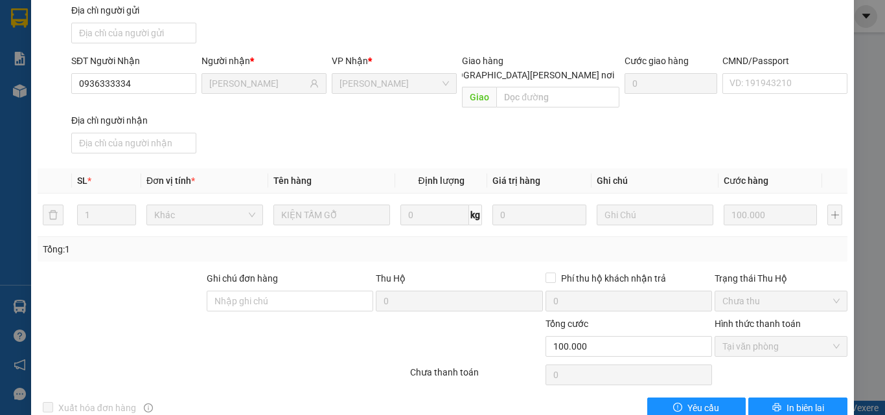
scroll to position [0, 0]
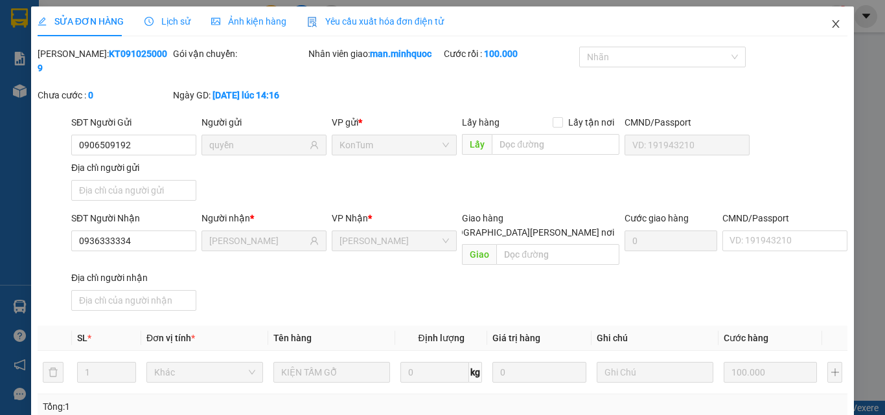
click at [818, 30] on span "Close" at bounding box center [836, 24] width 36 height 36
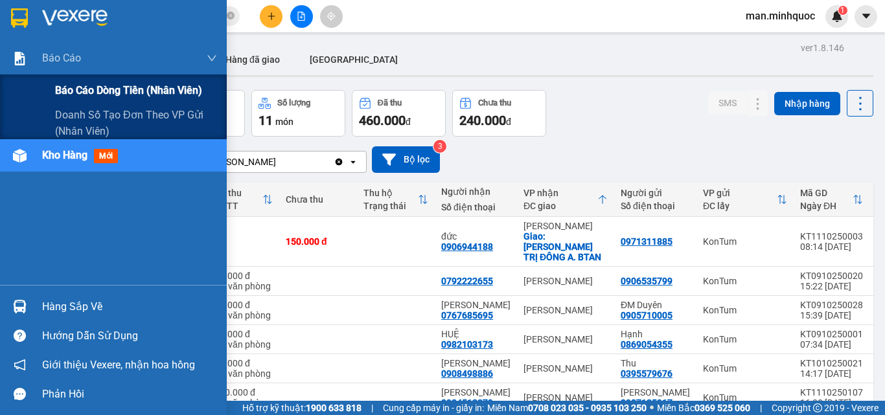
click at [103, 98] on span "Báo cáo dòng tiền (nhân viên)" at bounding box center [128, 90] width 147 height 16
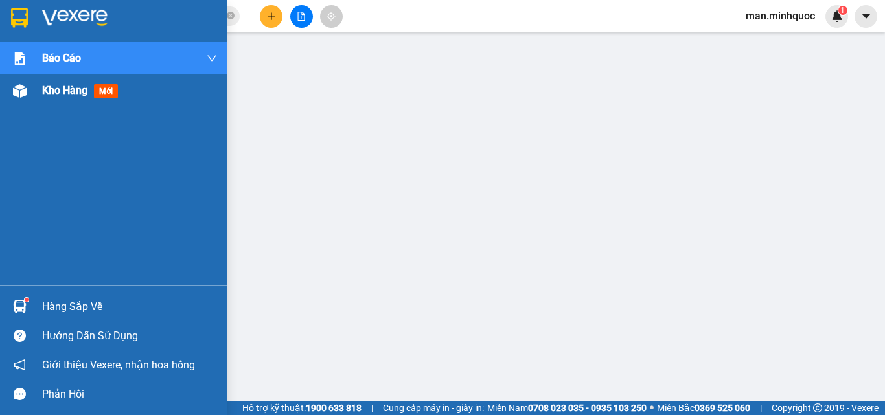
click at [73, 101] on div "Kho hàng mới" at bounding box center [129, 91] width 175 height 32
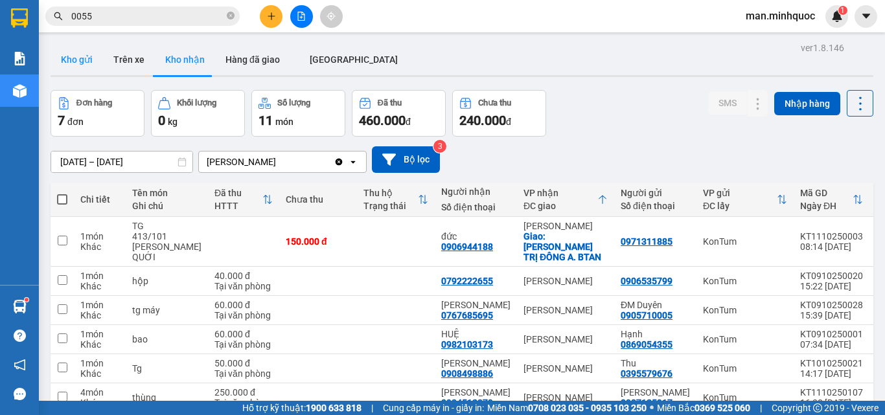
click at [73, 60] on button "Kho gửi" at bounding box center [77, 59] width 53 height 31
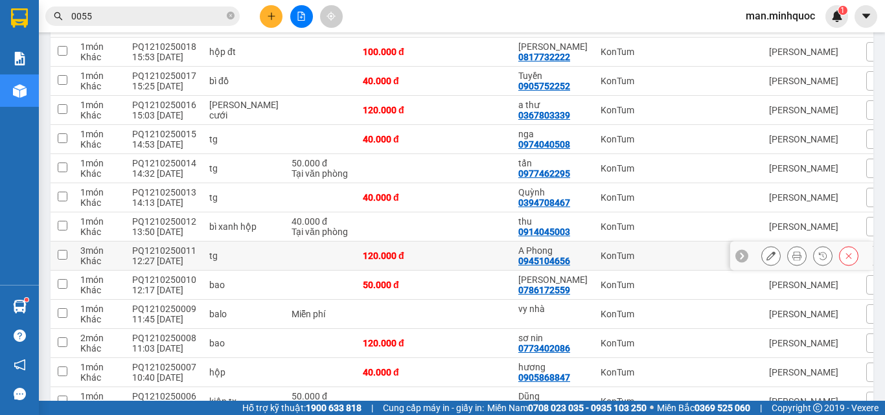
scroll to position [47, 0]
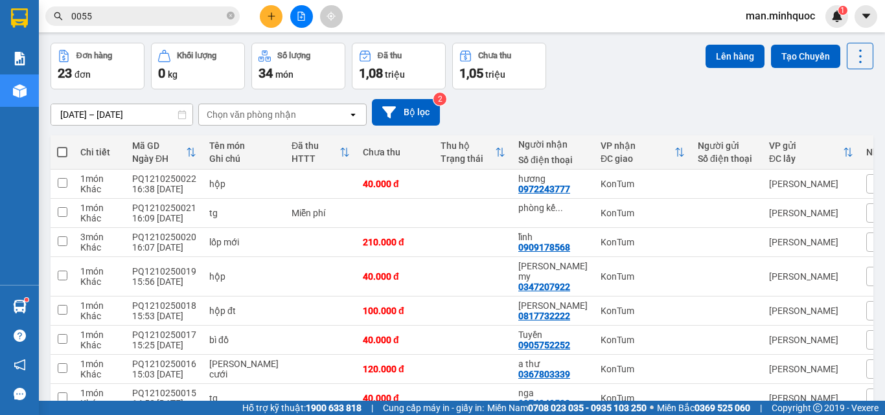
click at [59, 152] on span at bounding box center [62, 152] width 10 height 10
click at [62, 146] on input "checkbox" at bounding box center [62, 146] width 0 height 0
checkbox input "true"
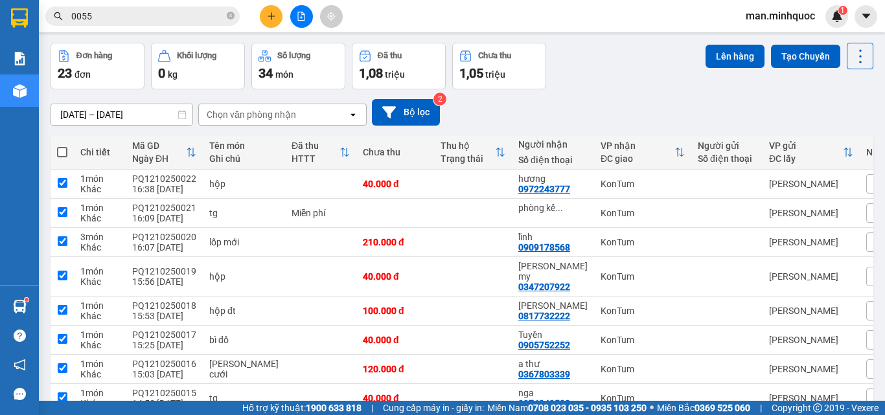
checkbox input "true"
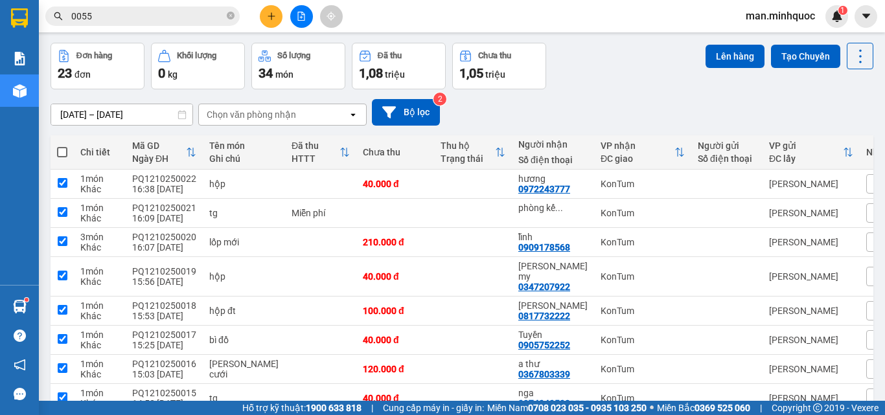
checkbox input "true"
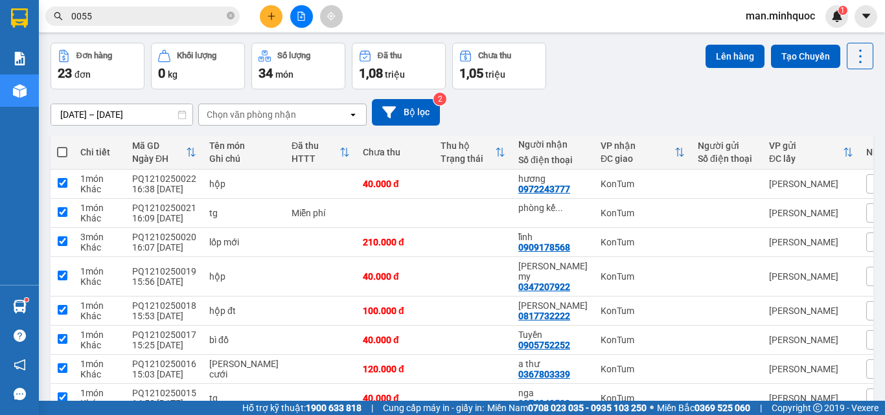
checkbox input "true"
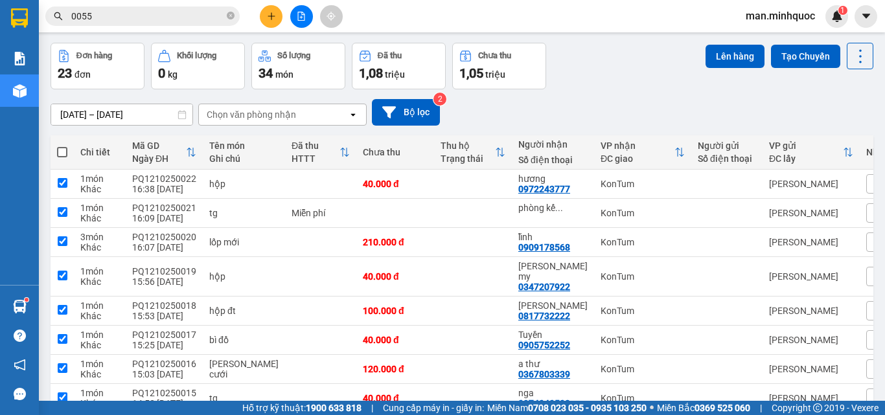
checkbox input "true"
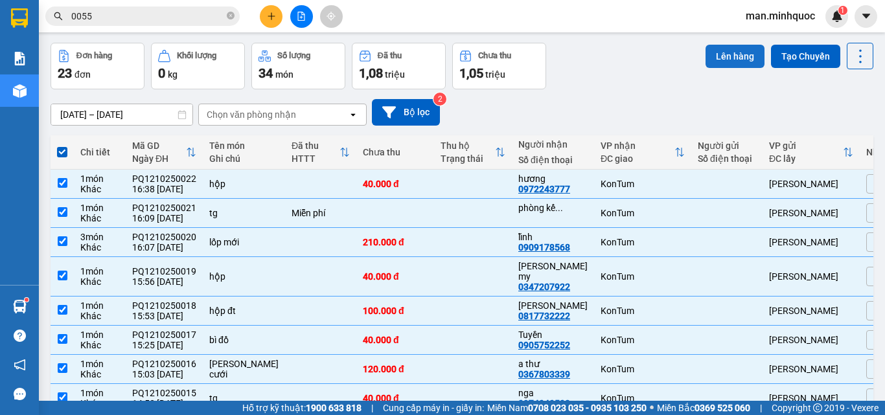
click at [736, 50] on button "Lên hàng" at bounding box center [735, 56] width 59 height 23
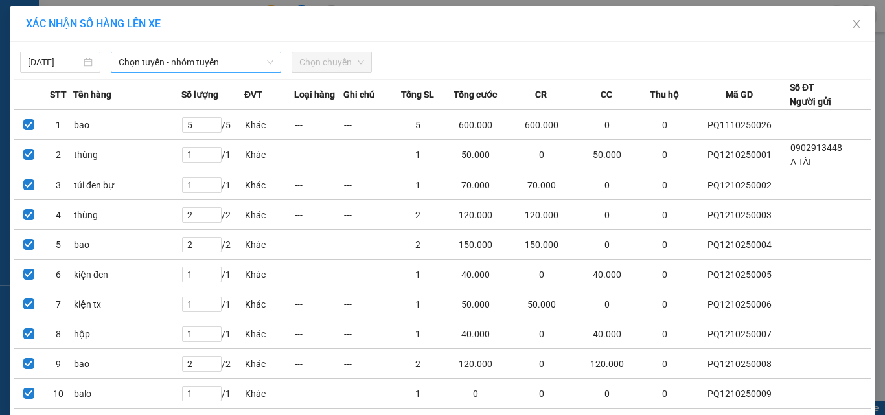
click at [154, 54] on span "Chọn tuyến - nhóm tuyến" at bounding box center [196, 62] width 155 height 19
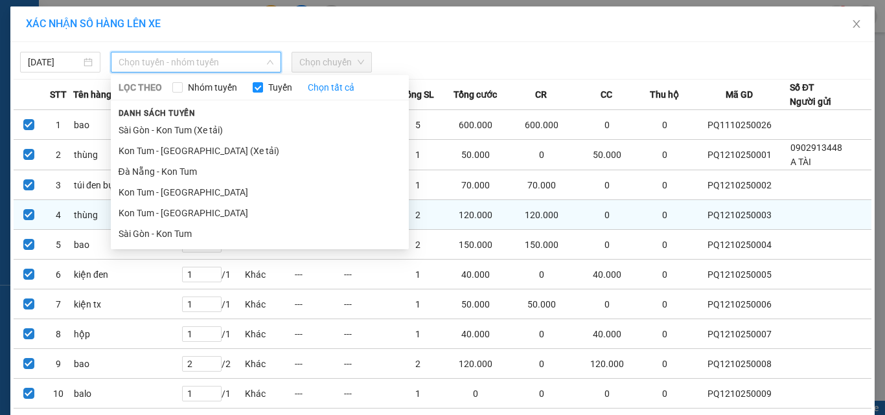
click at [130, 228] on li "Sài Gòn - Kon Tum" at bounding box center [260, 234] width 298 height 21
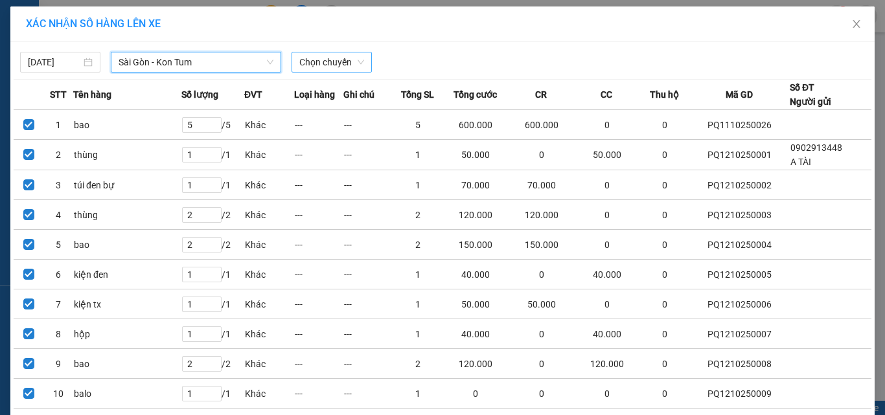
click at [330, 65] on span "Chọn chuyến" at bounding box center [331, 62] width 65 height 19
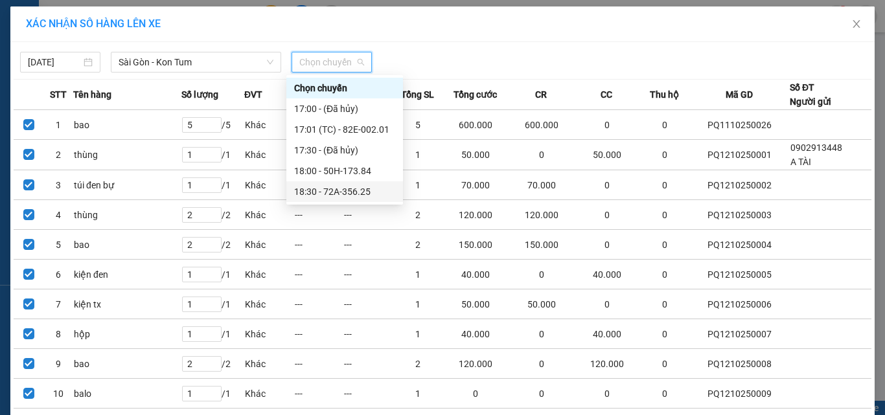
click at [325, 188] on div "18:30 - 72A-356.25" at bounding box center [344, 192] width 101 height 14
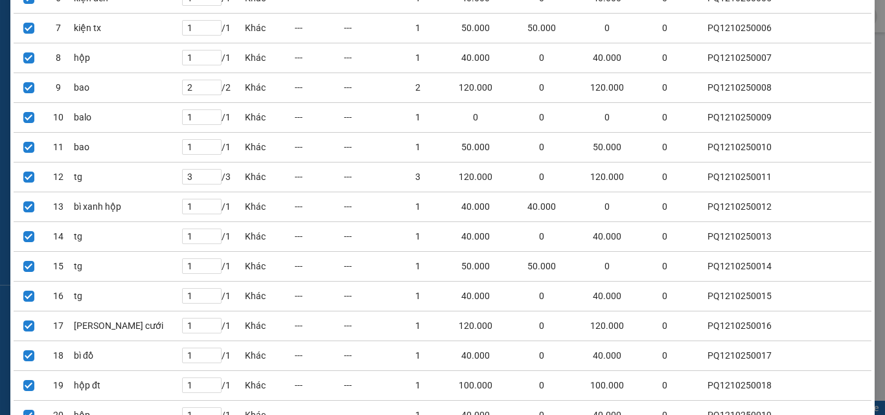
scroll to position [518, 0]
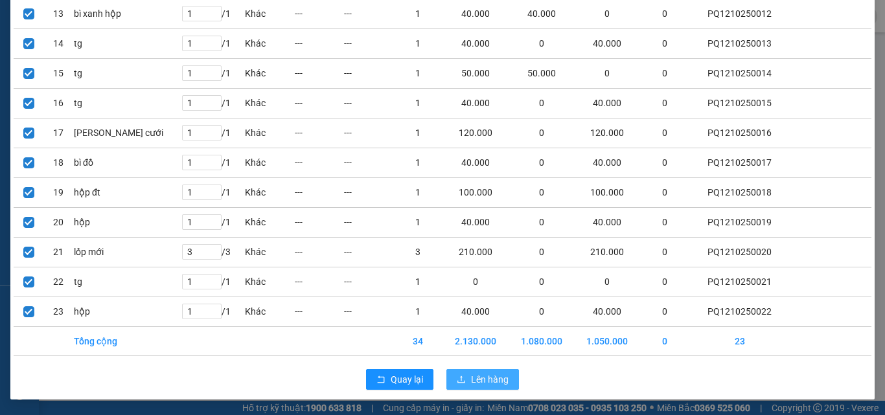
click at [486, 373] on span "Lên hàng" at bounding box center [490, 380] width 38 height 14
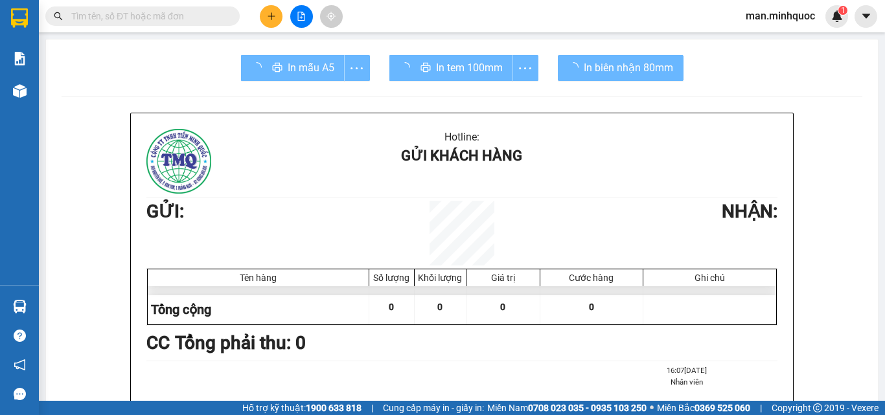
click at [182, 13] on input "text" at bounding box center [147, 16] width 153 height 14
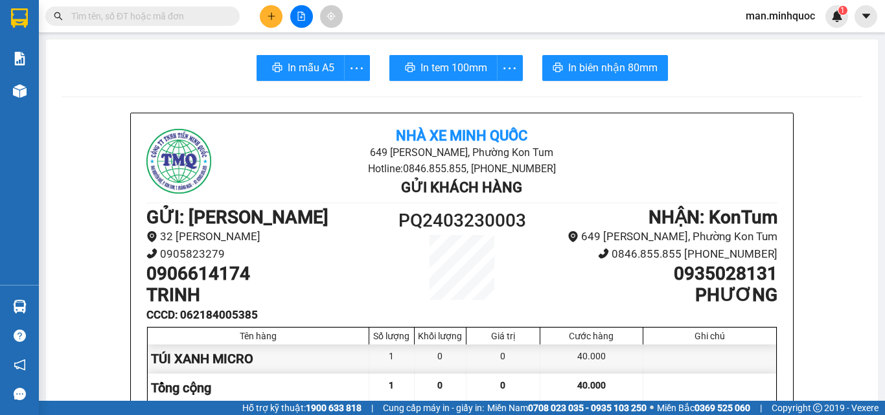
paste input "0909178568"
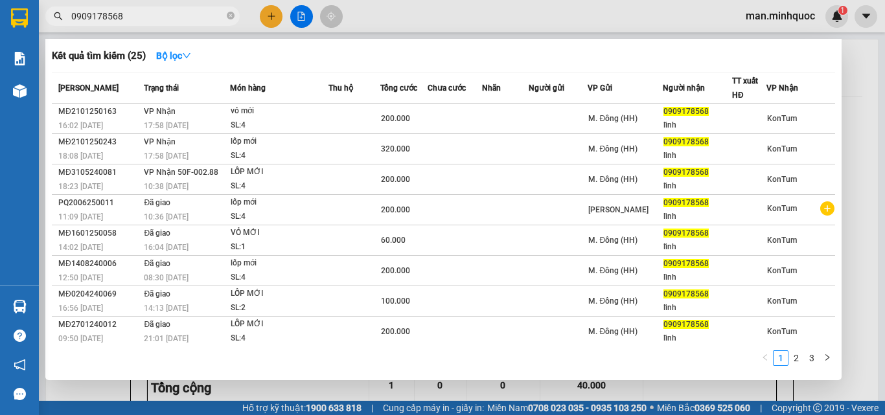
type input "0909178568"
